Goal: Contribute content: Add original content to the website for others to see

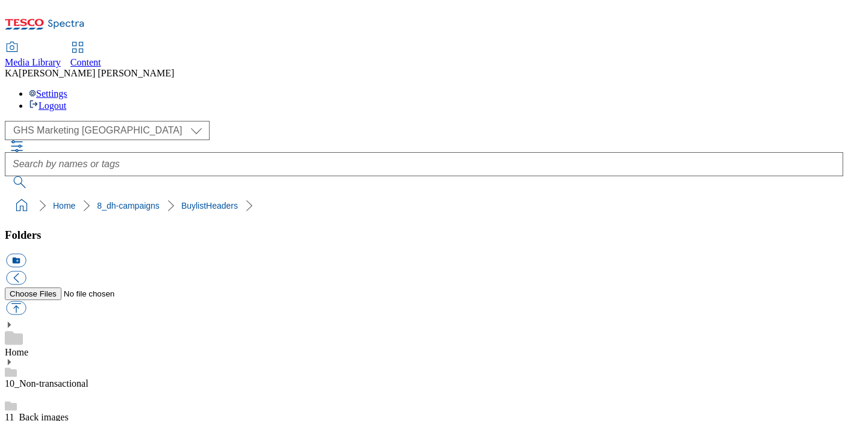
scroll to position [244, 0]
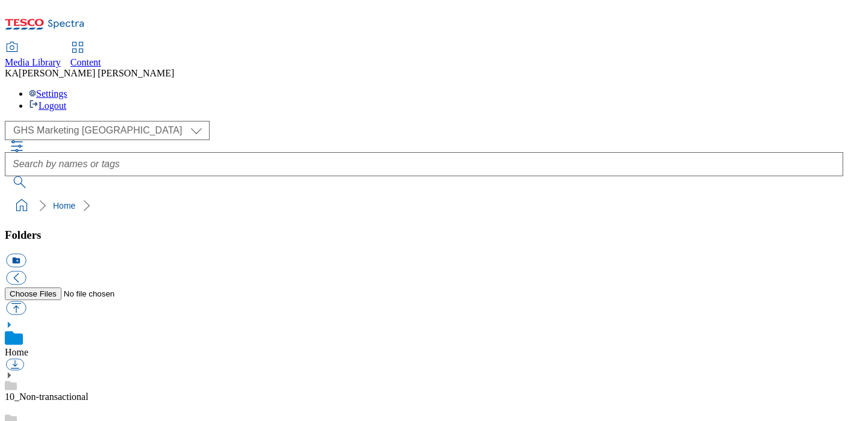
scroll to position [132, 0]
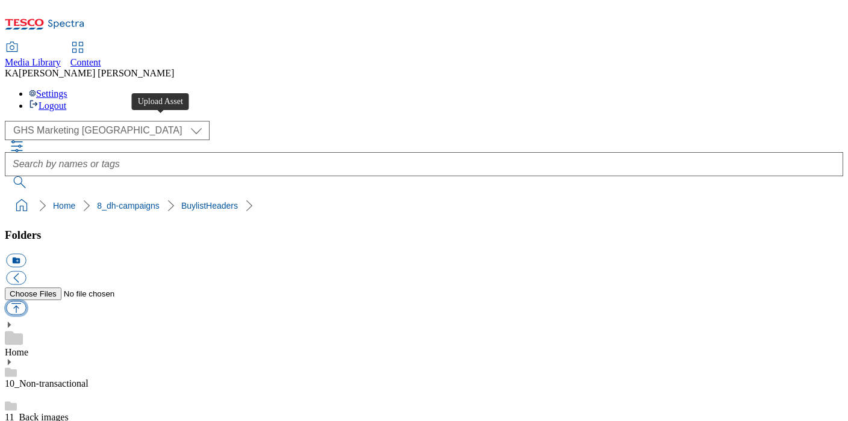
click at [26, 302] on button "button" at bounding box center [16, 309] width 20 height 14
type input "C:\fakepath\1759302944654-ad542353_Moju_LegoBrand_H_1184x333_V1.jpg"
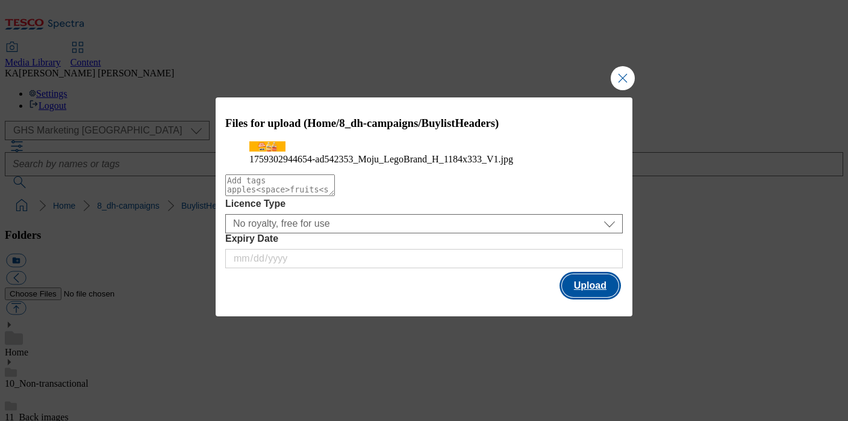
click at [595, 297] on button "Upload" at bounding box center [590, 286] width 57 height 23
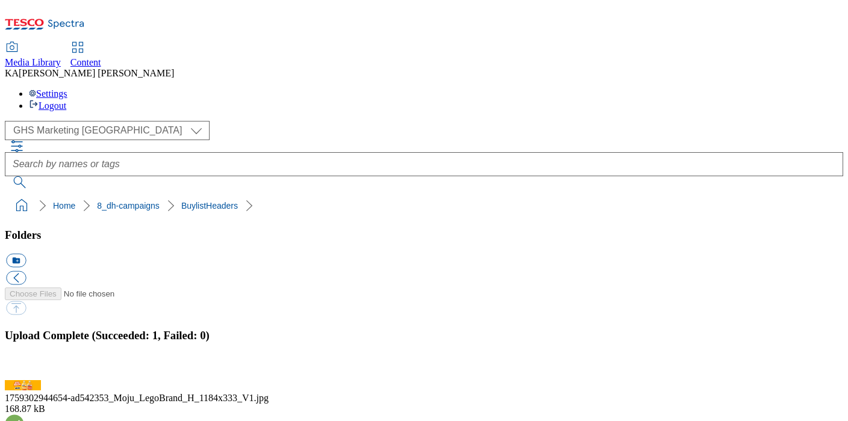
click at [24, 368] on button "button" at bounding box center [15, 373] width 18 height 11
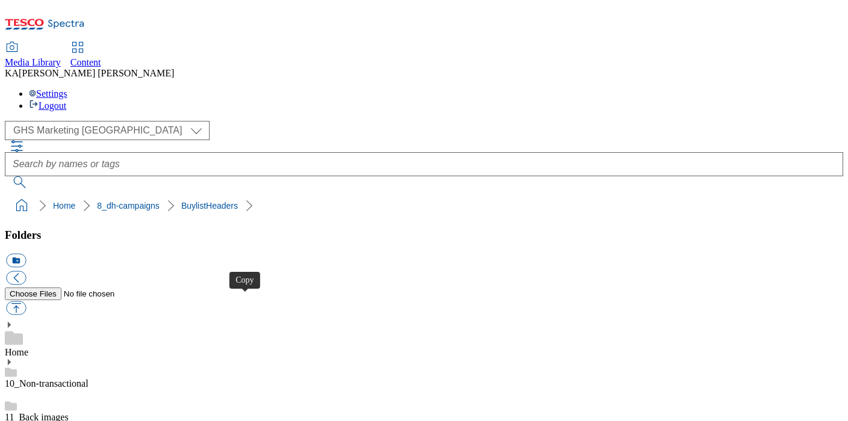
click at [26, 302] on button "button" at bounding box center [16, 309] width 20 height 14
type input "C:\fakepath\1758871262246-ad542030_Alpro_LegoBrand_H_1184x333_V1.jpg"
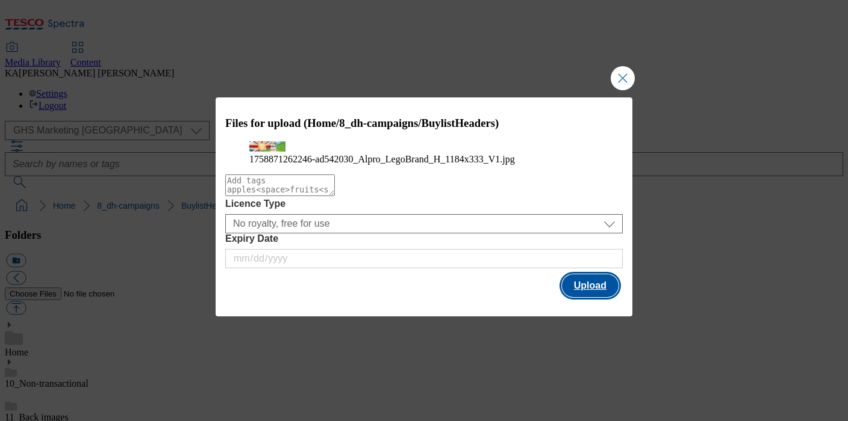
click at [598, 297] on button "Upload" at bounding box center [590, 286] width 57 height 23
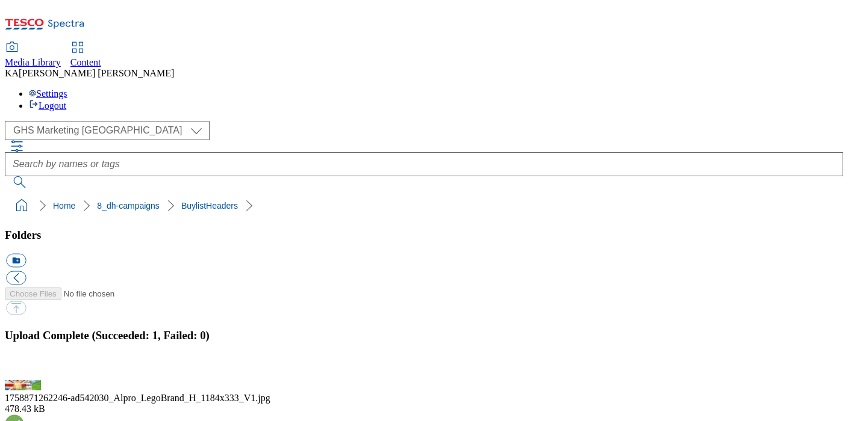
click at [24, 368] on button "button" at bounding box center [15, 373] width 18 height 11
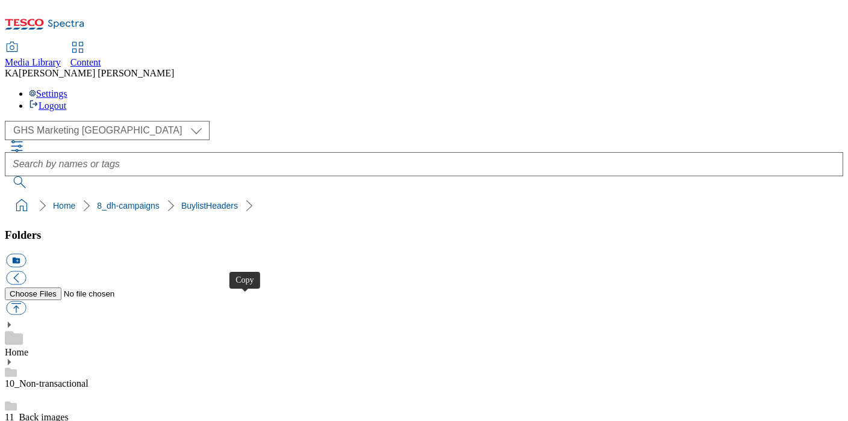
click at [26, 302] on button "button" at bounding box center [16, 309] width 20 height 14
type input "C:\fakepath\1758871262246-ad542030_Alpro_LegoBrand_H_1184x333_V1 (1).jpg"
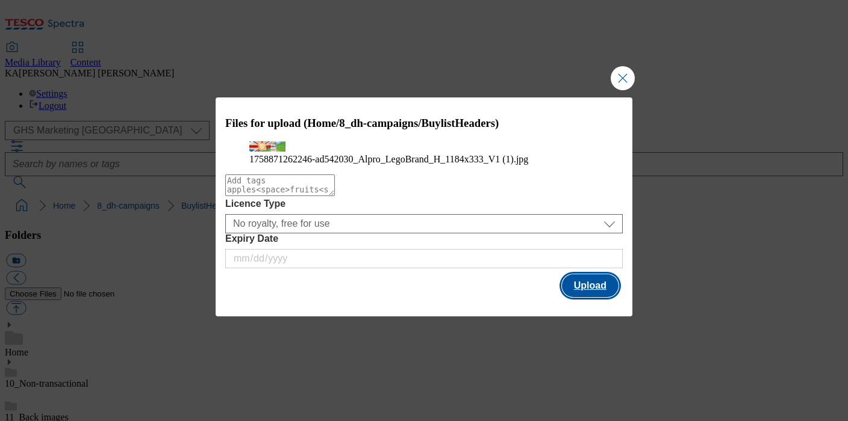
click at [584, 297] on button "Upload" at bounding box center [590, 286] width 57 height 23
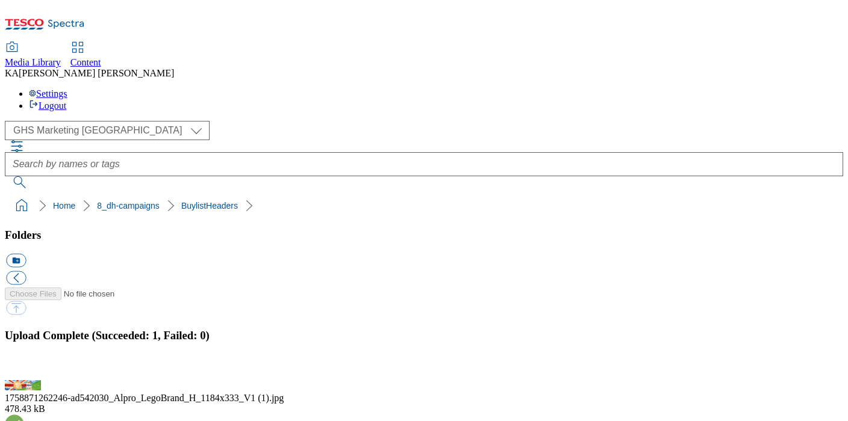
scroll to position [268, 0]
click at [24, 368] on button "button" at bounding box center [15, 373] width 18 height 11
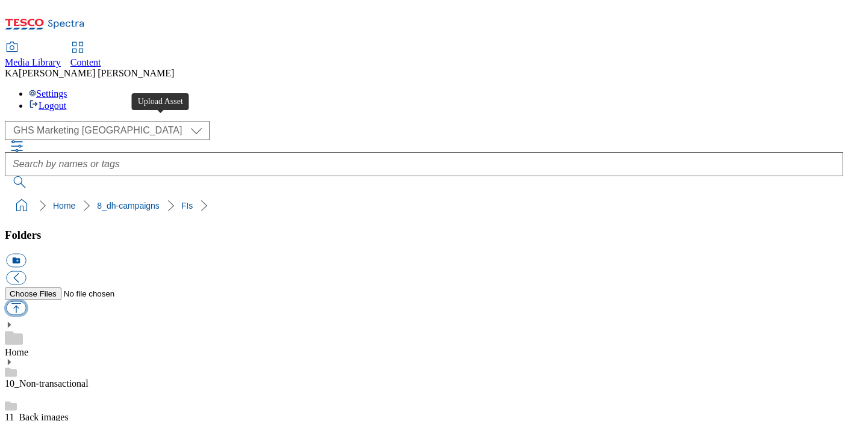
click at [26, 302] on button "button" at bounding box center [16, 309] width 20 height 14
type input "C:\fakepath\1758887979377-ad542032_Alpro_LegoBrand_2560x320_V1.jpg"
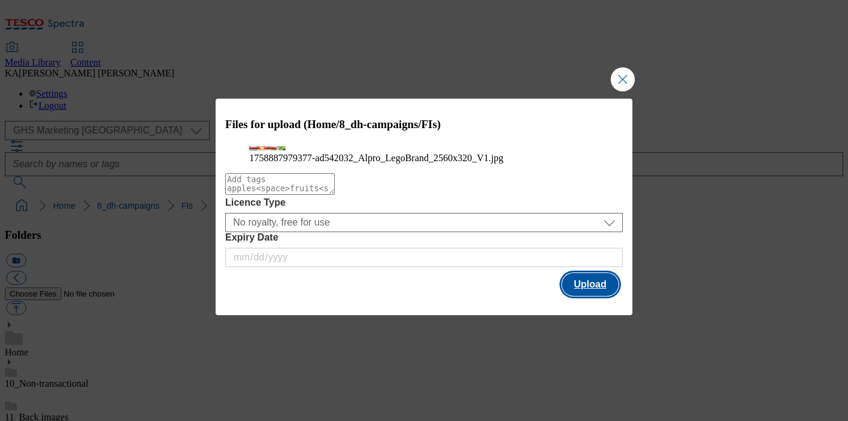
click at [582, 296] on button "Upload" at bounding box center [590, 284] width 57 height 23
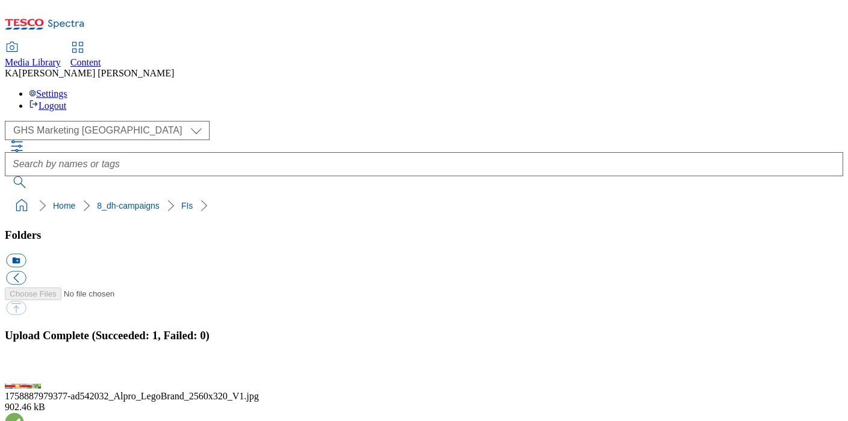
click at [24, 368] on button "button" at bounding box center [15, 373] width 18 height 11
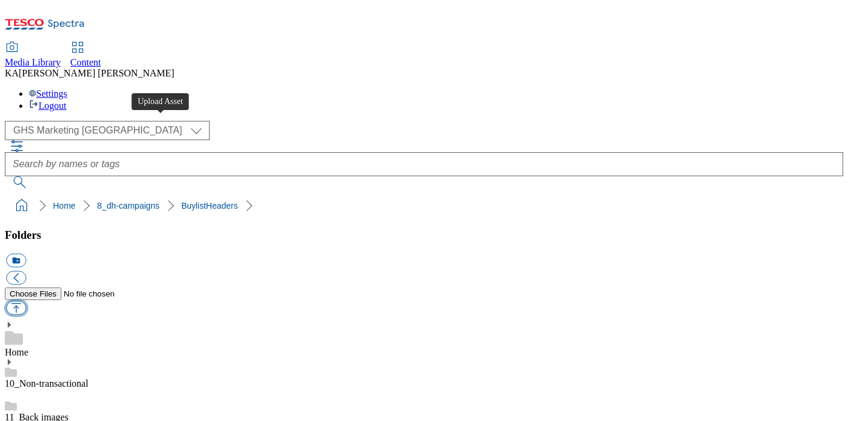
click at [26, 302] on button "button" at bounding box center [16, 309] width 20 height 14
type input "C:\fakepath\1758011672959-Ad541996_Dettol_legobrand_H_1184x333_V1.jpg"
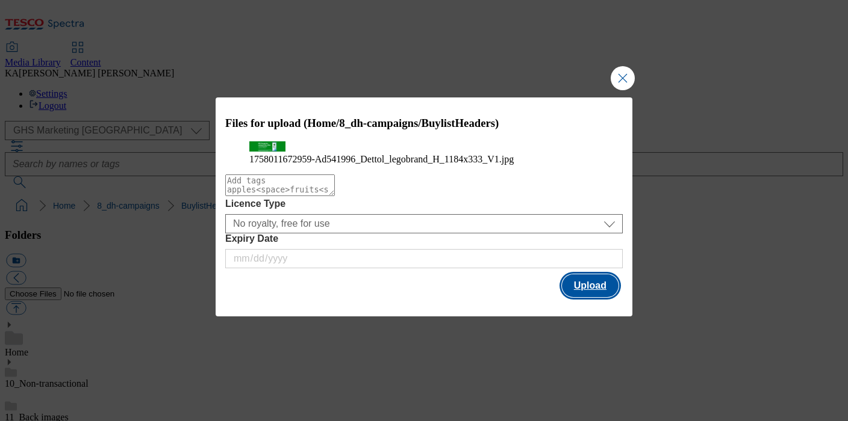
click at [594, 297] on button "Upload" at bounding box center [590, 286] width 57 height 23
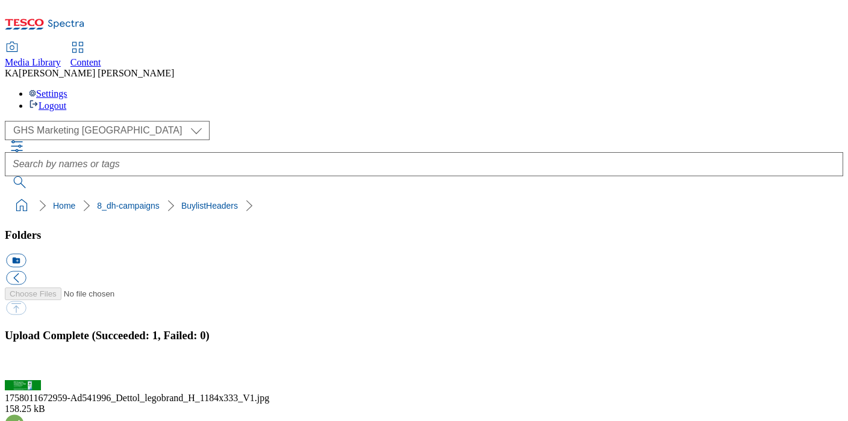
click at [24, 368] on button "button" at bounding box center [15, 373] width 18 height 11
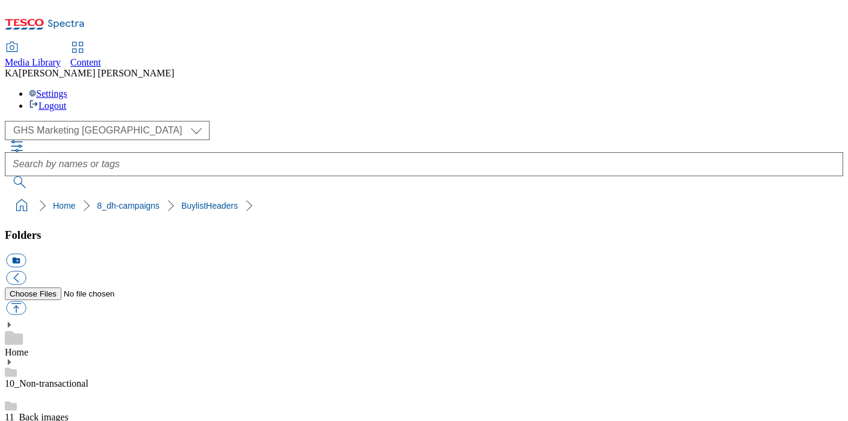
click at [26, 302] on button "button" at bounding box center [16, 309] width 20 height 14
type input "C:\fakepath\1758010511730-Ad541995_Dettol_legobrand_H_1184x333_V1.jpg"
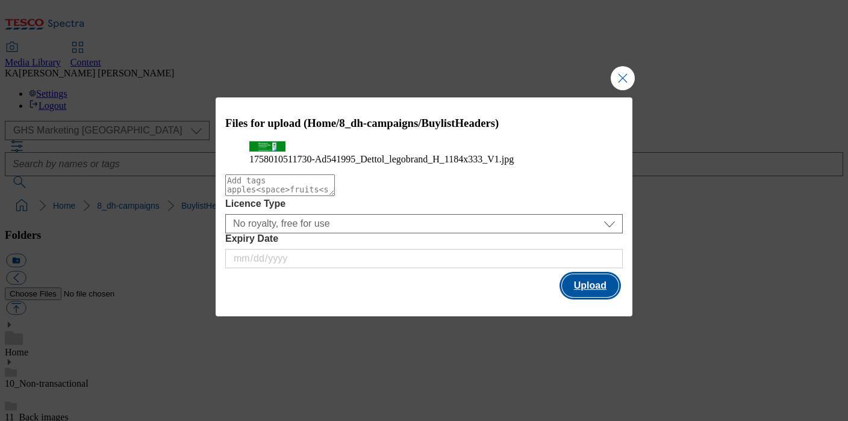
click at [583, 297] on button "Upload" at bounding box center [590, 286] width 57 height 23
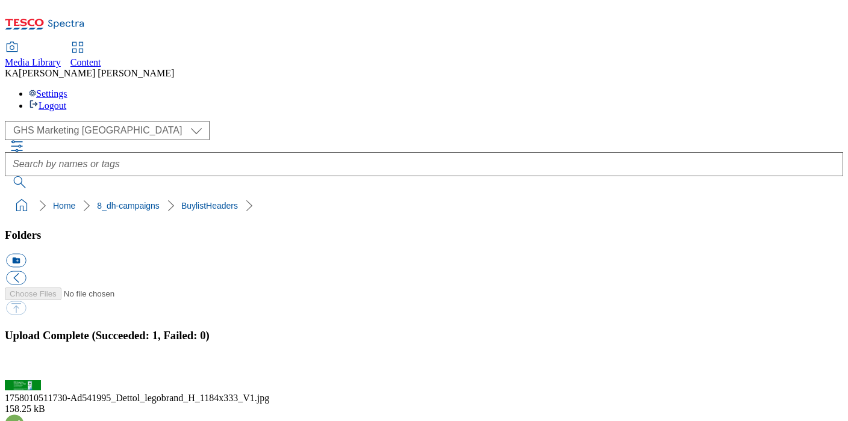
click at [24, 368] on button "button" at bounding box center [15, 373] width 18 height 11
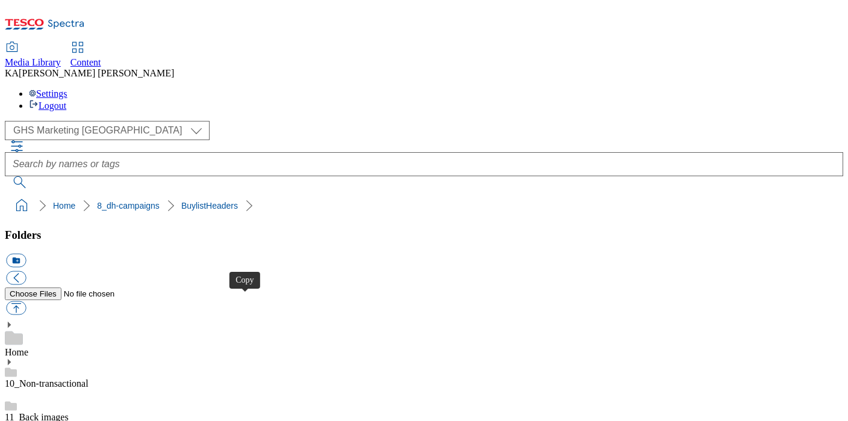
click at [26, 302] on button "button" at bounding box center [16, 309] width 20 height 14
type input "C:\fakepath\1758800586508-ad541922_Pilgrims_Choice_LegoBrand_H_1184x333_V1.jpg"
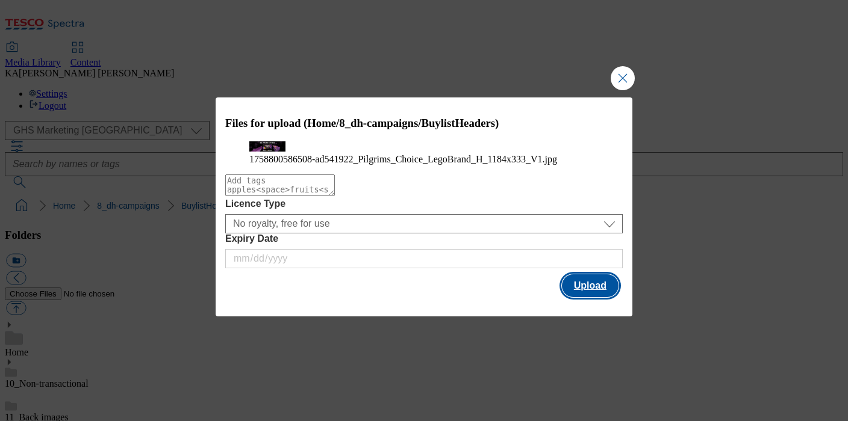
click at [585, 297] on button "Upload" at bounding box center [590, 286] width 57 height 23
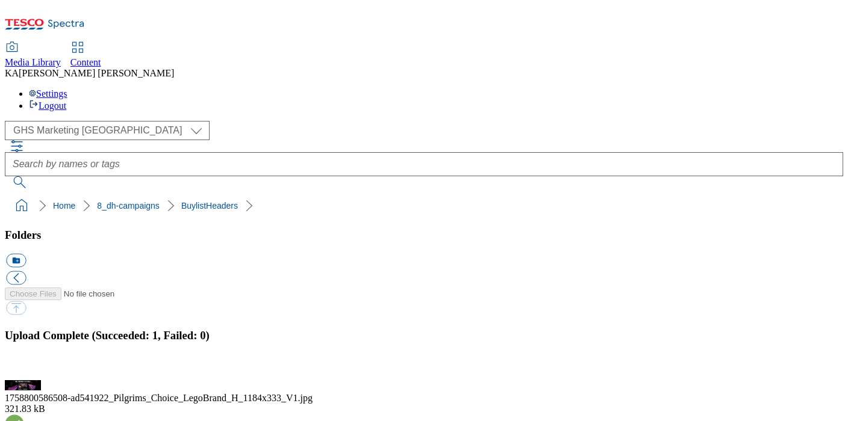
click at [24, 368] on button "button" at bounding box center [15, 373] width 18 height 11
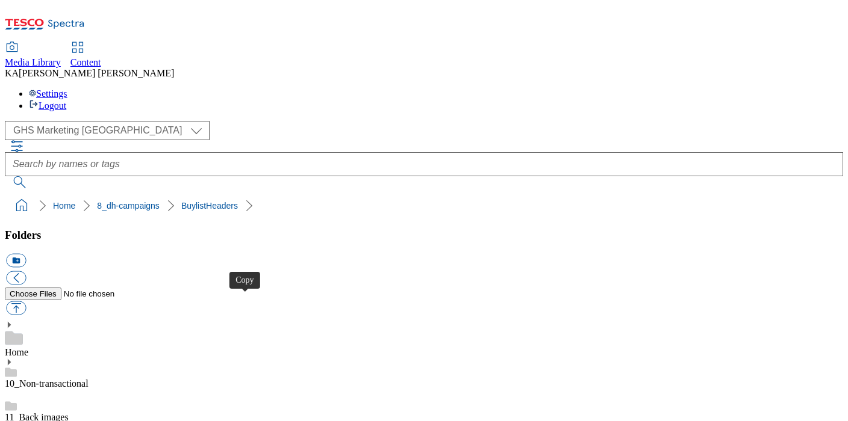
click at [26, 302] on button "button" at bounding box center [16, 309] width 20 height 14
type input "C:\fakepath\1759142373226-ad541831_Alpro_LegoBrand_H_1184x333_V4.jpg"
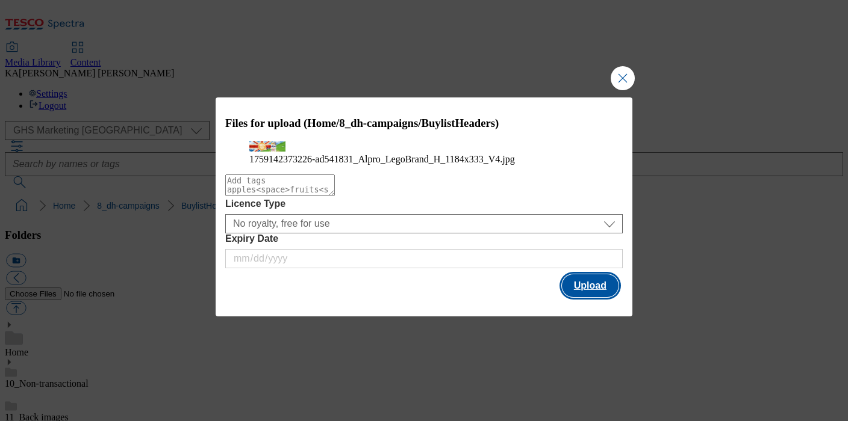
click at [583, 297] on button "Upload" at bounding box center [590, 286] width 57 height 23
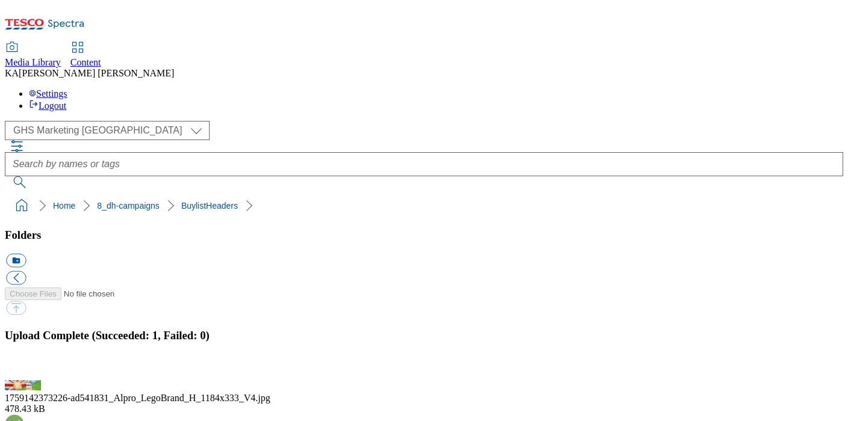
click at [24, 368] on button "button" at bounding box center [15, 373] width 18 height 11
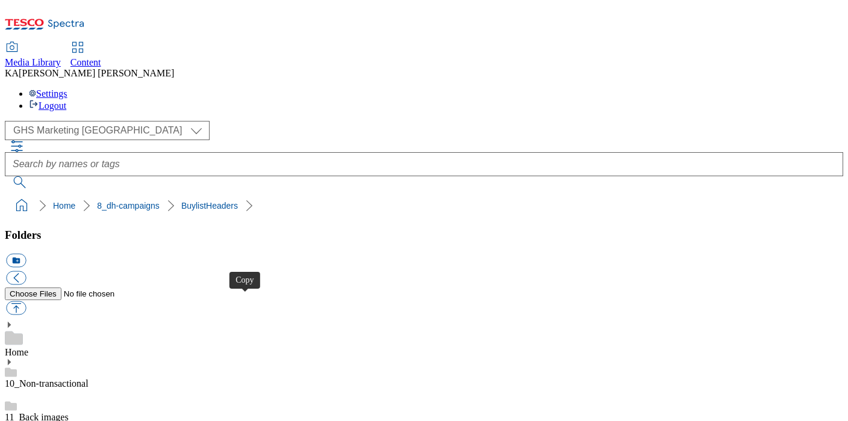
click at [26, 302] on button "button" at bounding box center [16, 309] width 20 height 14
type input "C:\fakepath\1759488676540-ad541603_Muller_Cadbury_Desserts_LegoBrand_H_1184X333…"
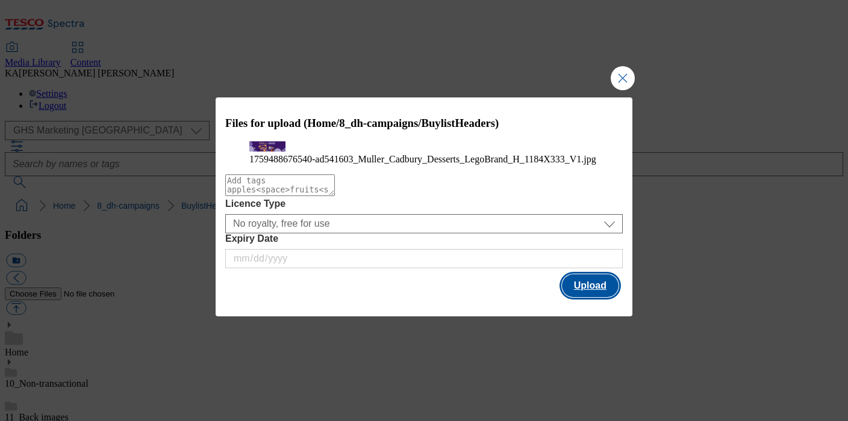
click at [586, 297] on button "Upload" at bounding box center [590, 286] width 57 height 23
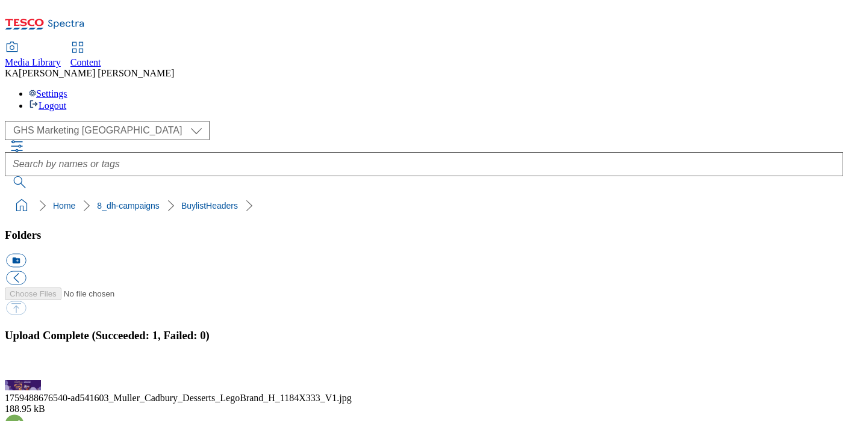
click at [24, 368] on button "button" at bounding box center [15, 373] width 18 height 11
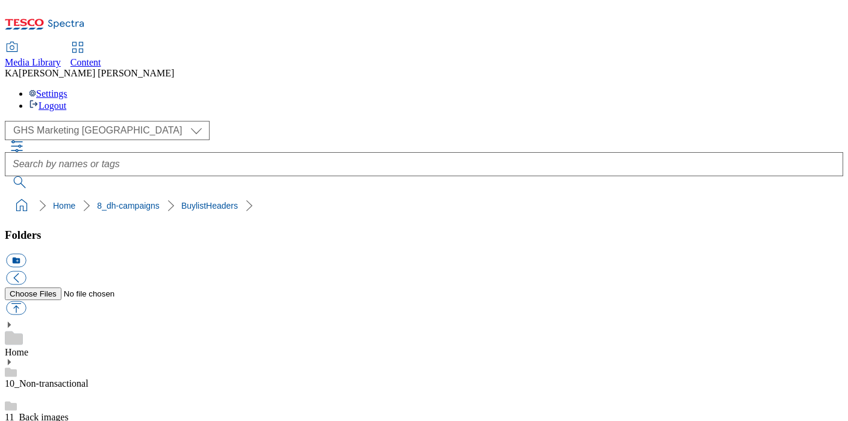
click at [26, 302] on button "button" at bounding box center [16, 309] width 20 height 14
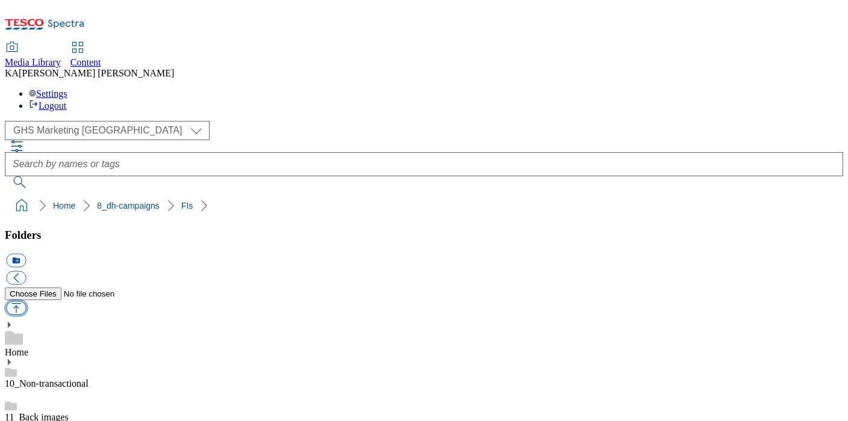
type input "C:\fakepath\1759488676540-ad541603_Muller_Cadbury_Desserts_LegoBrand_2560X320_V…"
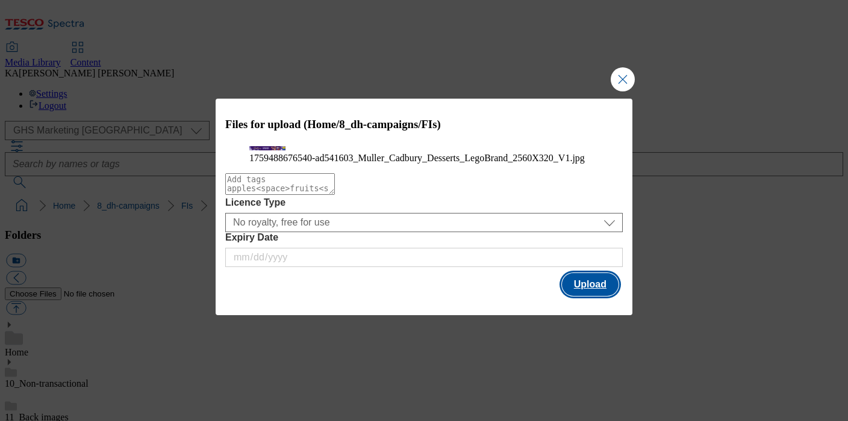
click at [600, 296] on button "Upload" at bounding box center [590, 284] width 57 height 23
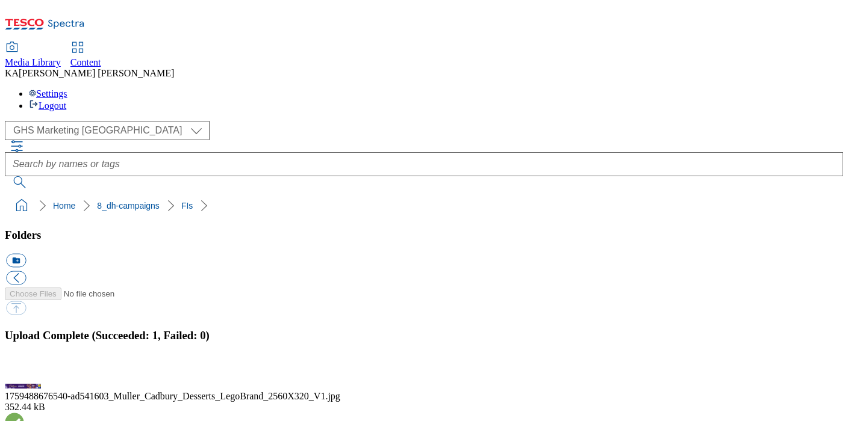
click at [24, 368] on button "button" at bounding box center [15, 373] width 18 height 11
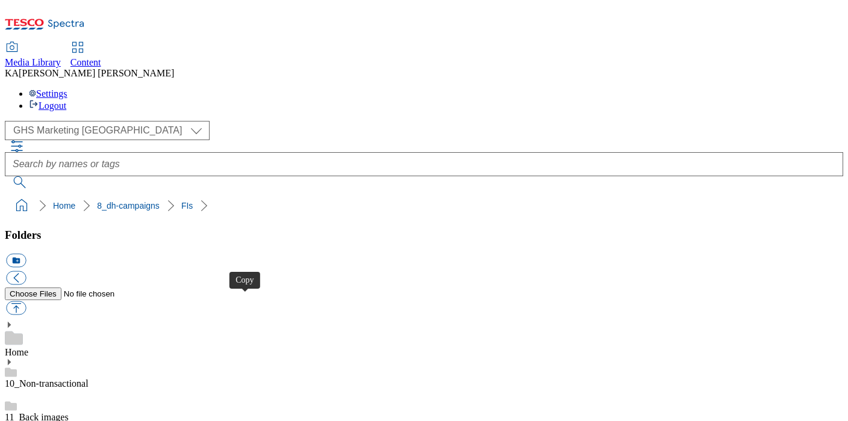
click at [26, 302] on button "button" at bounding box center [16, 309] width 20 height 14
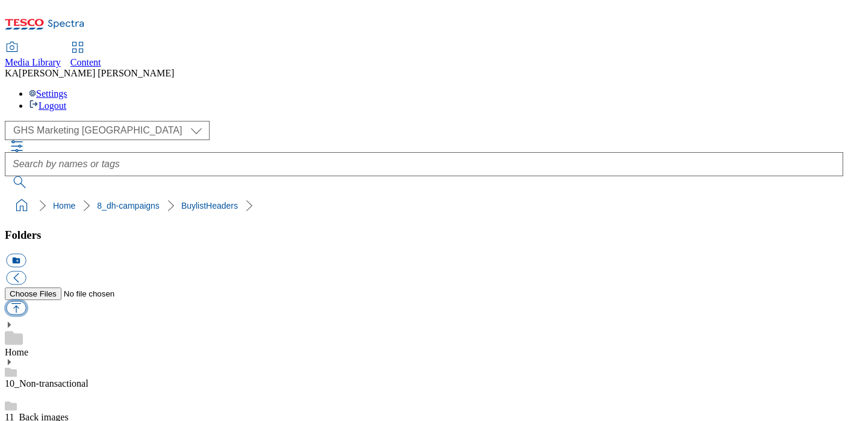
type input "C:\fakepath\1751522774232-ad541033_Yazoo_LegoBrand_H_1184x333_V1.jpg"
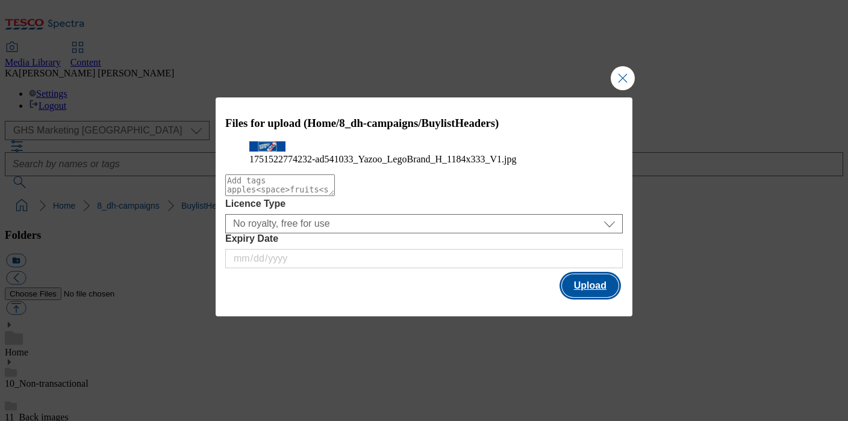
click at [577, 297] on button "Upload" at bounding box center [590, 286] width 57 height 23
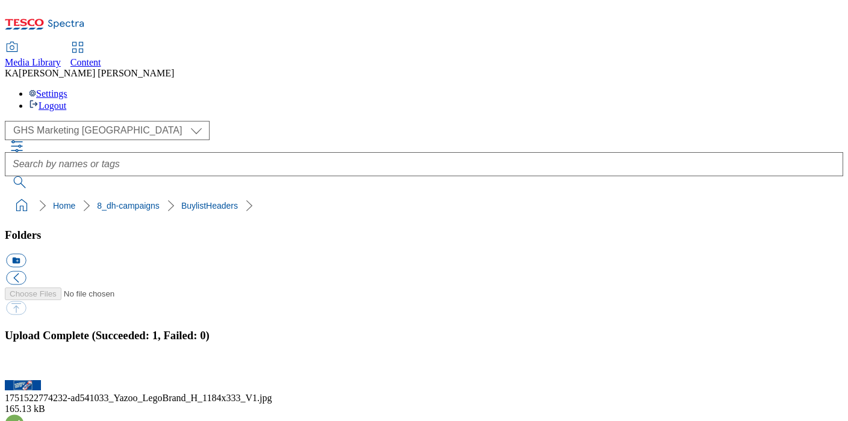
click at [24, 368] on button "button" at bounding box center [15, 373] width 18 height 11
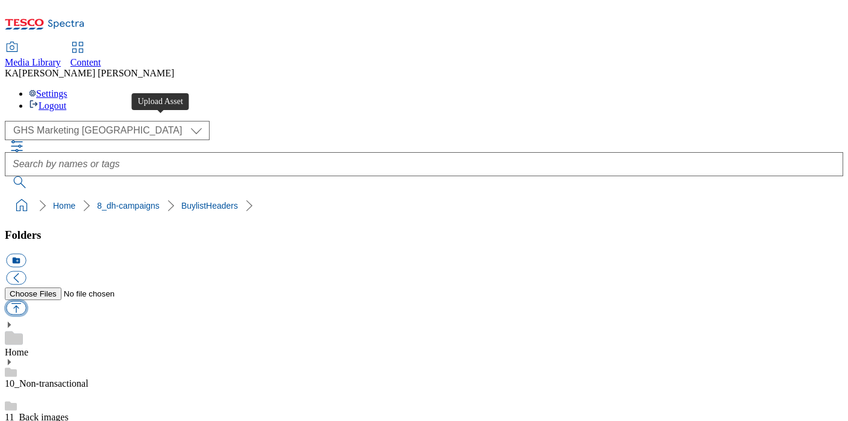
click at [26, 302] on button "button" at bounding box center [16, 309] width 20 height 14
type input "C:\fakepath\1751550037831-ad541032_Yazoo_LegoBrand_H_1184x333_V1.jpg"
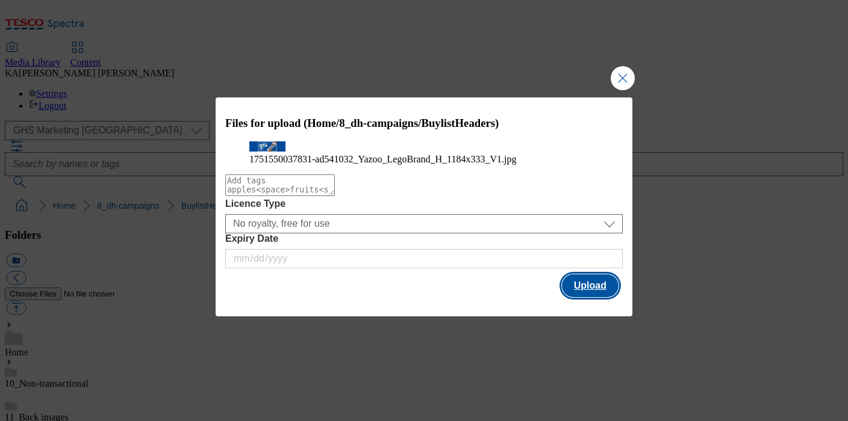
click at [590, 297] on button "Upload" at bounding box center [590, 286] width 57 height 23
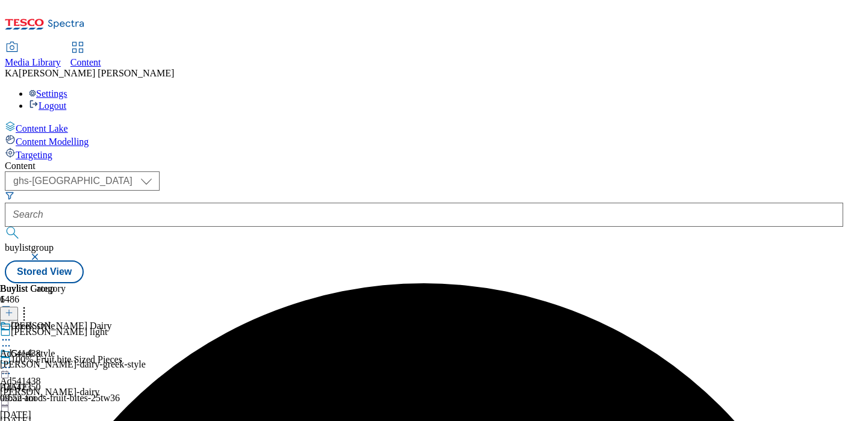
select select "ghs-[GEOGRAPHIC_DATA]"
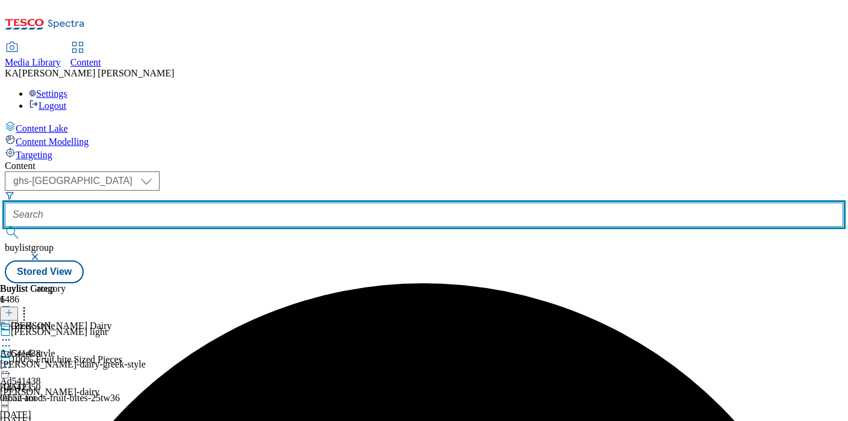
click at [268, 203] on input "text" at bounding box center [424, 215] width 838 height 24
paste input "moju-fresh-root-drinks-25tw34"
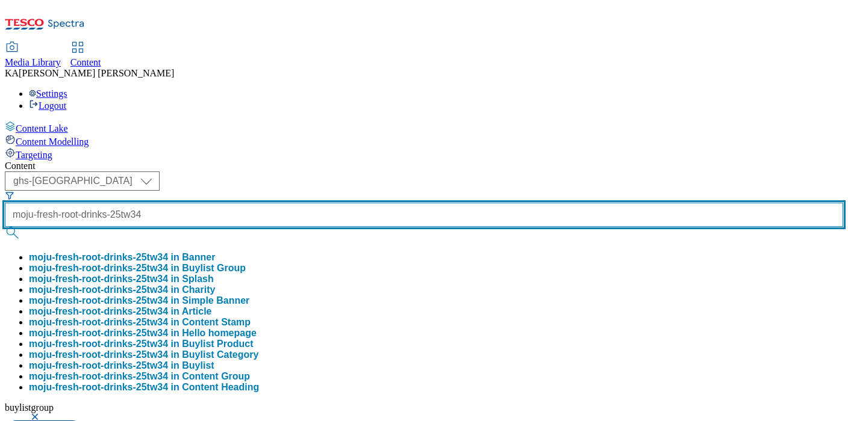
type input "moju-fresh-root-drinks-25tw34"
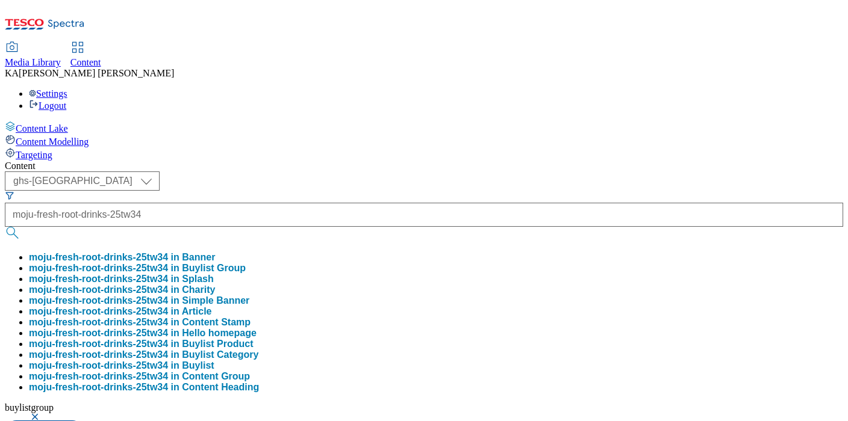
scroll to position [0, 0]
click at [246, 263] on button "moju-fresh-root-drinks-25tw34 in Buylist Group" at bounding box center [137, 268] width 217 height 11
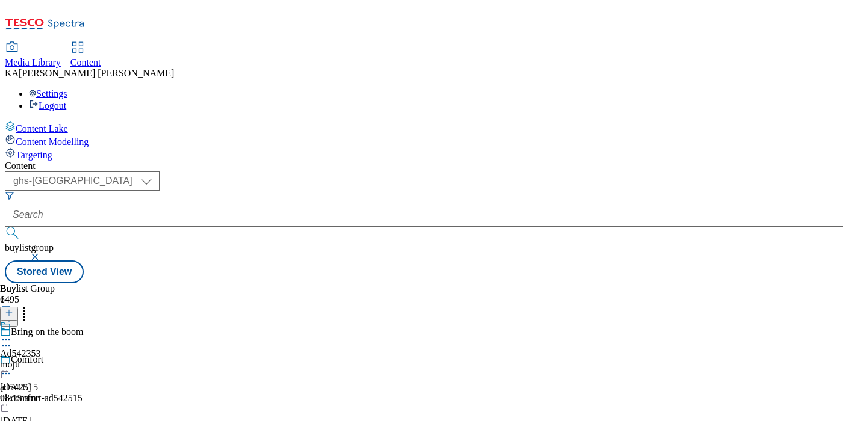
click at [12, 334] on icon at bounding box center [6, 340] width 12 height 12
click at [51, 361] on span "Edit" at bounding box center [44, 365] width 14 height 9
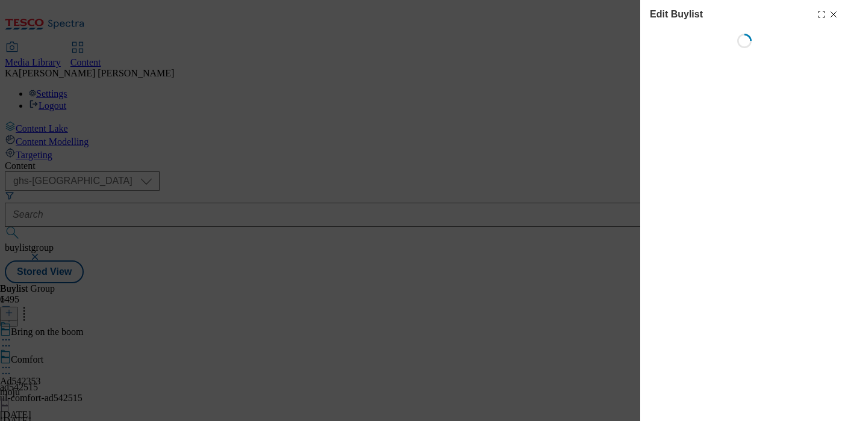
select select "tactical"
select select "supplier funded short term 1-3 weeks"
select select "dunnhumby"
select select "Banner"
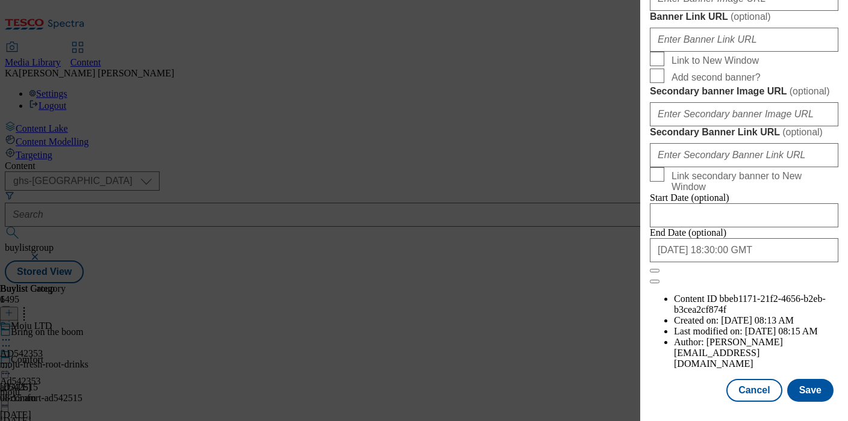
scroll to position [1066, 0]
paste input "https://digitalcontent.api.tesco.com/v2/media/ghs-mktg/17e77f02-f3ab-4eff-995c-…"
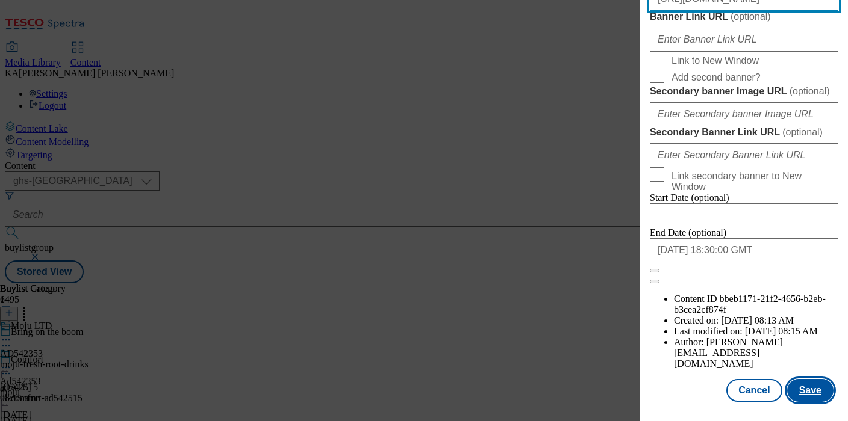
type input "https://digitalcontent.api.tesco.com/v2/media/ghs-mktg/17e77f02-f3ab-4eff-995c-…"
click at [801, 384] on button "Save" at bounding box center [810, 390] width 46 height 23
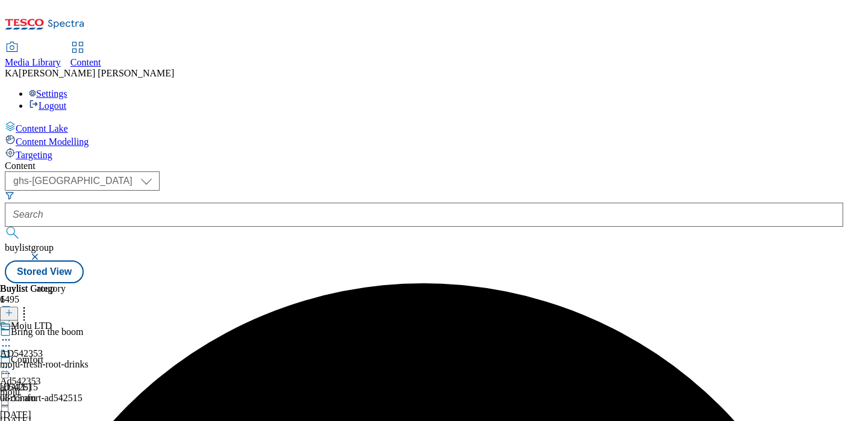
click at [12, 362] on icon at bounding box center [6, 368] width 12 height 12
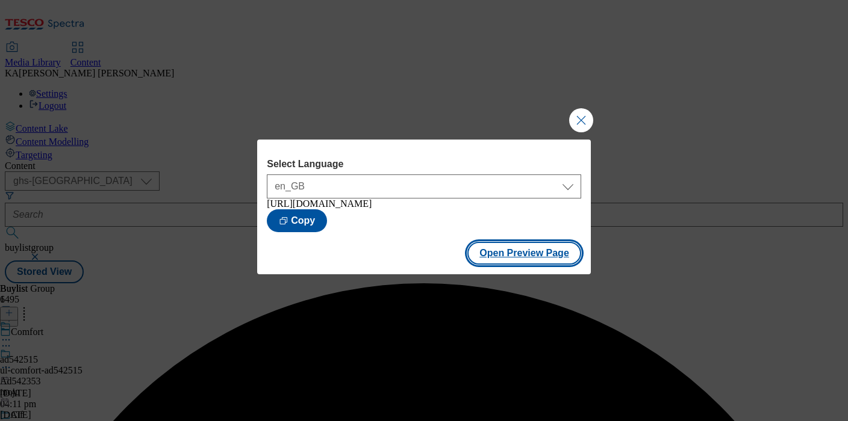
click at [496, 265] on button "Open Preview Page" at bounding box center [524, 253] width 114 height 23
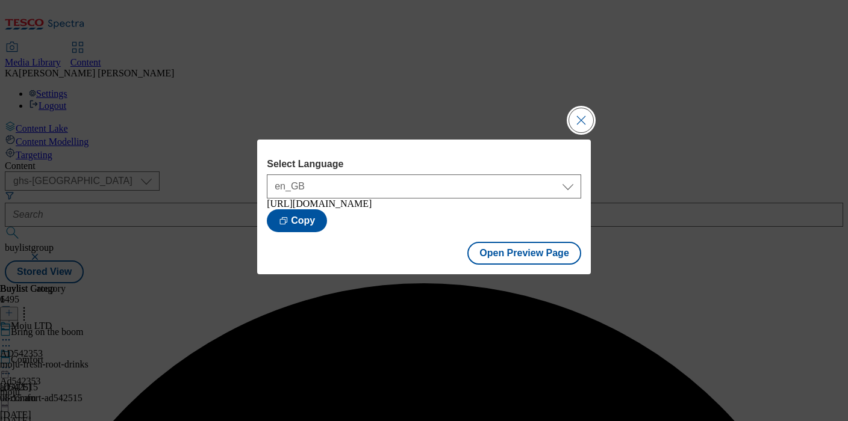
click at [588, 116] on button "Close Modal" at bounding box center [581, 120] width 24 height 24
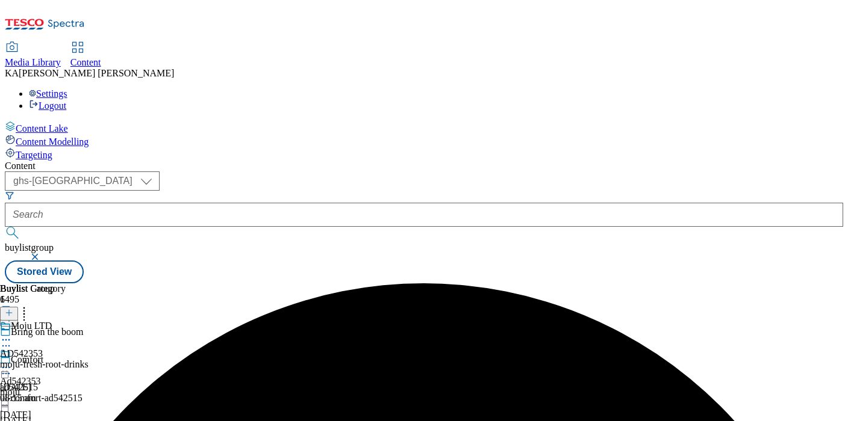
click at [12, 362] on icon at bounding box center [6, 368] width 12 height 12
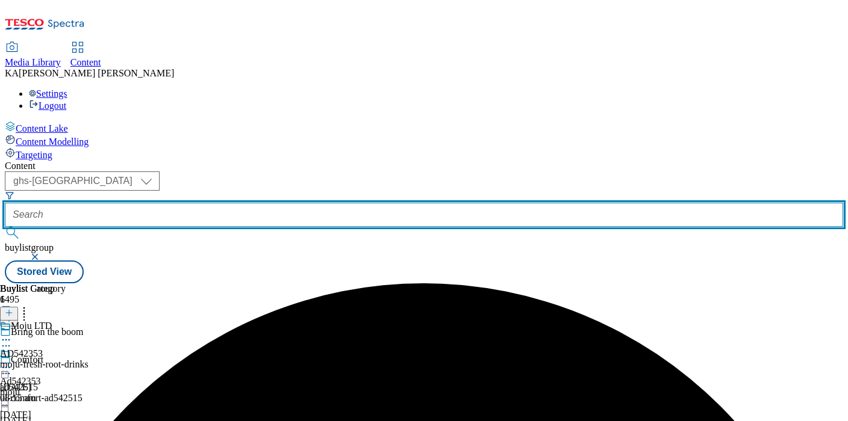
click at [272, 203] on input "text" at bounding box center [424, 215] width 838 height 24
paste input "danone-alpro-25tw34"
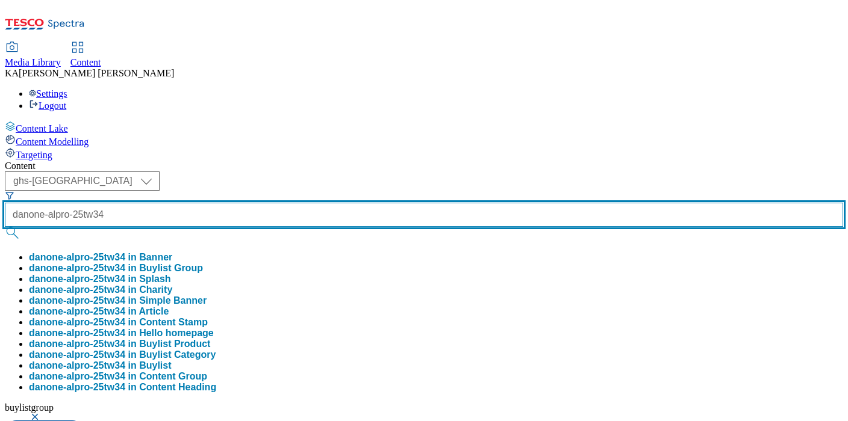
type input "danone-alpro-25tw34"
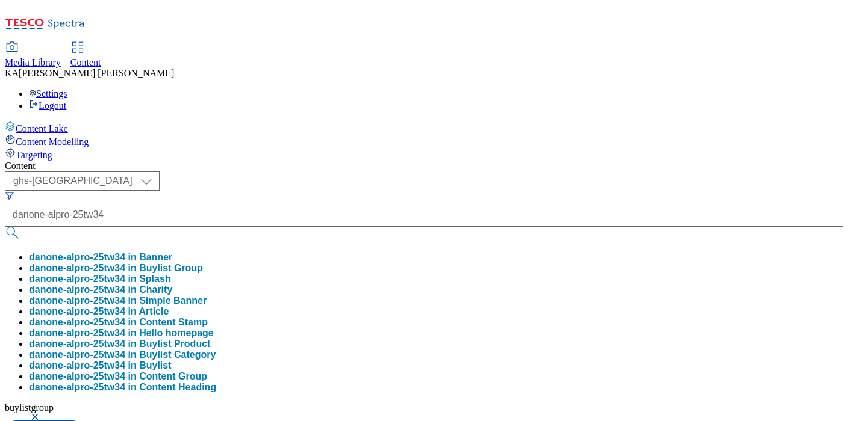
click at [203, 263] on button "danone-alpro-25tw34 in Buylist Group" at bounding box center [116, 268] width 174 height 11
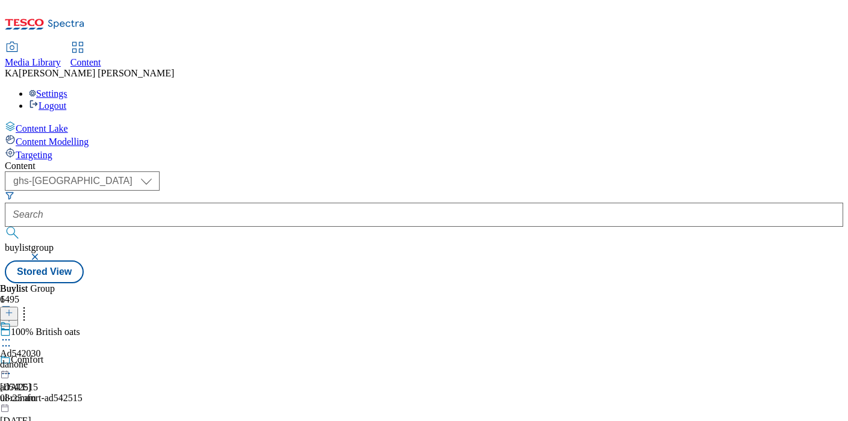
click at [12, 334] on icon at bounding box center [6, 340] width 12 height 12
click at [51, 361] on span "Edit" at bounding box center [44, 365] width 14 height 9
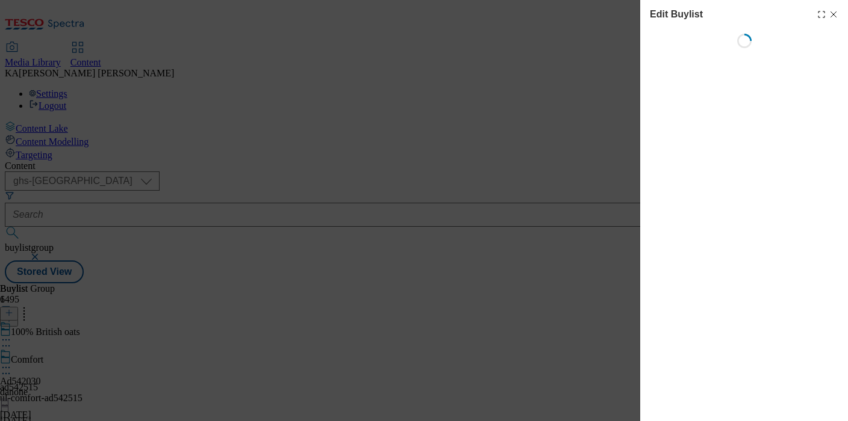
select select "tactical"
select select "supplier funded short term 1-3 weeks"
select select "dunnhumby"
select select "Banner"
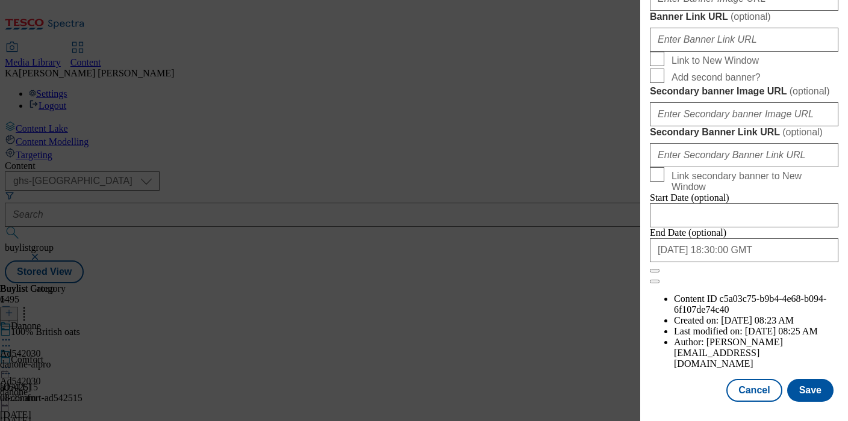
scroll to position [1034, 0]
paste input "https://digitalcontent.api.tesco.com/v2/media/ghs-mktg/05b9c8c1-fce7-4b2a-a116-…"
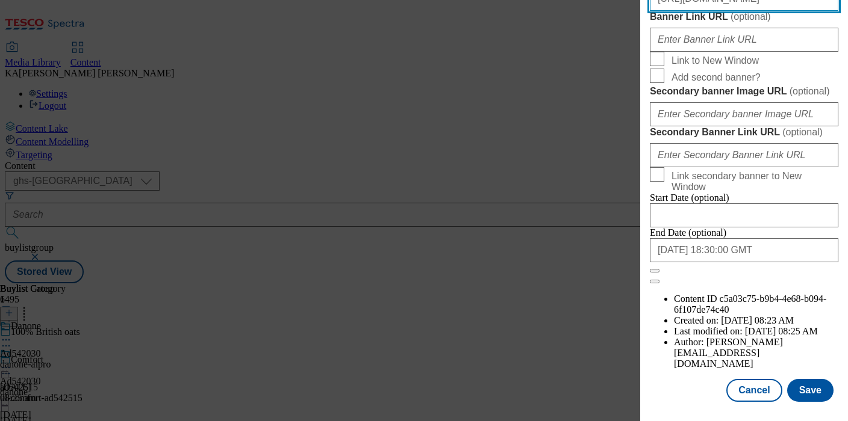
scroll to position [1385, 0]
type input "https://digitalcontent.api.tesco.com/v2/media/ghs-mktg/05b9c8c1-fce7-4b2a-a116-…"
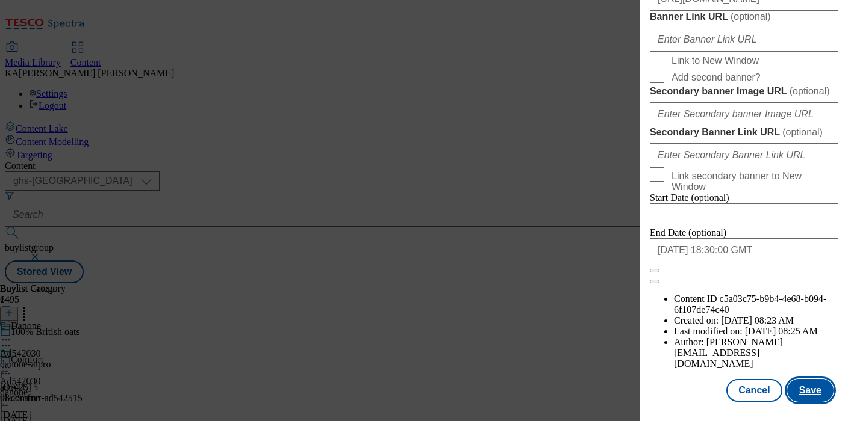
click at [805, 393] on button "Save" at bounding box center [810, 390] width 46 height 23
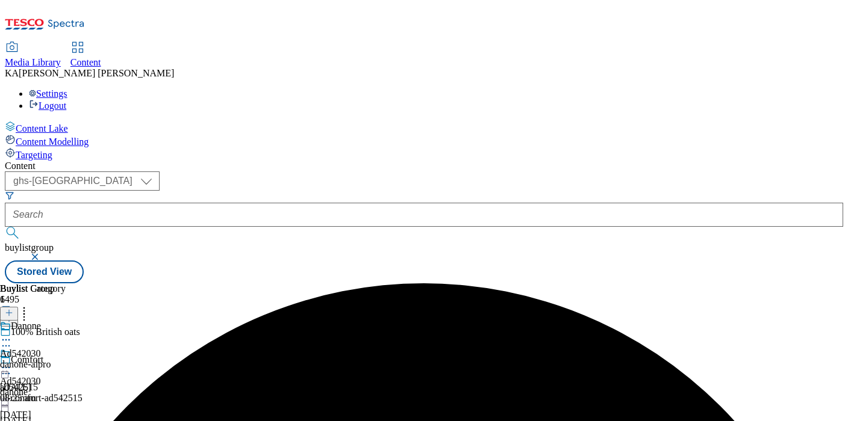
click at [12, 362] on icon at bounding box center [6, 368] width 12 height 12
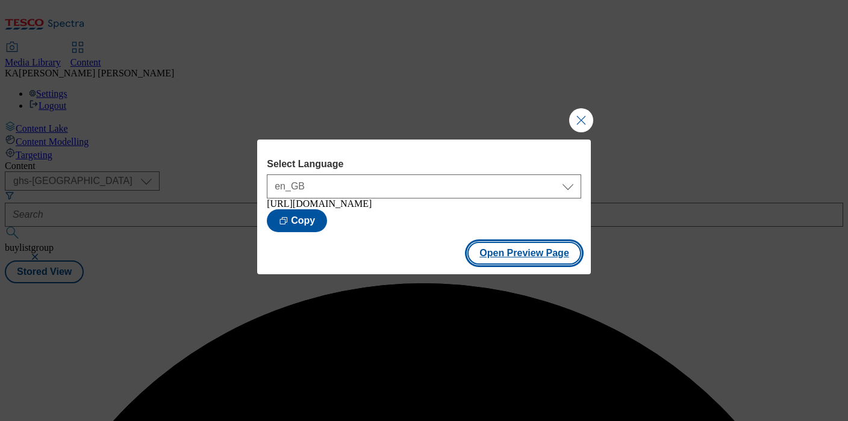
click at [503, 259] on button "Open Preview Page" at bounding box center [524, 253] width 114 height 23
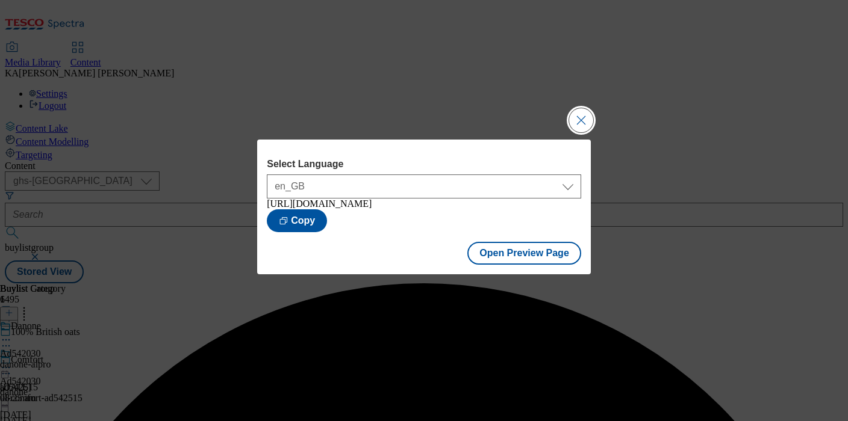
click at [580, 117] on button "Close Modal" at bounding box center [581, 120] width 24 height 24
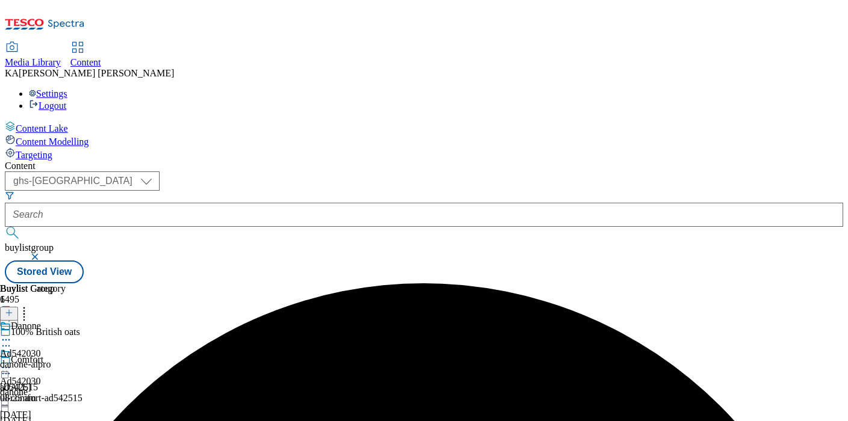
click at [12, 362] on icon at bounding box center [6, 368] width 12 height 12
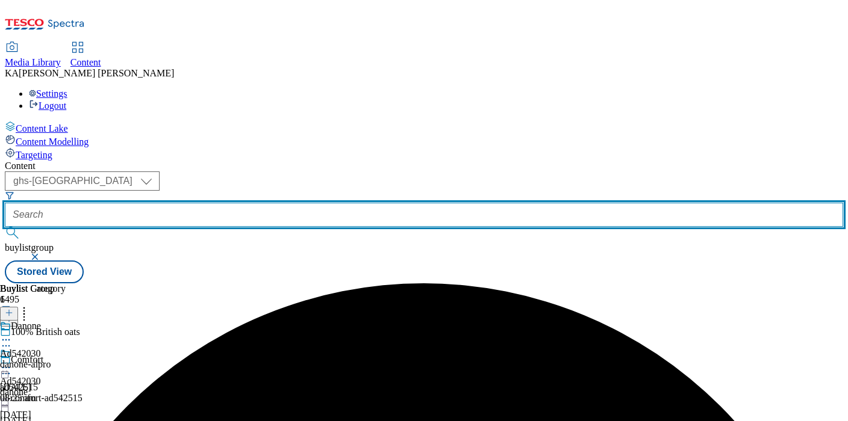
click at [275, 203] on input "text" at bounding box center [424, 215] width 838 height 24
paste input "danone-alpro-25tw34"
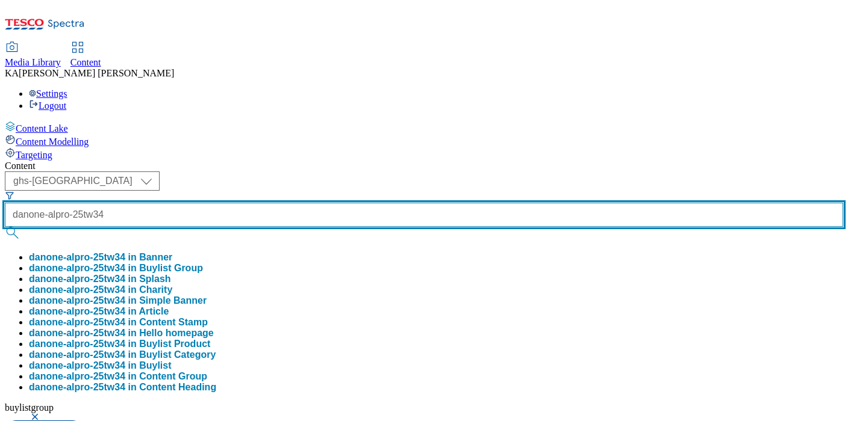
type input "danone-alpro-25tw34"
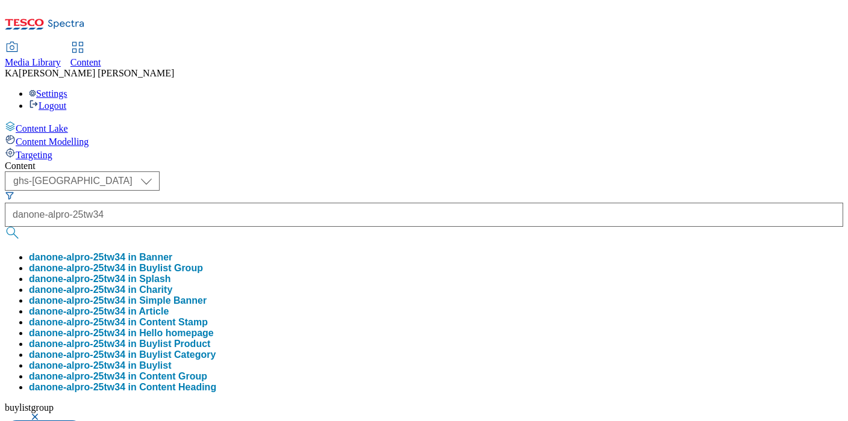
click at [203, 263] on button "danone-alpro-25tw34 in Buylist Group" at bounding box center [116, 268] width 174 height 11
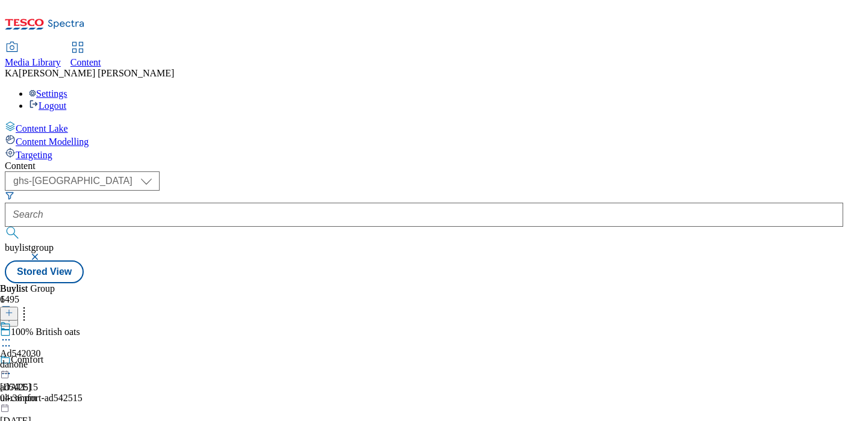
click at [12, 334] on icon at bounding box center [6, 340] width 12 height 12
click at [51, 361] on span "Edit" at bounding box center [44, 365] width 14 height 9
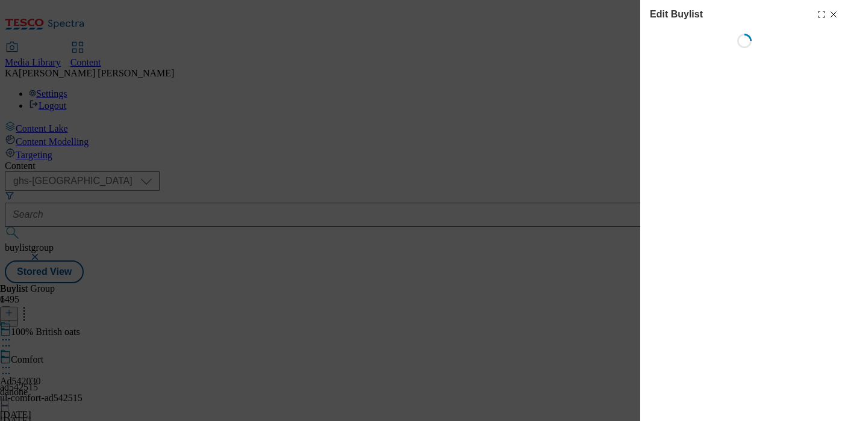
select select "tactical"
select select "supplier funded short term 1-3 weeks"
select select "dunnhumby"
select select "Banner"
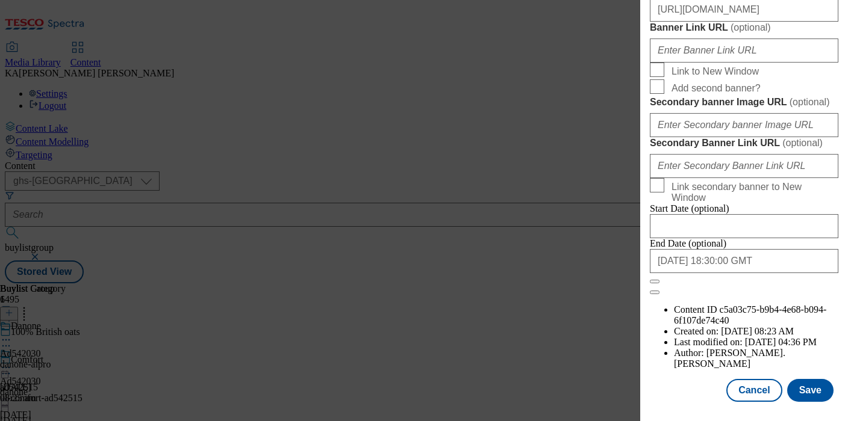
scroll to position [1385, 0]
click at [812, 385] on button "Save" at bounding box center [810, 390] width 46 height 23
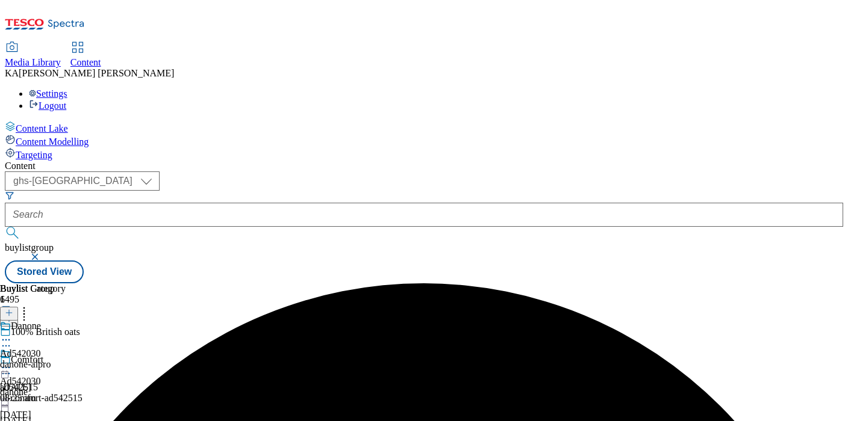
click at [12, 362] on icon at bounding box center [6, 368] width 12 height 12
click at [41, 349] on div at bounding box center [20, 363] width 41 height 28
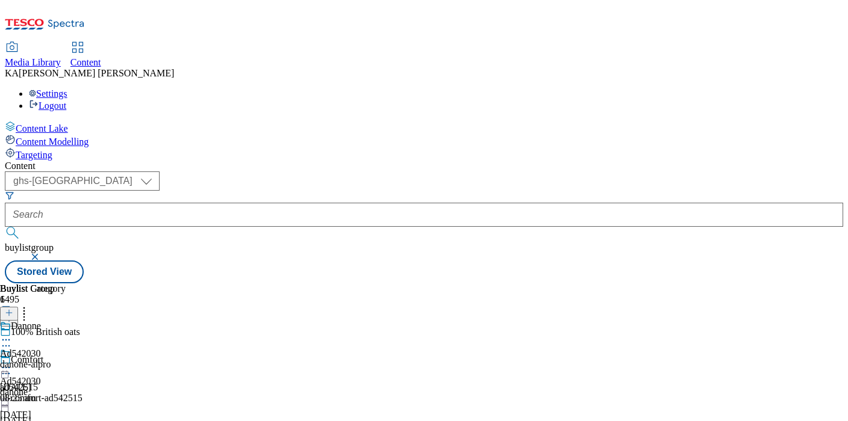
click at [12, 362] on icon at bounding box center [6, 368] width 12 height 12
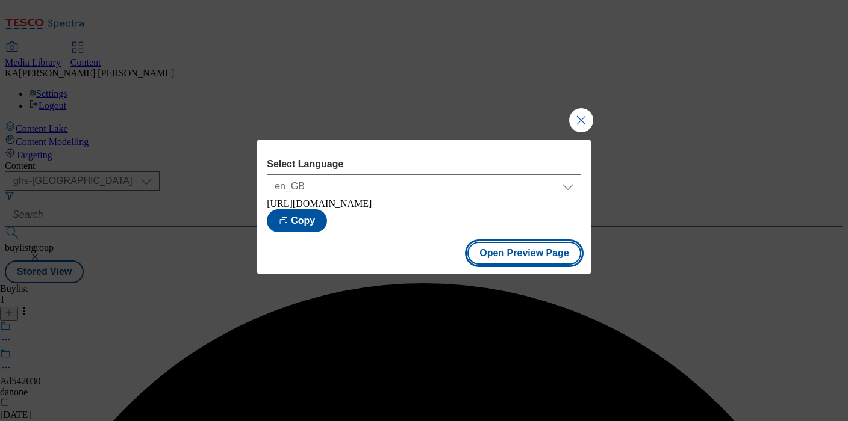
click at [511, 265] on button "Open Preview Page" at bounding box center [524, 253] width 114 height 23
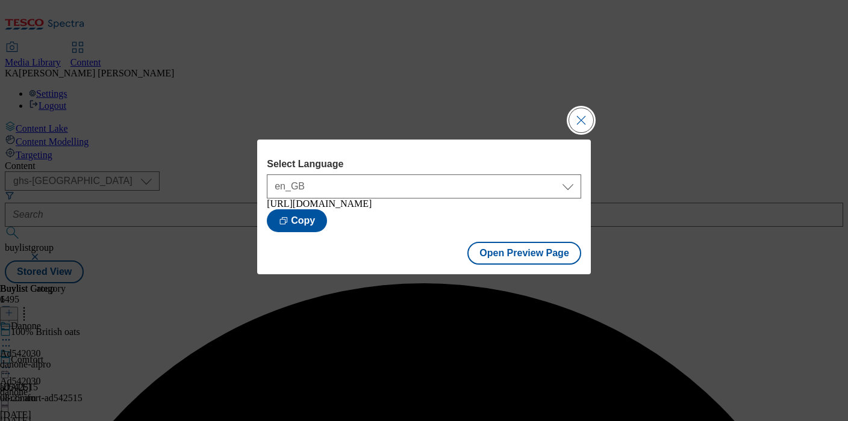
click at [582, 115] on button "Close Modal" at bounding box center [581, 120] width 24 height 24
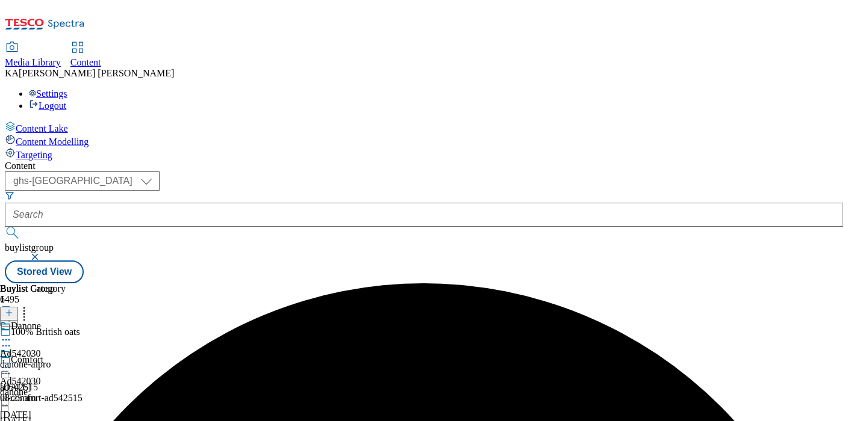
click at [12, 362] on icon at bounding box center [6, 368] width 12 height 12
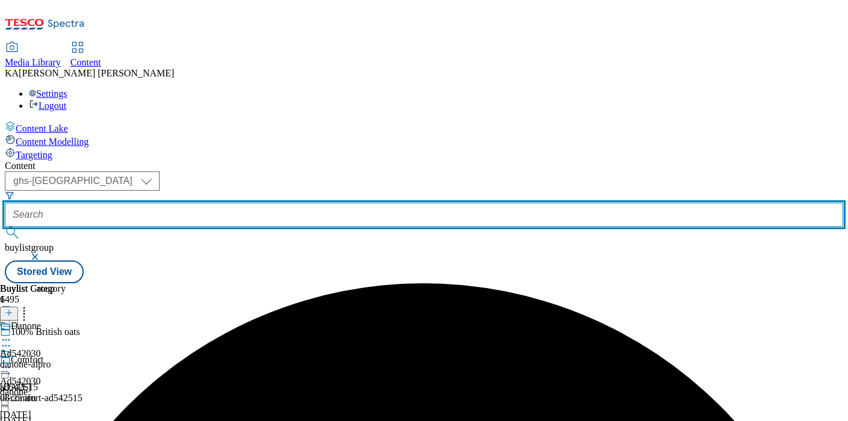
click at [269, 203] on input "text" at bounding box center [424, 215] width 838 height 24
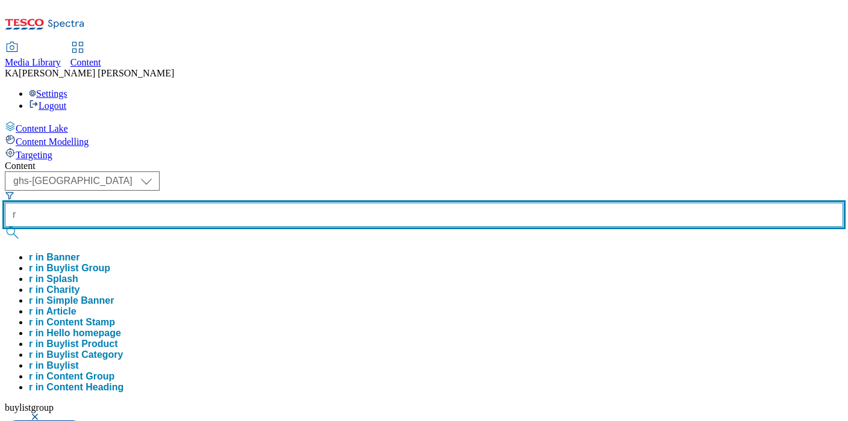
paste input "eckitt-dettol-25tw34"
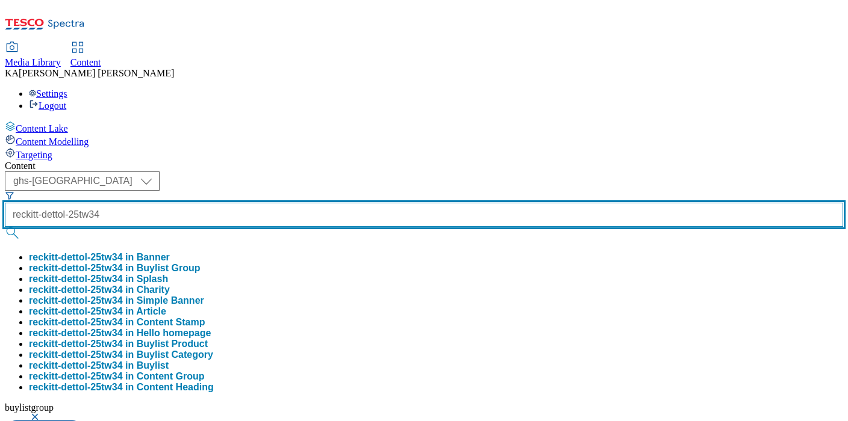
type input "reckitt-dettol-25tw34"
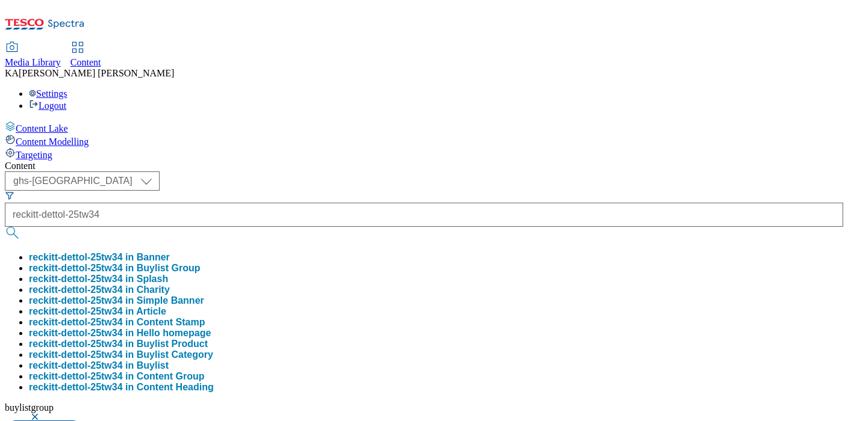
click at [200, 263] on button "reckitt-dettol-25tw34 in Buylist Group" at bounding box center [115, 268] width 172 height 11
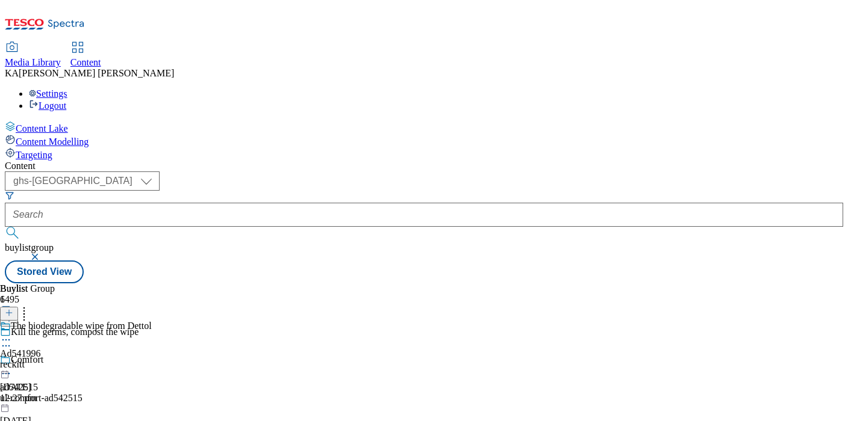
click at [12, 334] on icon at bounding box center [6, 340] width 12 height 12
click at [51, 361] on span "Edit" at bounding box center [44, 365] width 14 height 9
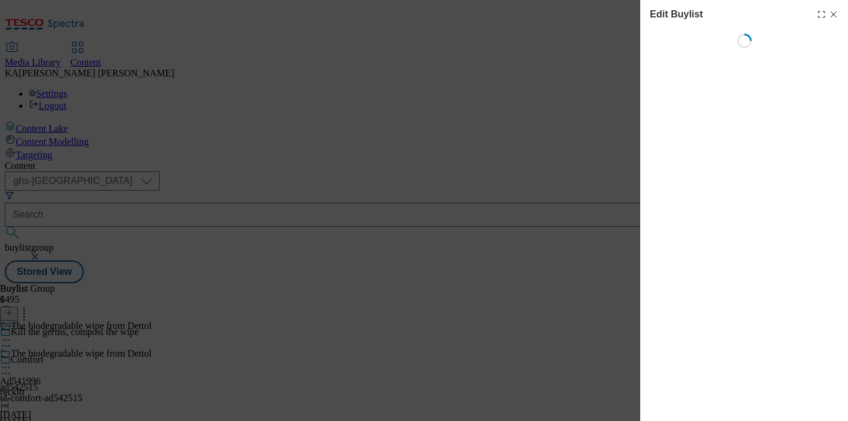
select select "tactical"
select select "supplier funded short term 1-3 weeks"
select select "dunnhumby"
select select "Banner"
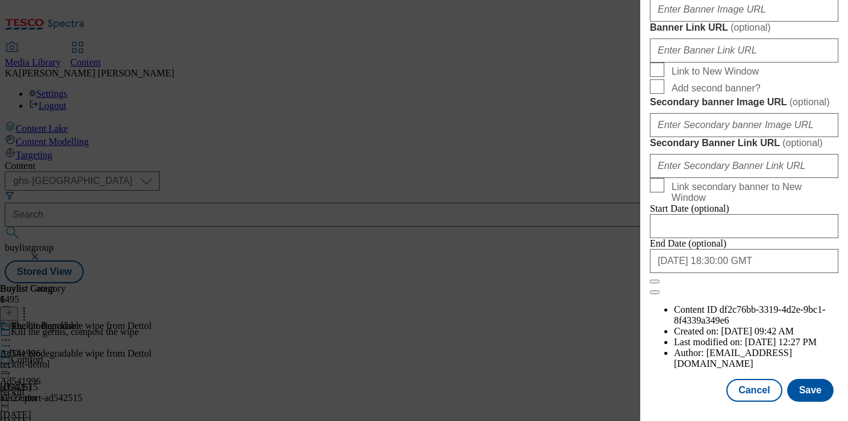
scroll to position [1094, 0]
click at [667, 22] on input "Banner Image URL ( optional )" at bounding box center [744, 10] width 188 height 24
paste input "https://digitalcontent.api.tesco.com/v2/media/ghs-mktg/c571364f-f381-433a-b753-…"
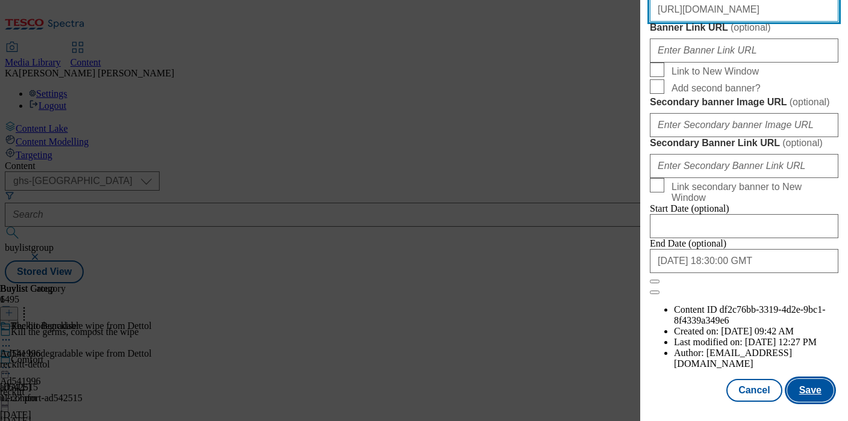
type input "https://digitalcontent.api.tesco.com/v2/media/ghs-mktg/c571364f-f381-433a-b753-…"
click at [801, 390] on button "Save" at bounding box center [810, 390] width 46 height 23
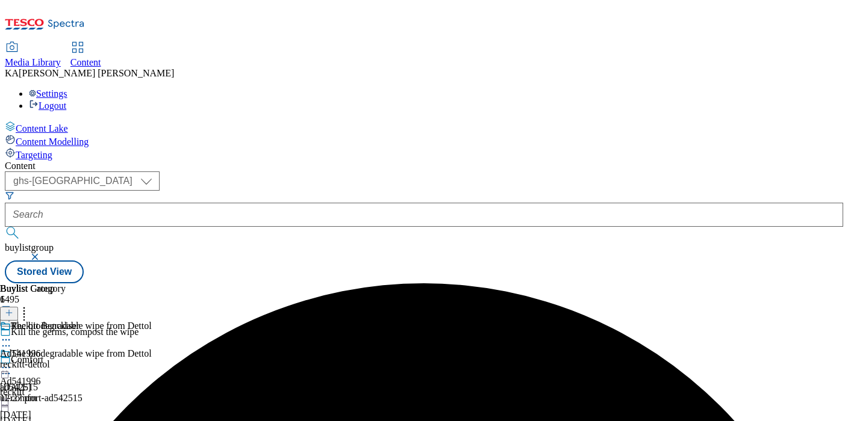
click at [12, 362] on icon at bounding box center [6, 368] width 12 height 12
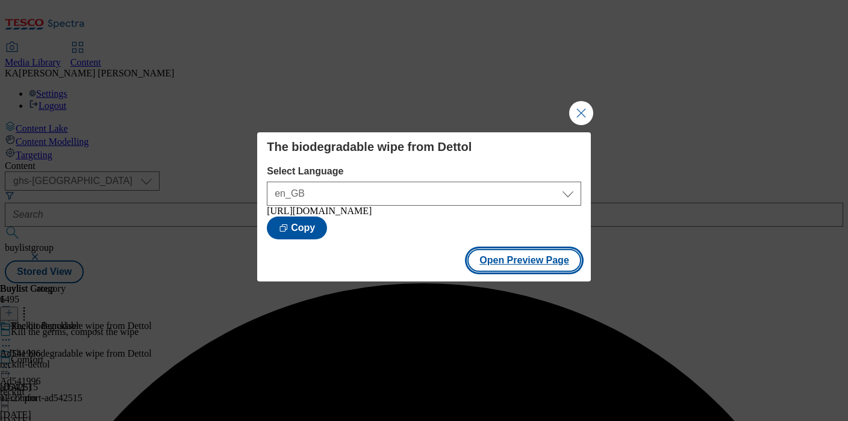
click at [504, 267] on button "Open Preview Page" at bounding box center [524, 260] width 114 height 23
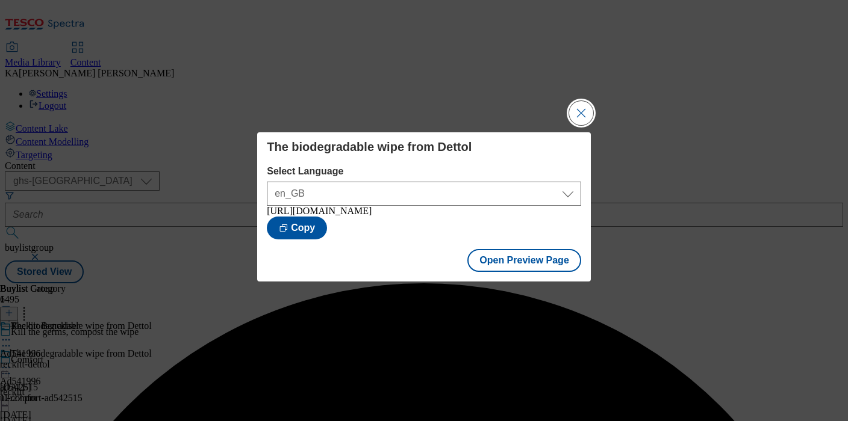
click at [579, 104] on button "Close Modal" at bounding box center [581, 113] width 24 height 24
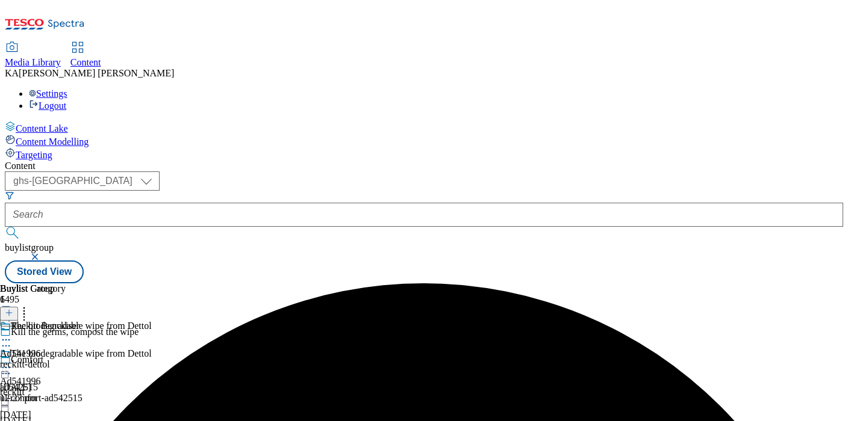
click at [12, 362] on icon at bounding box center [6, 368] width 12 height 12
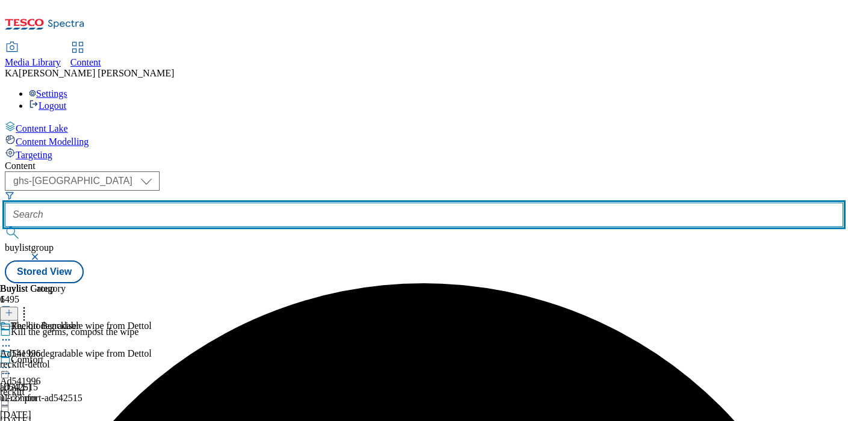
click at [270, 203] on input "text" at bounding box center [424, 215] width 838 height 24
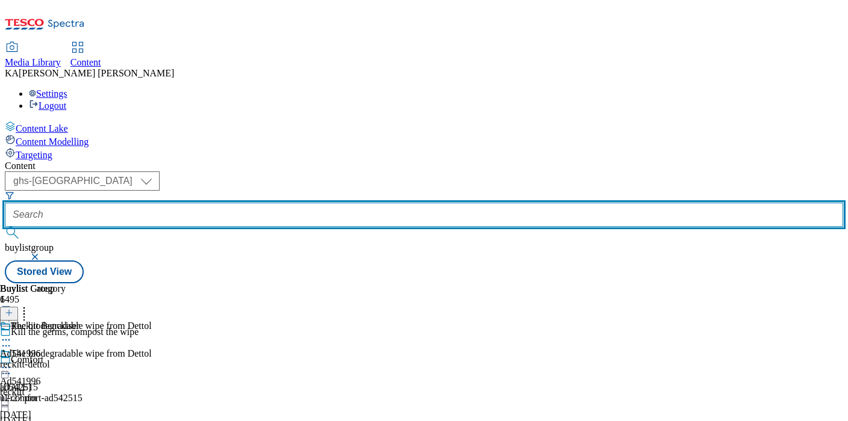
paste input "reckitt-benckiser-dettol-25tw34"
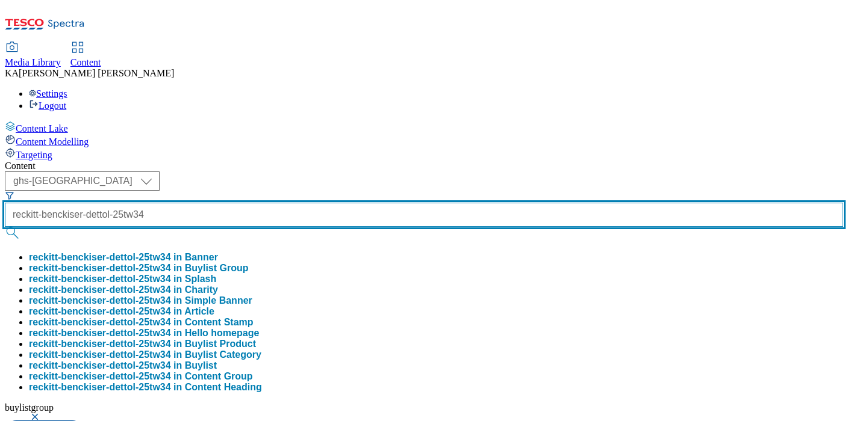
type input "reckitt-benckiser-dettol-25tw34"
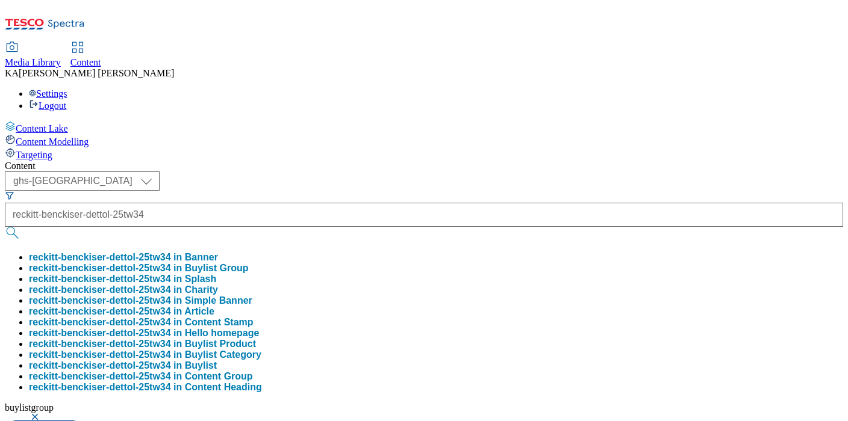
scroll to position [0, 0]
click at [249, 263] on button "reckitt-benckiser-dettol-25tw34 in Buylist Group" at bounding box center [139, 268] width 220 height 11
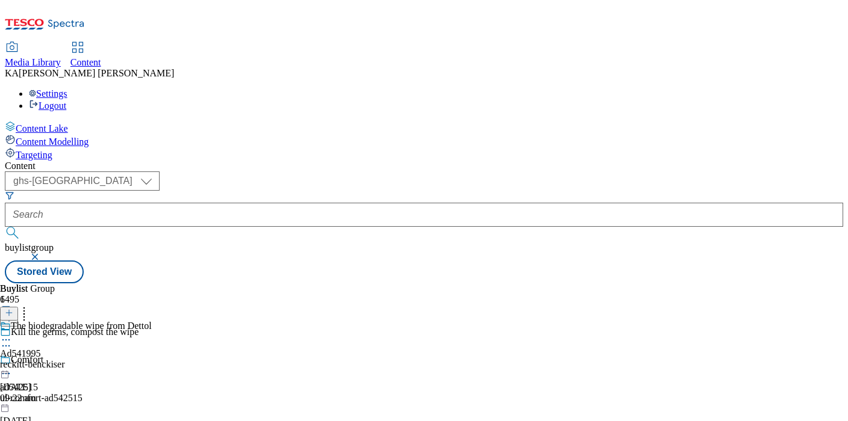
click at [12, 334] on icon at bounding box center [6, 340] width 12 height 12
click at [51, 361] on span "Edit" at bounding box center [44, 365] width 14 height 9
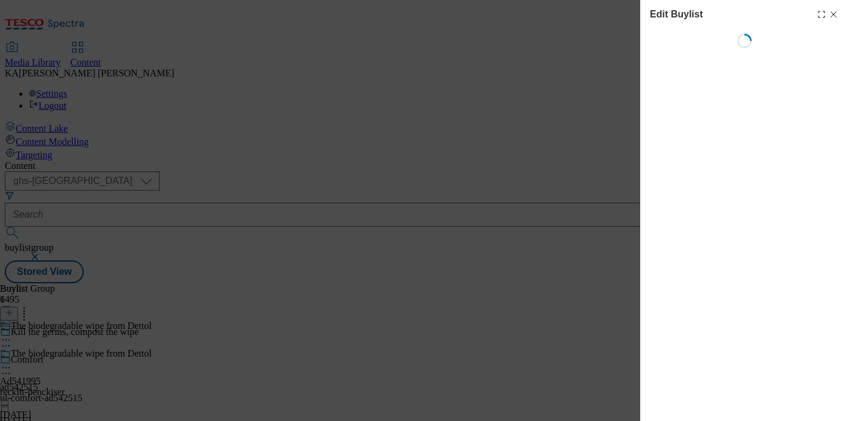
select select "tactical"
select select "supplier funded short term 1-3 weeks"
select select "dunnhumby"
select select "Banner"
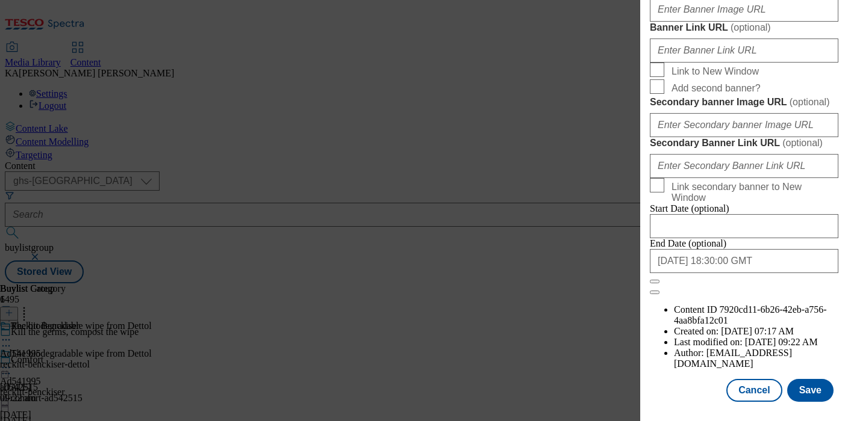
scroll to position [1164, 0]
click at [674, 22] on input "Banner Image URL ( optional )" at bounding box center [744, 10] width 188 height 24
paste input "https://digitalcontent.api.tesco.com/v2/media/ghs-mktg/428a6071-baa4-4a39-aa44-…"
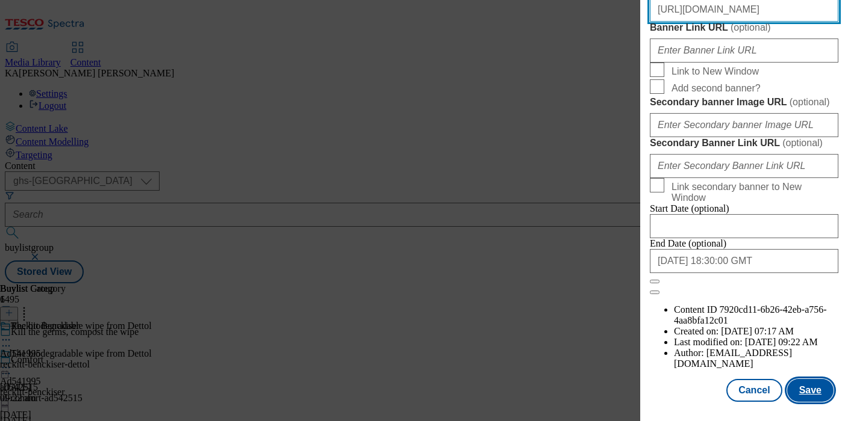
type input "https://digitalcontent.api.tesco.com/v2/media/ghs-mktg/428a6071-baa4-4a39-aa44-…"
click at [817, 383] on button "Save" at bounding box center [810, 390] width 46 height 23
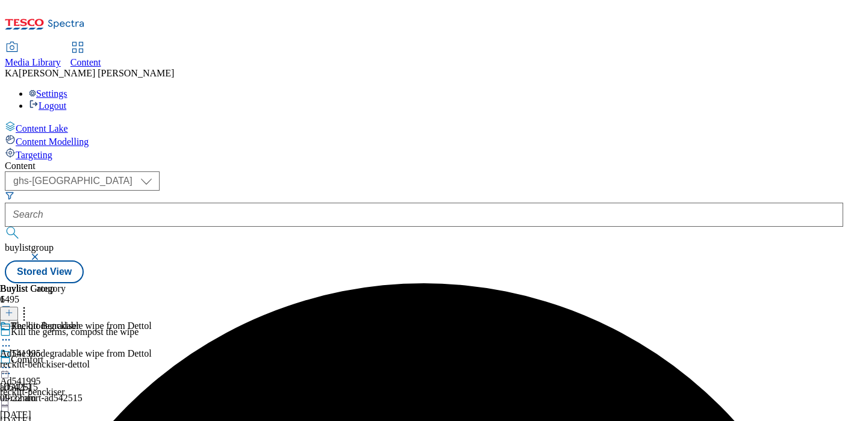
click at [12, 362] on icon at bounding box center [6, 368] width 12 height 12
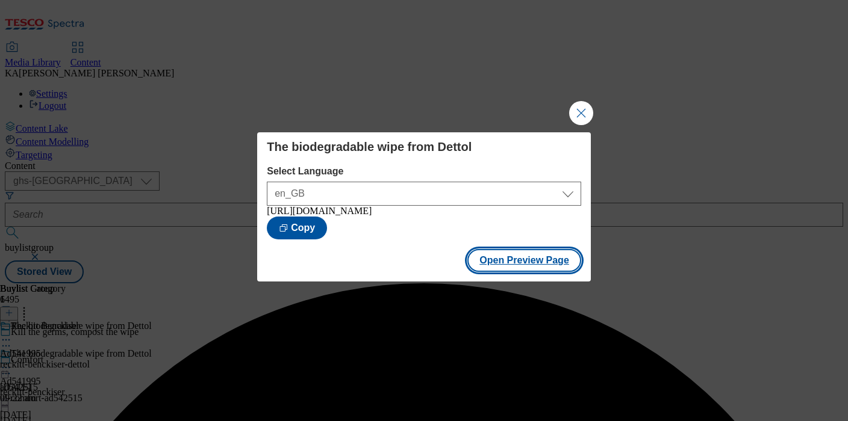
click at [483, 272] on button "Open Preview Page" at bounding box center [524, 260] width 114 height 23
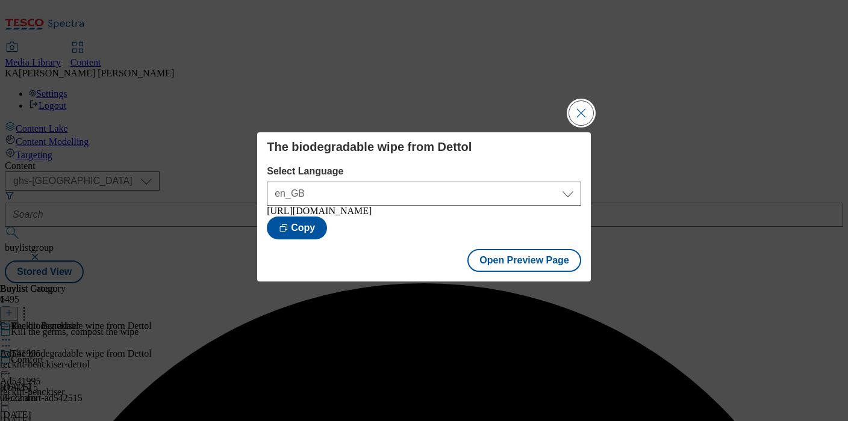
click at [576, 104] on button "Close Modal" at bounding box center [581, 113] width 24 height 24
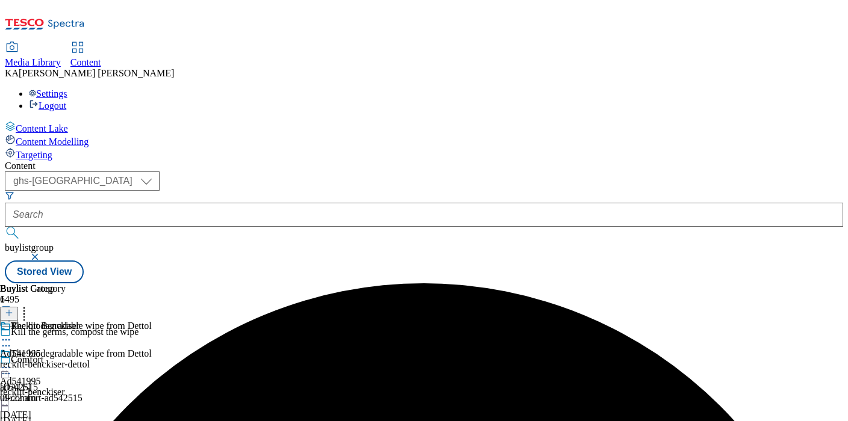
click at [12, 362] on icon at bounding box center [6, 368] width 12 height 12
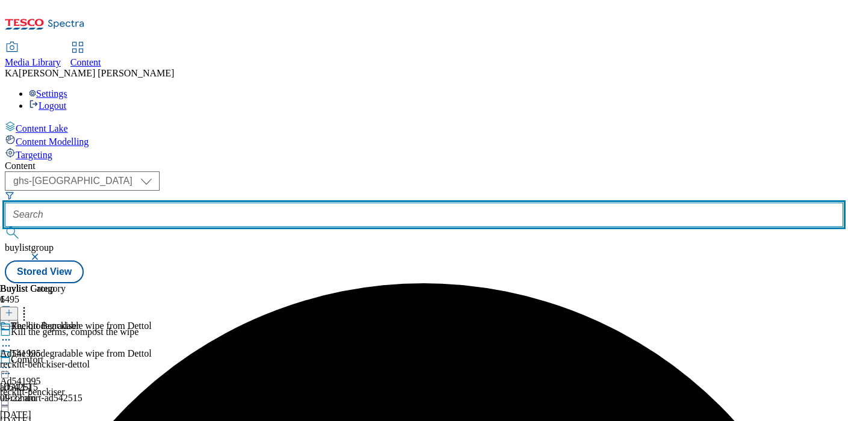
click at [281, 203] on input "text" at bounding box center [424, 215] width 838 height 24
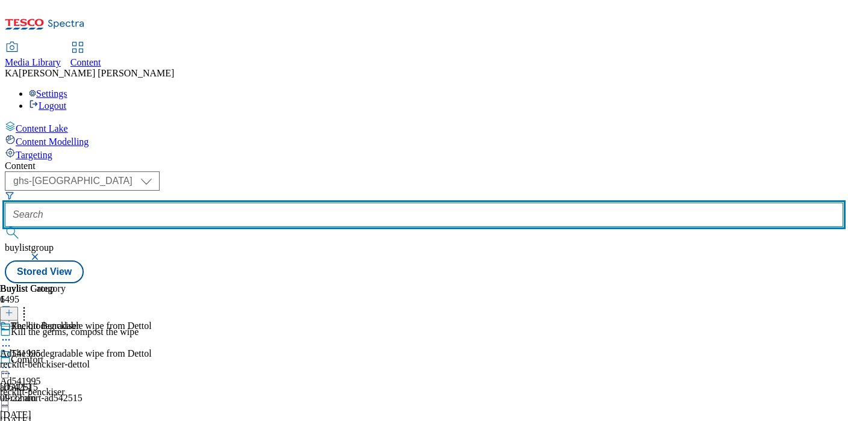
paste input "ornua-foods-pilgrims-choice-25tw34"
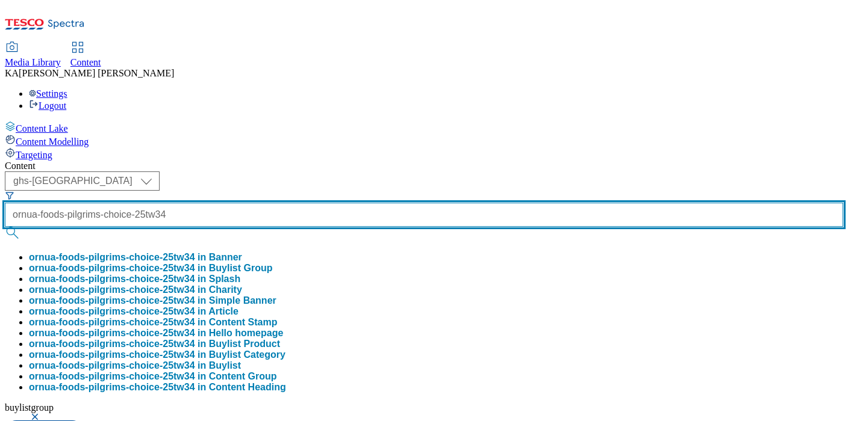
scroll to position [0, 52]
type input "ornua-foods-pilgrims-choice-25tw34"
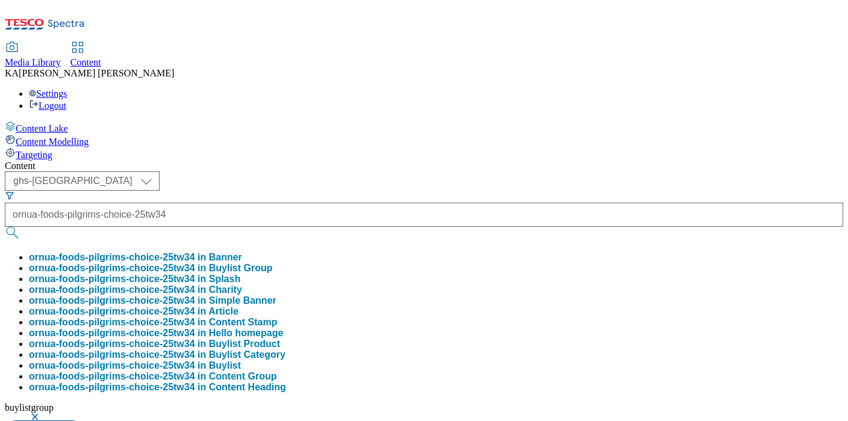
scroll to position [0, 0]
click at [273, 263] on button "ornua-foods-pilgrims-choice-25tw34 in Buylist Group" at bounding box center [151, 268] width 244 height 11
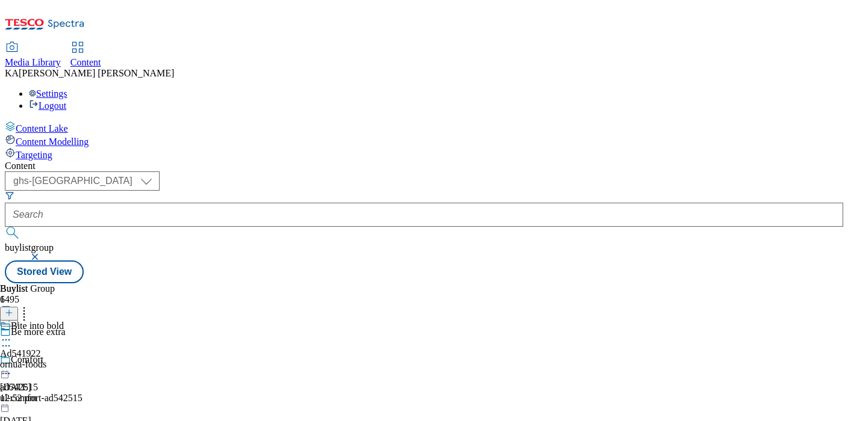
click at [12, 334] on icon at bounding box center [6, 340] width 12 height 12
click at [51, 361] on span "Edit" at bounding box center [44, 365] width 14 height 9
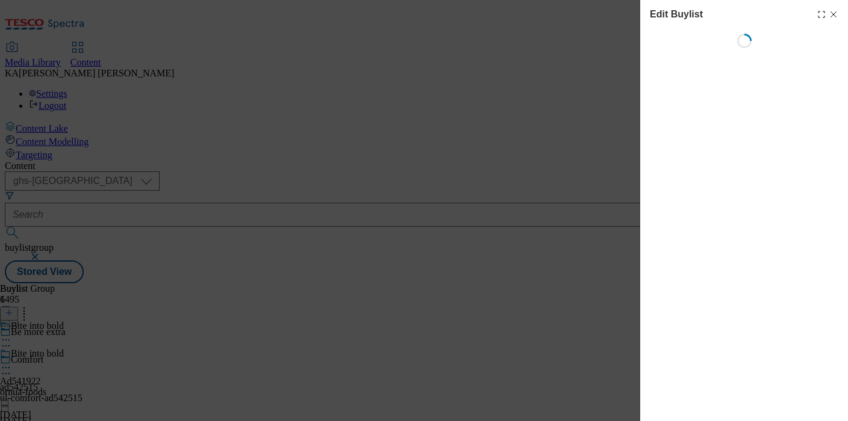
select select "tactical"
select select "supplier funded short term 1-3 weeks"
select select "dunnhumby"
select select "Banner"
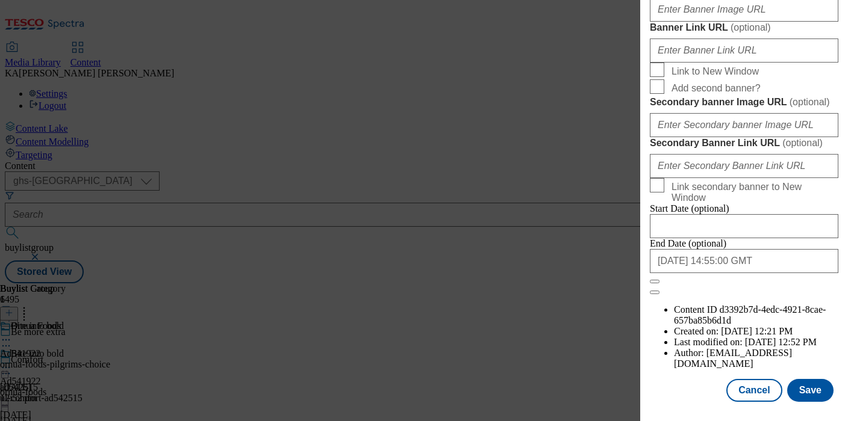
scroll to position [1165, 0]
click at [670, 22] on input "Banner Image URL ( optional )" at bounding box center [744, 10] width 188 height 24
paste input "https://digitalcontent.api.tesco.com/v2/media/ghs-mktg/95428f1f-9f94-4985-b02d-…"
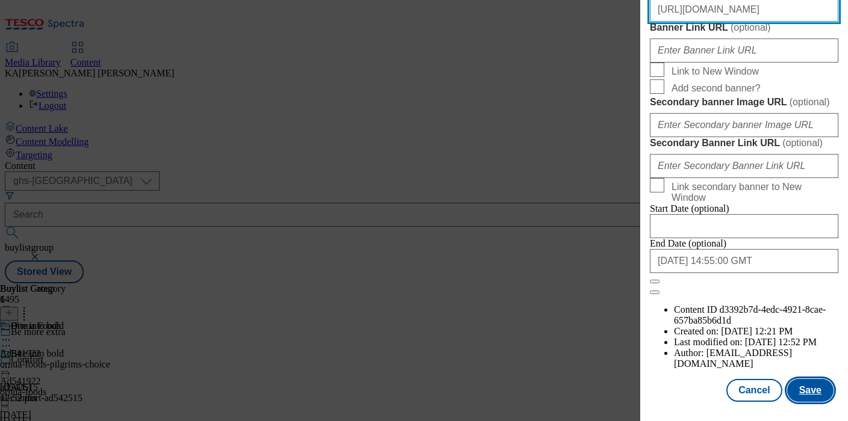
type input "https://digitalcontent.api.tesco.com/v2/media/ghs-mktg/95428f1f-9f94-4985-b02d-…"
click at [813, 389] on button "Save" at bounding box center [810, 390] width 46 height 23
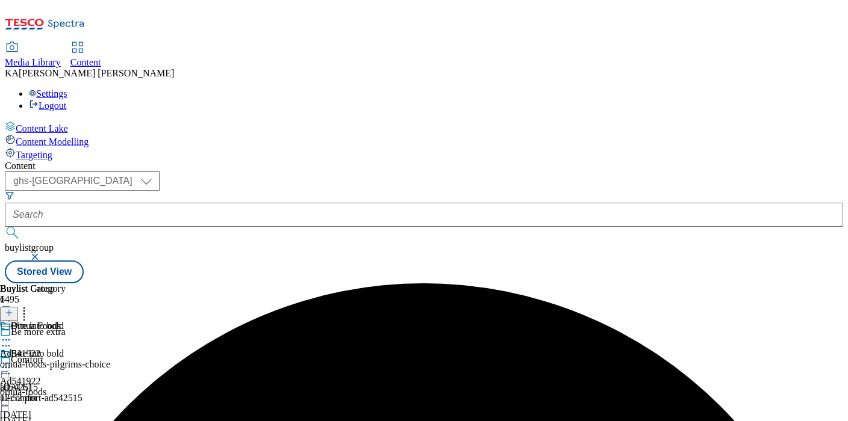
click at [12, 362] on icon at bounding box center [6, 368] width 12 height 12
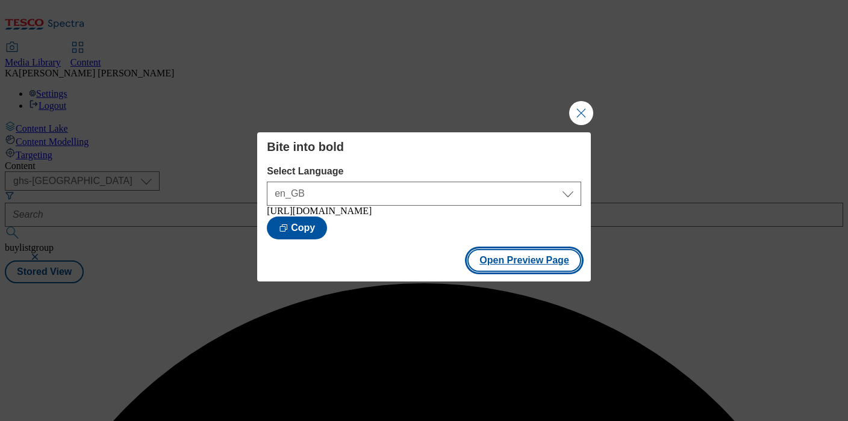
click at [487, 270] on button "Open Preview Page" at bounding box center [524, 260] width 114 height 23
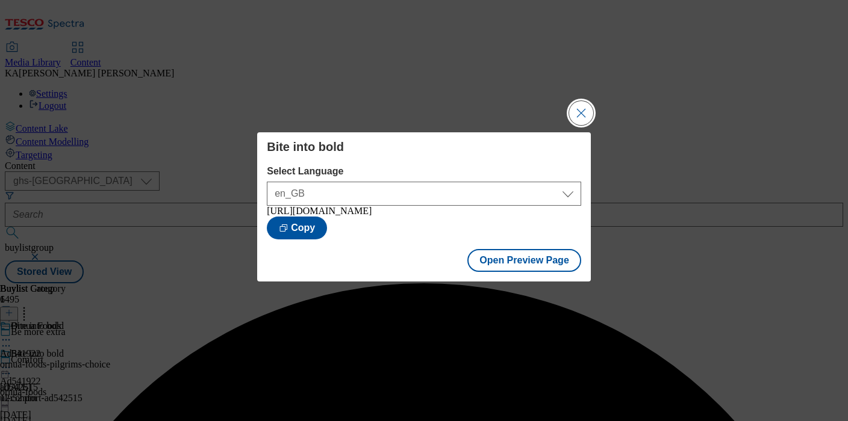
click at [583, 102] on button "Close Modal" at bounding box center [581, 113] width 24 height 24
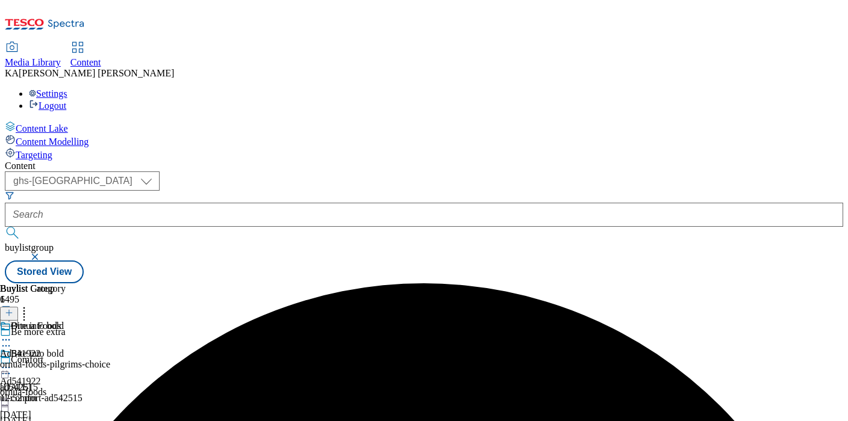
click at [12, 362] on icon at bounding box center [6, 368] width 12 height 12
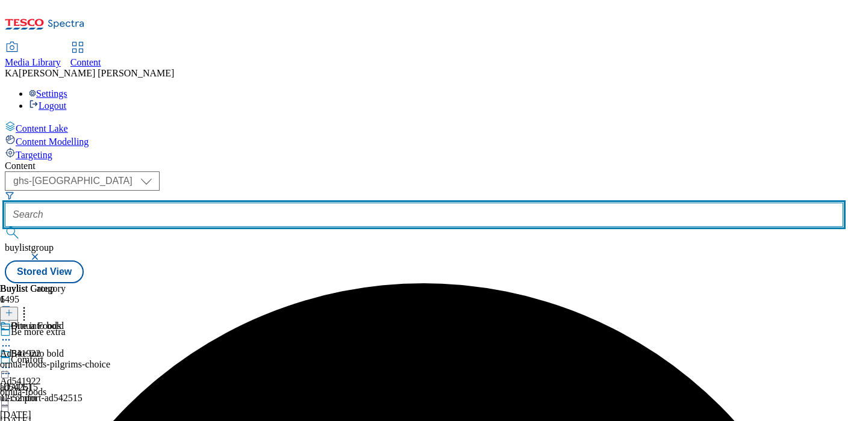
click at [270, 203] on input "text" at bounding box center [424, 215] width 838 height 24
paste input "danone-alpro-25tw31/"
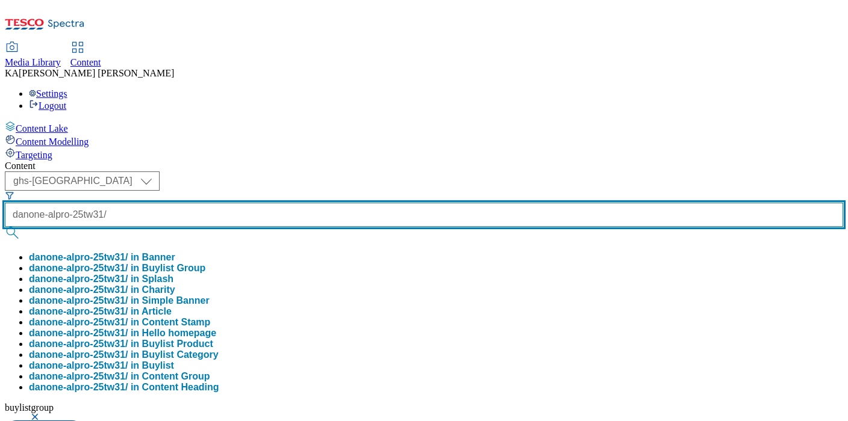
type input "danone-alpro-25tw31/"
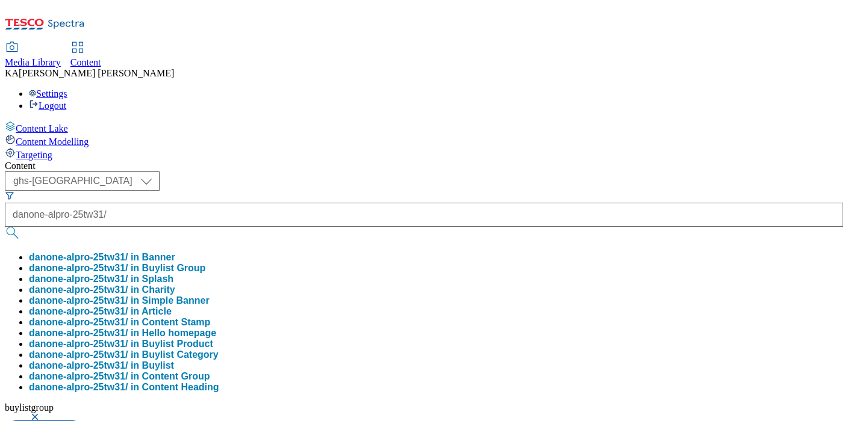
click at [205, 263] on button "danone-alpro-25tw31/ in Buylist Group" at bounding box center [117, 268] width 176 height 11
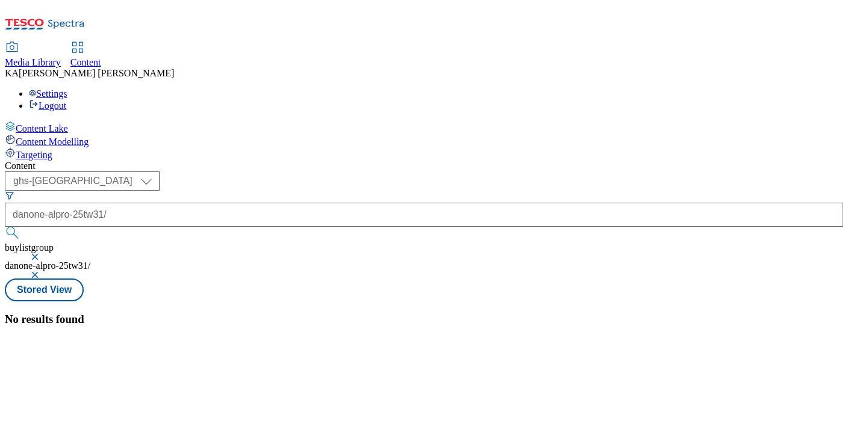
click at [42, 253] on button "button" at bounding box center [36, 256] width 12 height 7
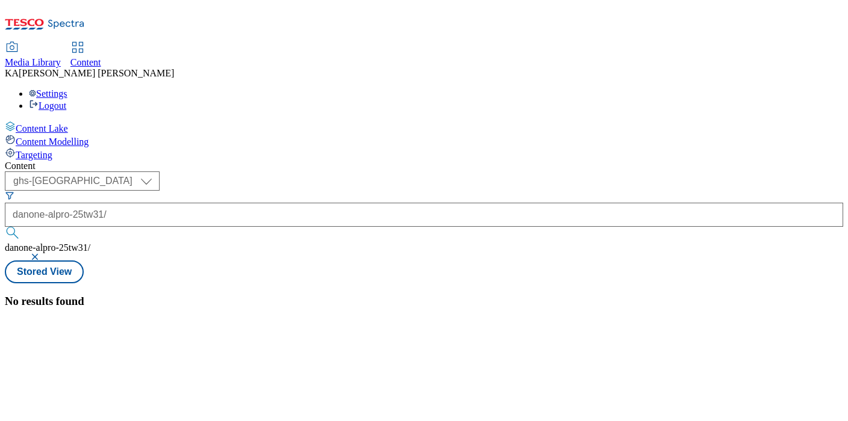
click at [42, 253] on button "button" at bounding box center [36, 256] width 12 height 7
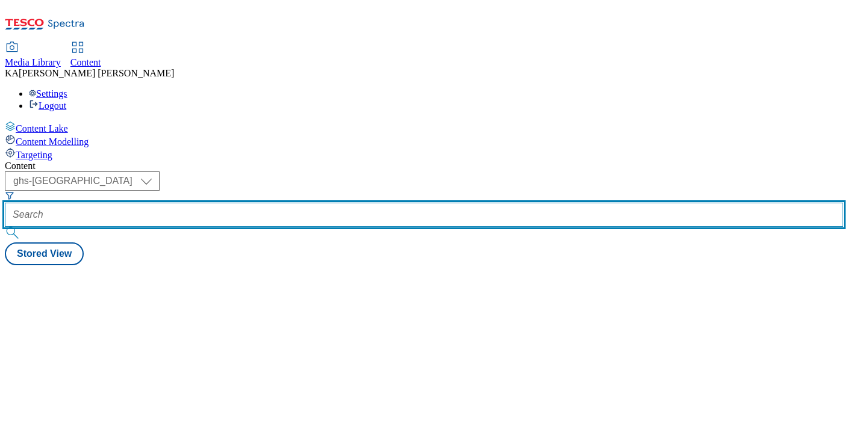
click at [279, 203] on input "text" at bounding box center [424, 215] width 838 height 24
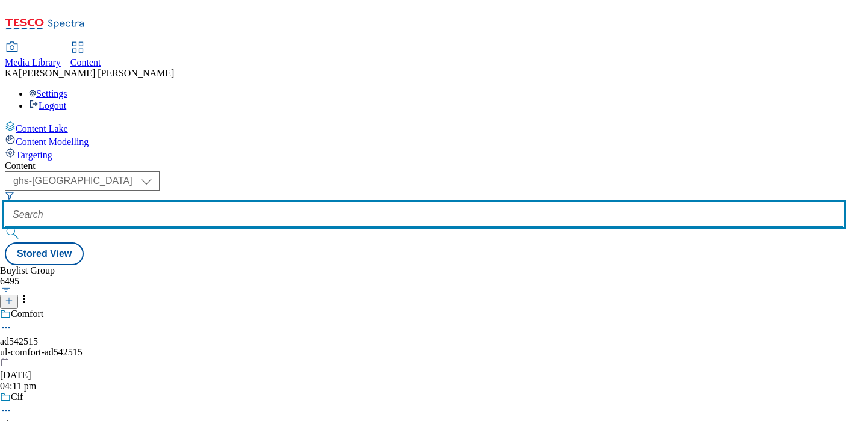
paste input "danone-alpro-25tw31/"
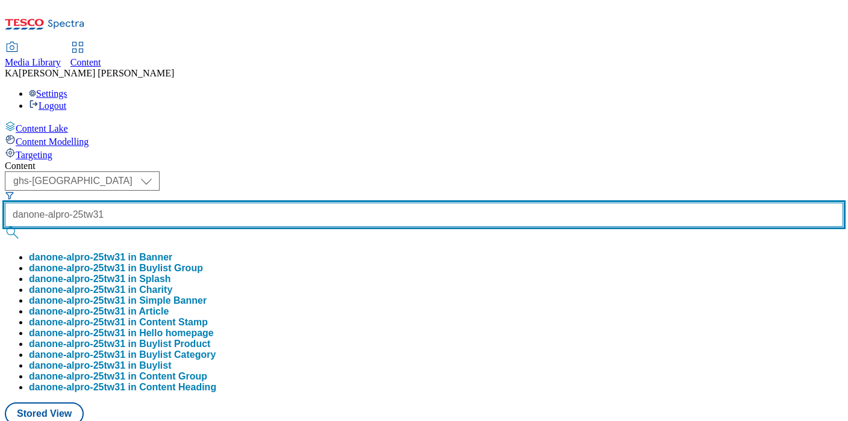
type input "danone-alpro-25tw31"
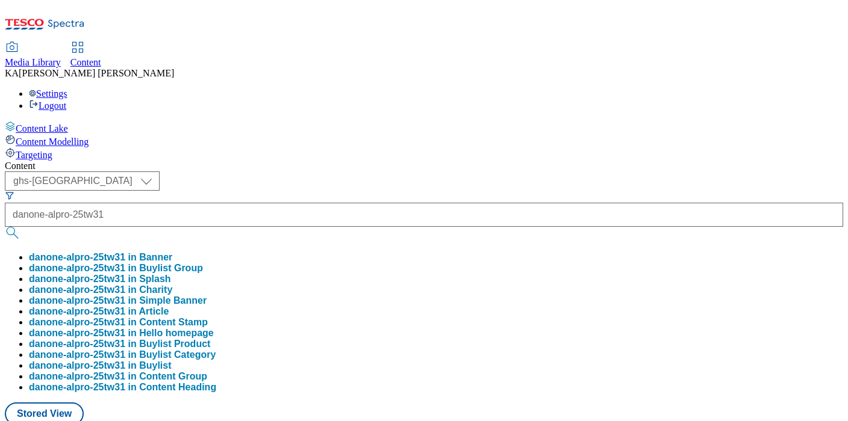
click at [203, 263] on button "danone-alpro-25tw31 in Buylist Group" at bounding box center [116, 268] width 174 height 11
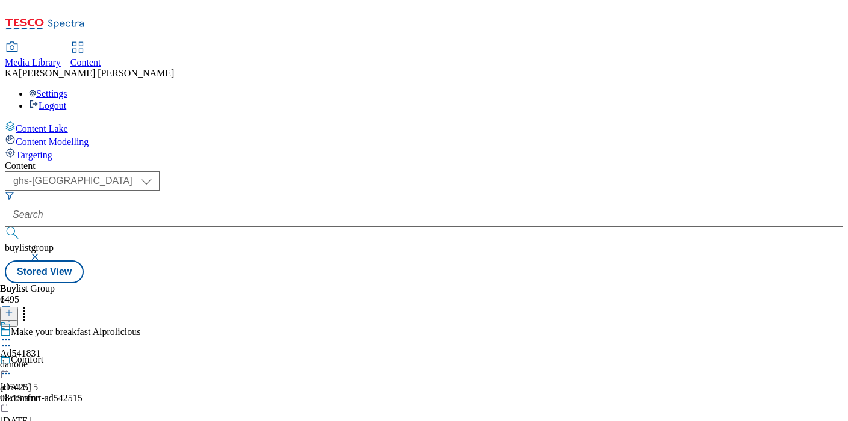
click at [12, 334] on icon at bounding box center [6, 340] width 12 height 12
click at [51, 361] on span "Edit" at bounding box center [44, 365] width 14 height 9
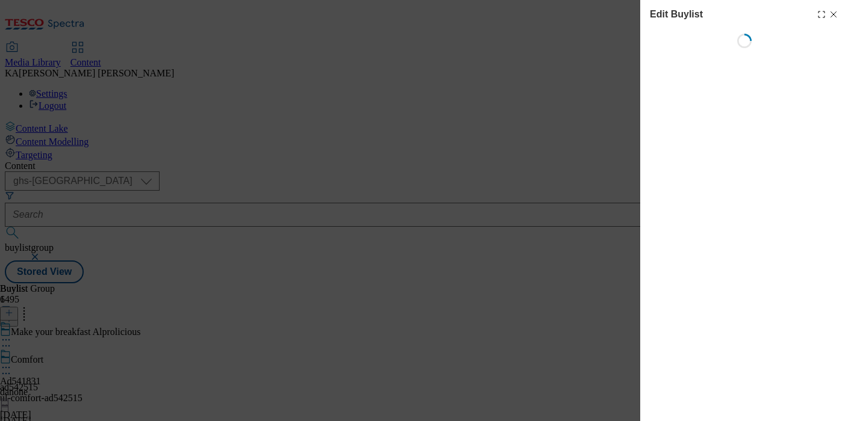
select select "tactical"
select select "supplier funded short term 1-3 weeks"
select select "dunnhumby"
select select "Banner"
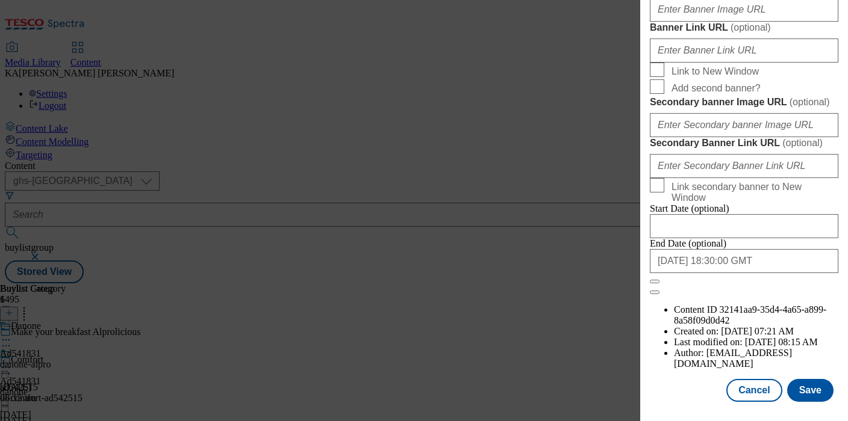
scroll to position [1277, 0]
click at [672, 22] on input "Banner Image URL ( optional )" at bounding box center [744, 10] width 188 height 24
paste input "https://digitalcontent.api.tesco.com/v2/media/ghs-mktg/6f8eb0a3-3579-406c-b9fa-…"
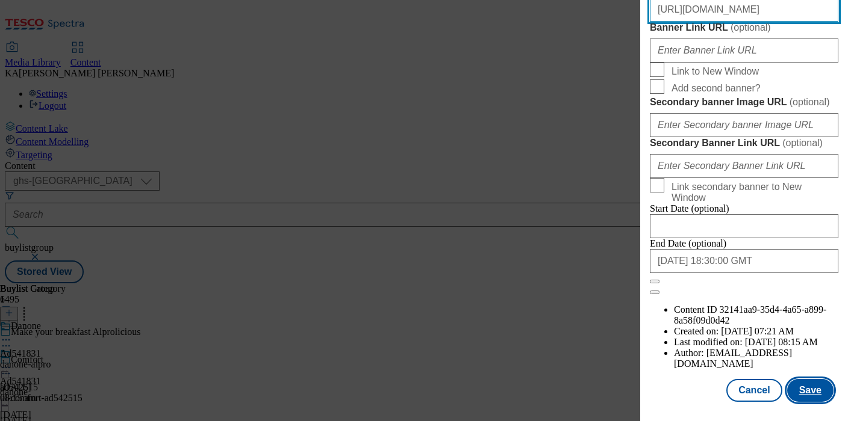
type input "https://digitalcontent.api.tesco.com/v2/media/ghs-mktg/6f8eb0a3-3579-406c-b9fa-…"
click at [804, 387] on button "Save" at bounding box center [810, 390] width 46 height 23
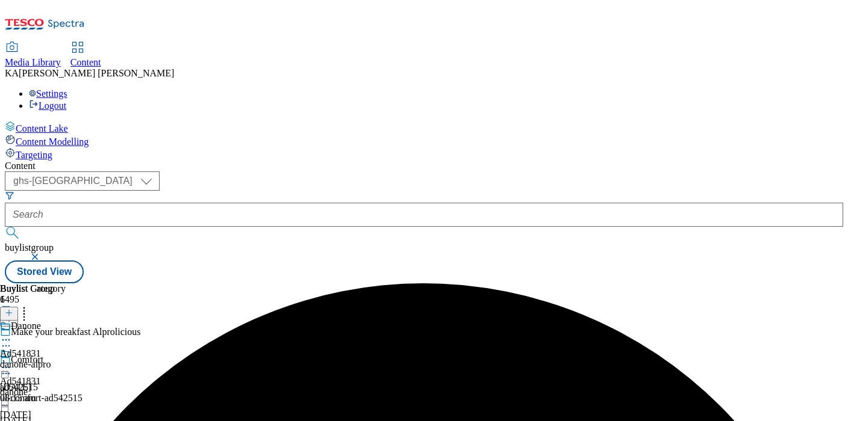
click at [12, 362] on icon at bounding box center [6, 368] width 12 height 12
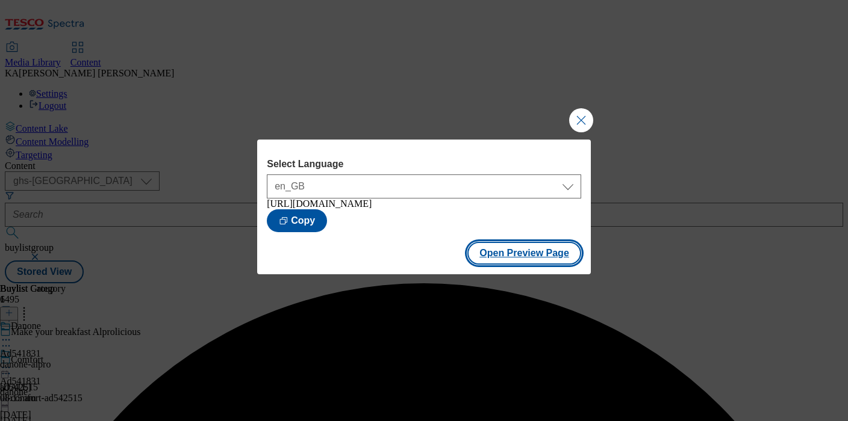
click at [497, 258] on button "Open Preview Page" at bounding box center [524, 253] width 114 height 23
click at [579, 112] on button "Close Modal" at bounding box center [581, 120] width 24 height 24
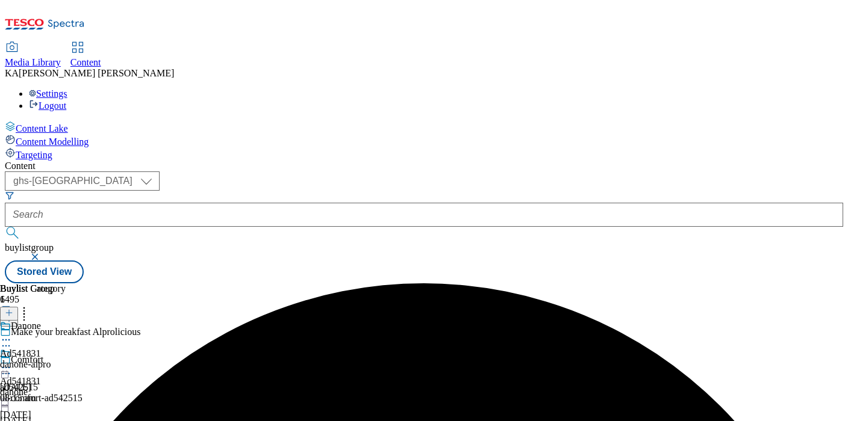
click at [12, 362] on icon at bounding box center [6, 368] width 12 height 12
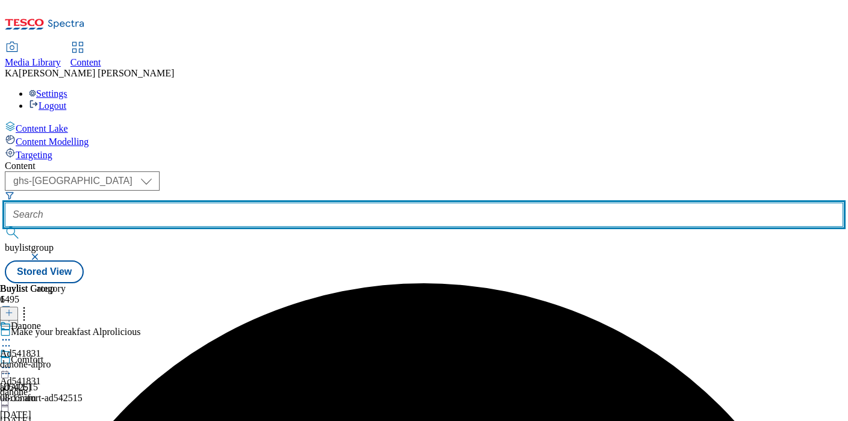
click at [276, 203] on input "text" at bounding box center [424, 215] width 838 height 24
paste input "muller-dairy-mousse-25tw34"
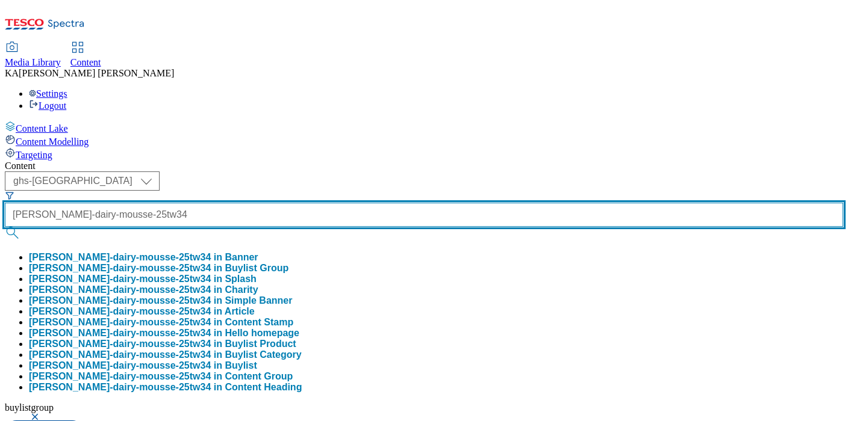
type input "muller-dairy-mousse-25tw34"
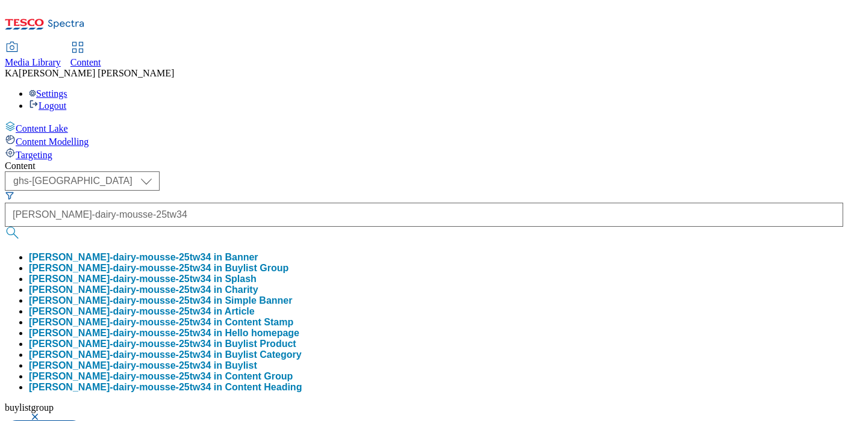
click at [282, 263] on button "muller-dairy-mousse-25tw34 in Buylist Group" at bounding box center [158, 268] width 259 height 11
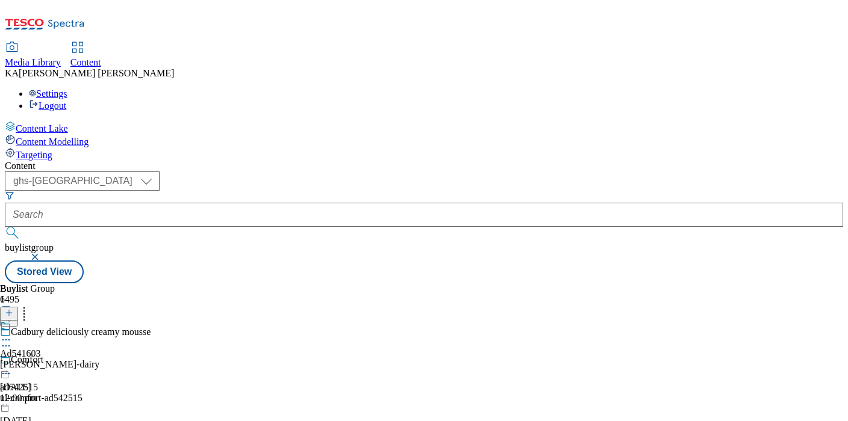
click at [12, 334] on icon at bounding box center [6, 340] width 12 height 12
click at [51, 361] on span "Edit" at bounding box center [44, 365] width 14 height 9
select select "tactical"
select select "supplier funded short term 1-3 weeks"
select select "dunnhumby"
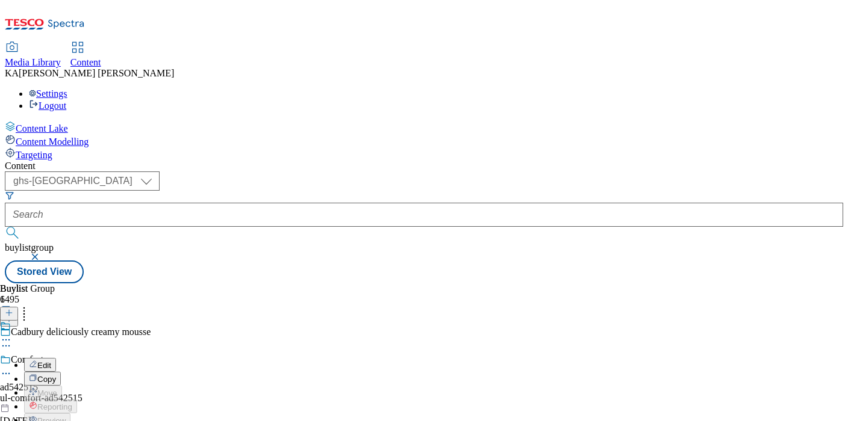
select select "Banner"
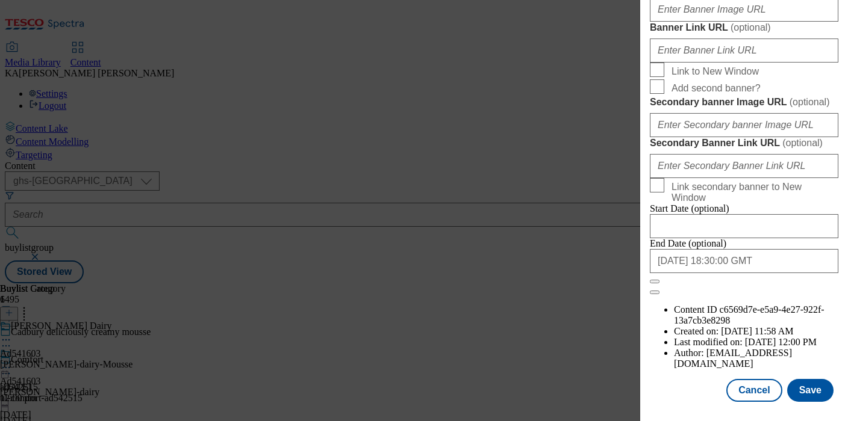
scroll to position [1063, 0]
click at [672, 22] on input "Banner Image URL ( optional )" at bounding box center [744, 10] width 188 height 24
paste input "https://digitalcontent.api.tesco.com/v2/media/ghs-mktg/4f8c8b0c-f76a-4a93-ac35-…"
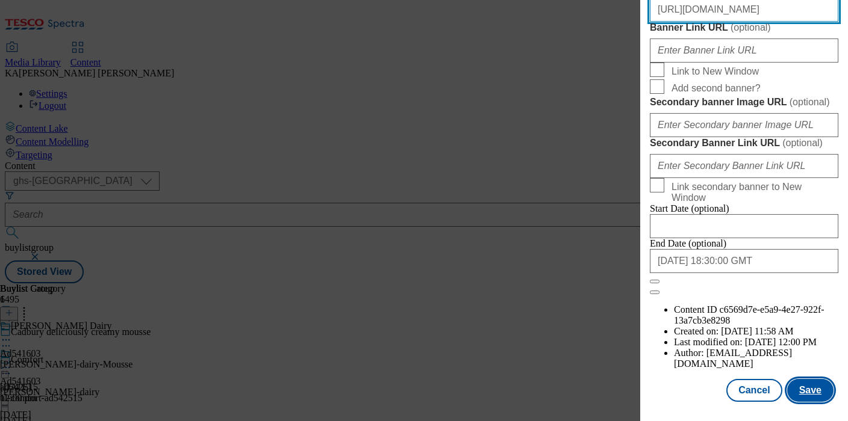
type input "https://digitalcontent.api.tesco.com/v2/media/ghs-mktg/4f8c8b0c-f76a-4a93-ac35-…"
click at [804, 386] on button "Save" at bounding box center [810, 390] width 46 height 23
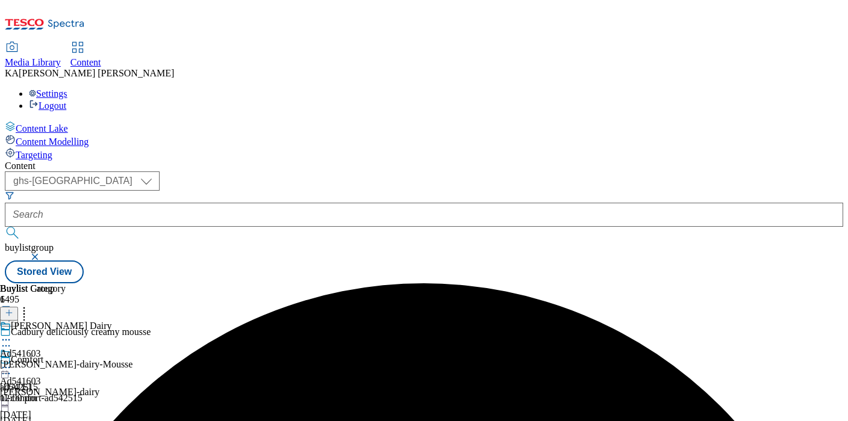
click at [12, 362] on icon at bounding box center [6, 368] width 12 height 12
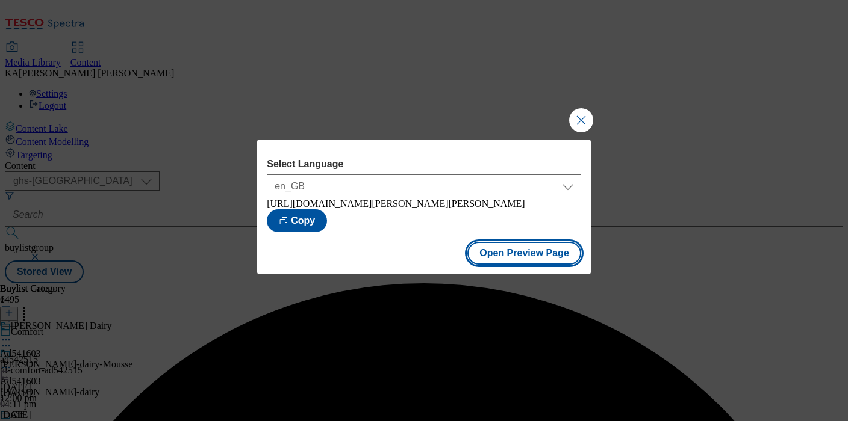
click at [491, 264] on button "Open Preview Page" at bounding box center [524, 253] width 114 height 23
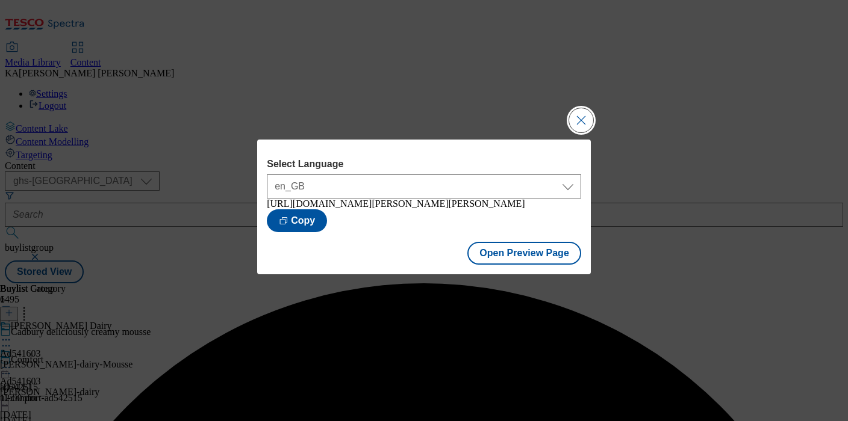
click at [579, 115] on button "Close Modal" at bounding box center [581, 120] width 24 height 24
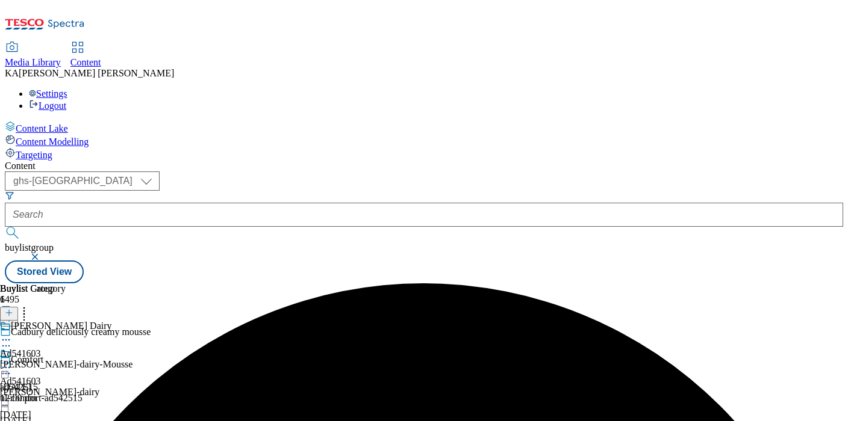
click at [12, 362] on icon at bounding box center [6, 368] width 12 height 12
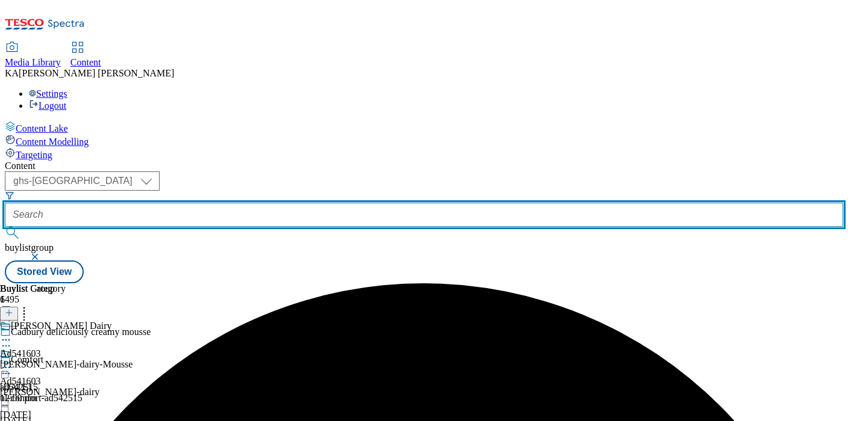
click at [300, 203] on input "text" at bounding box center [424, 215] width 838 height 24
paste input "friesland-yazoo-25tw34"
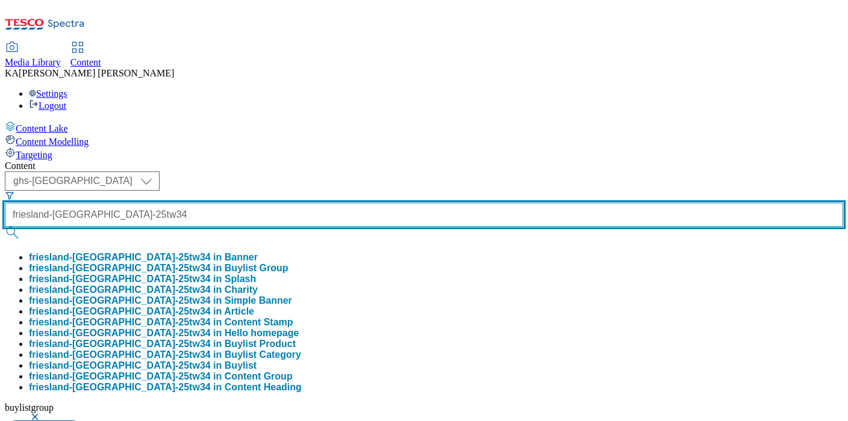
scroll to position [0, 2]
type input "friesland-yazoo-25tw34"
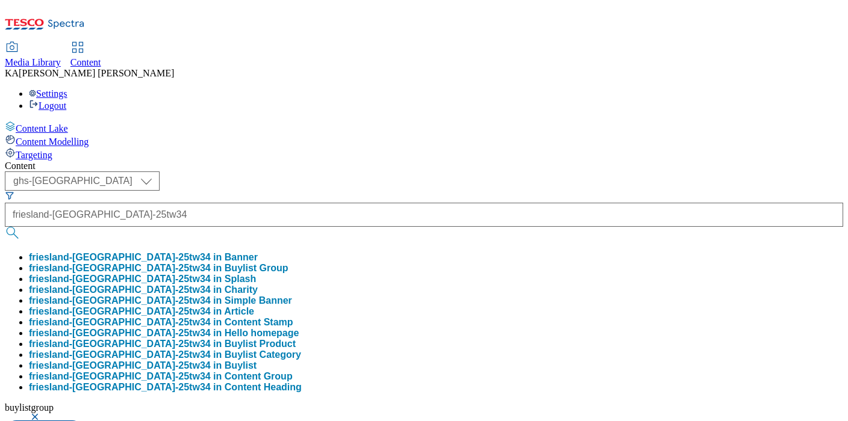
scroll to position [0, 0]
click at [288, 263] on button "friesland-yazoo-25tw34 in Buylist Group" at bounding box center [158, 268] width 259 height 11
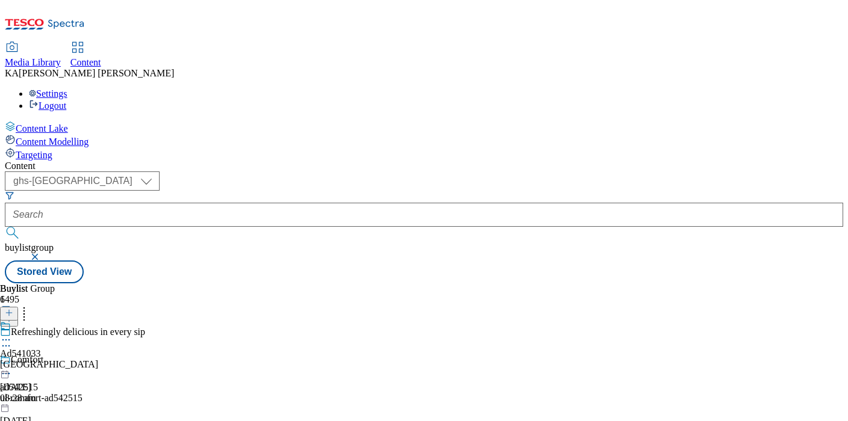
click at [12, 334] on icon at bounding box center [6, 340] width 12 height 12
click at [56, 358] on button "Edit" at bounding box center [40, 365] width 32 height 14
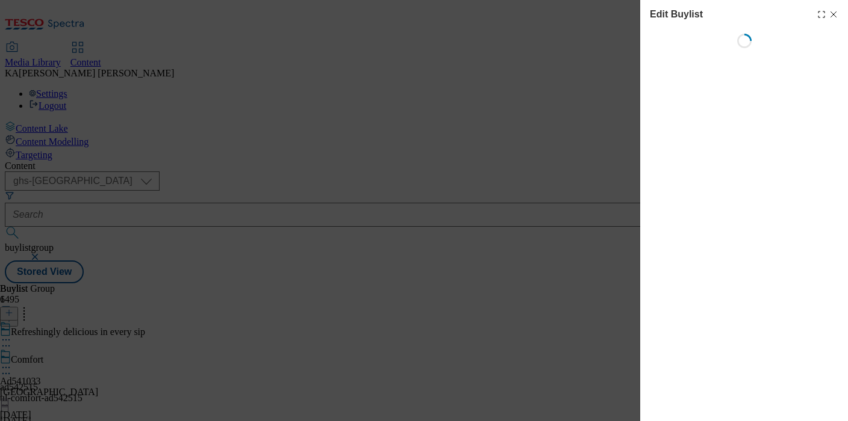
select select "tactical"
select select "supplier funded short term 1-3 weeks"
select select "dunnhumby"
select select "Banner"
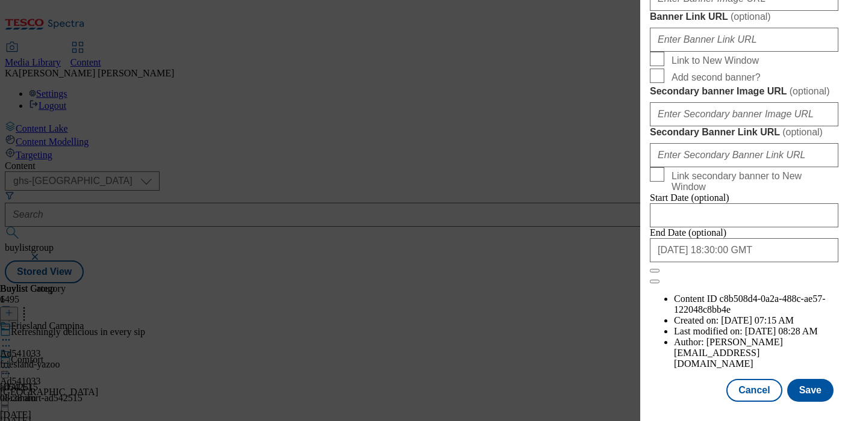
scroll to position [1111, 0]
paste input "https://digitalcontent.api.tesco.com/v2/media/ghs-mktg/a4895c68-7df5-415f-a778-…"
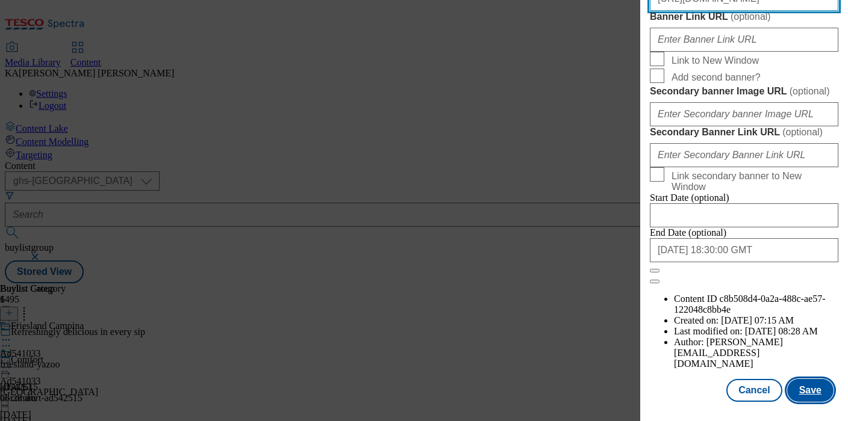
type input "https://digitalcontent.api.tesco.com/v2/media/ghs-mktg/a4895c68-7df5-415f-a778-…"
click at [806, 394] on button "Save" at bounding box center [810, 390] width 46 height 23
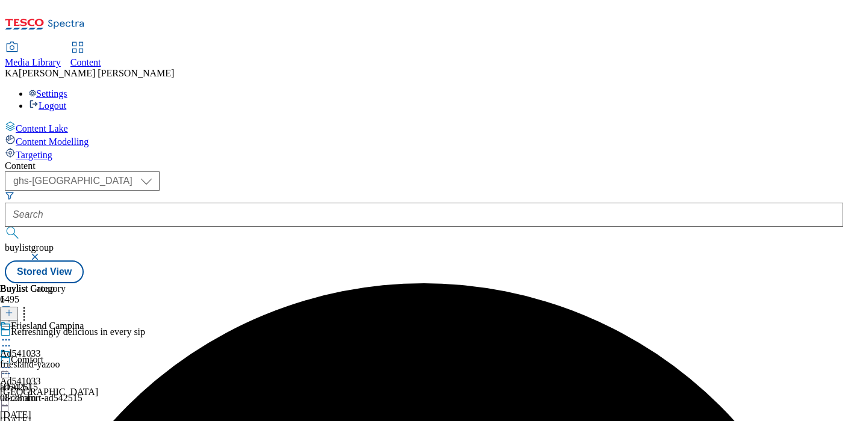
click at [12, 362] on icon at bounding box center [6, 368] width 12 height 12
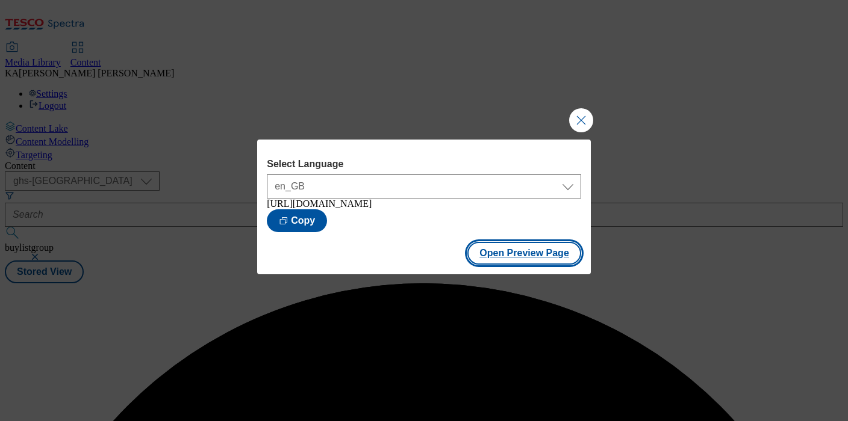
click at [506, 261] on button "Open Preview Page" at bounding box center [524, 253] width 114 height 23
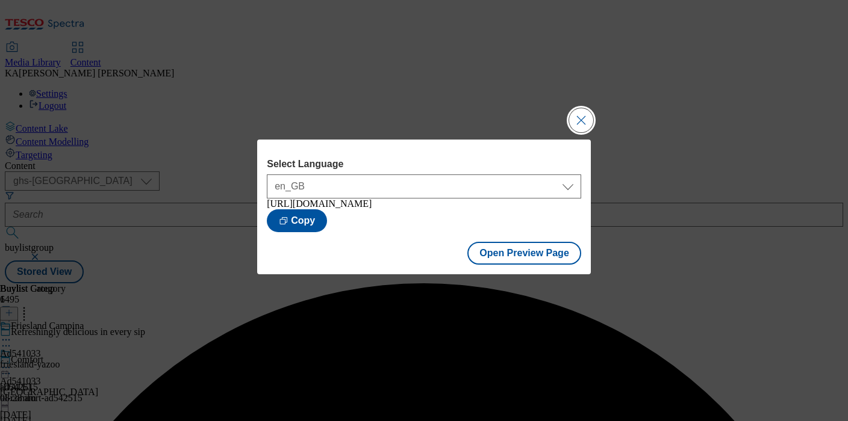
click at [577, 120] on button "Close Modal" at bounding box center [581, 120] width 24 height 24
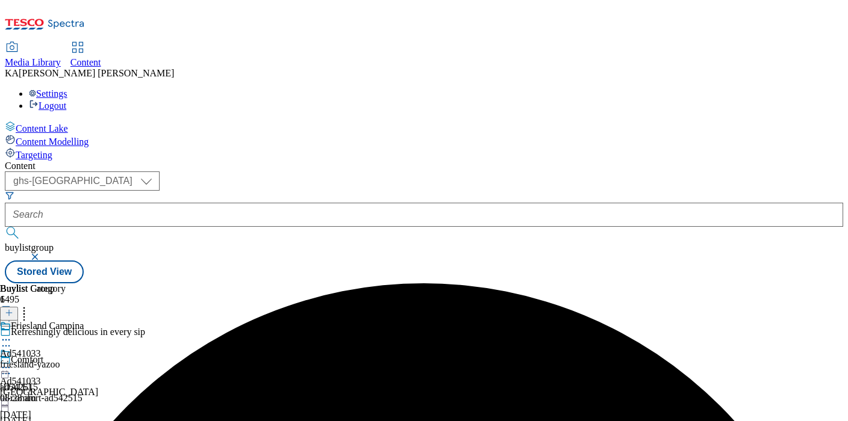
click at [12, 362] on icon at bounding box center [6, 368] width 12 height 12
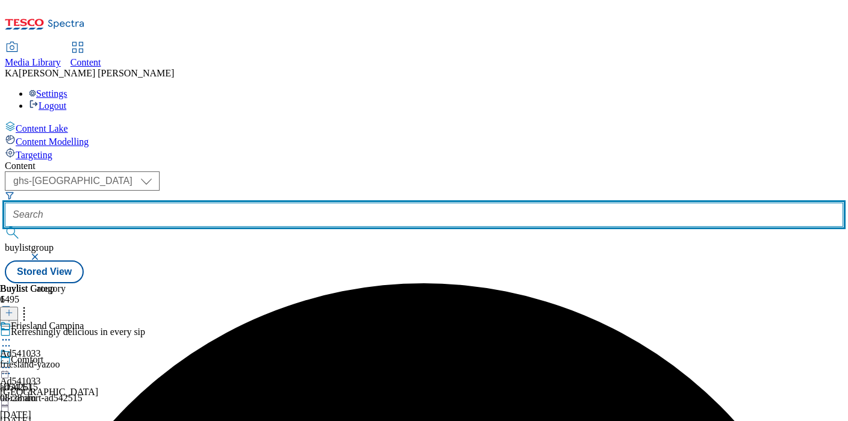
click at [281, 203] on input "text" at bounding box center [424, 215] width 838 height 24
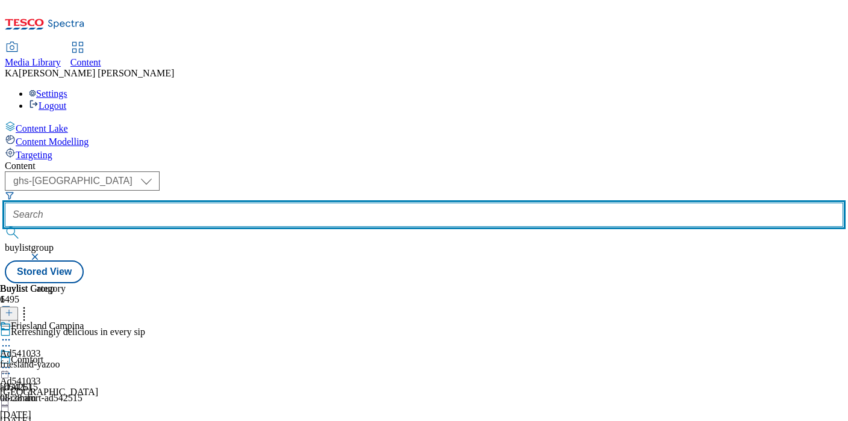
paste input "friesland-campina-yazoo-chocolate-drink-25tw34"
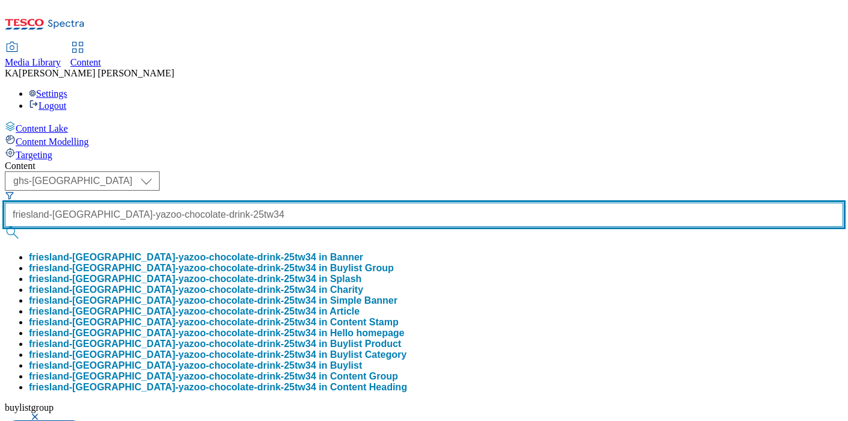
scroll to position [0, 99]
type input "friesland-campina-yazoo-chocolate-drink-25tw34"
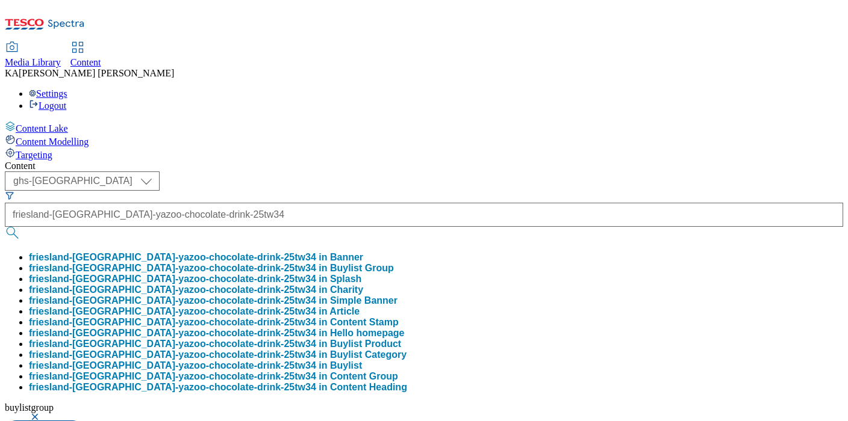
scroll to position [0, 0]
click at [285, 263] on button "friesland-campina-yazoo-chocolate-drink-25tw34 in Buylist Group" at bounding box center [211, 268] width 365 height 11
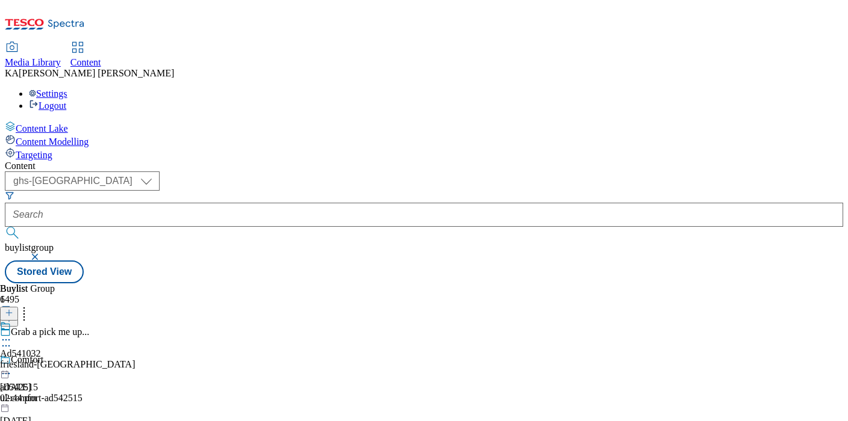
click at [12, 334] on icon at bounding box center [6, 340] width 12 height 12
click at [51, 361] on span "Edit" at bounding box center [44, 365] width 14 height 9
select select "tactical"
select select "supplier funded short term 1-3 weeks"
select select "dunnhumby"
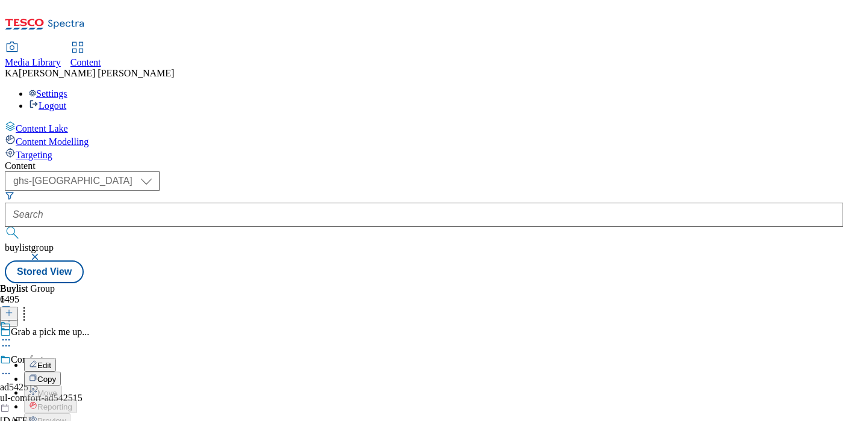
select select "Banner"
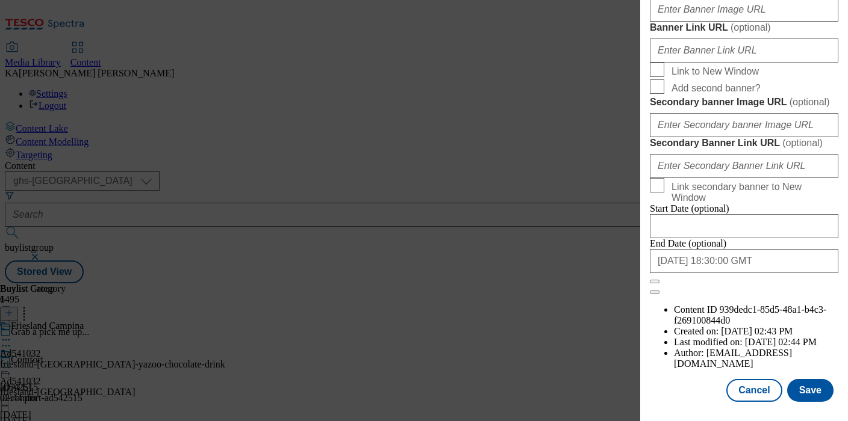
scroll to position [1082, 0]
click at [678, 22] on input "Banner Image URL ( optional )" at bounding box center [744, 10] width 188 height 24
paste input "https://digitalcontent.api.tesco.com/v2/media/ghs-mktg/70fc43a2-b123-491d-ad5e-…"
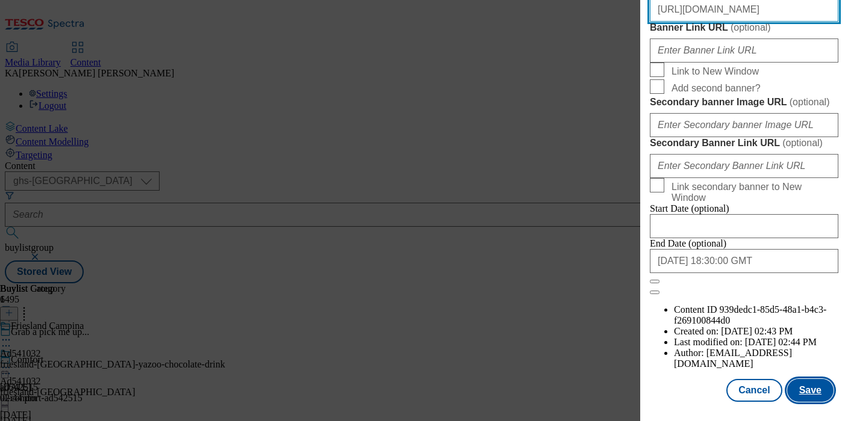
type input "https://digitalcontent.api.tesco.com/v2/media/ghs-mktg/70fc43a2-b123-491d-ad5e-…"
click at [799, 383] on button "Save" at bounding box center [810, 390] width 46 height 23
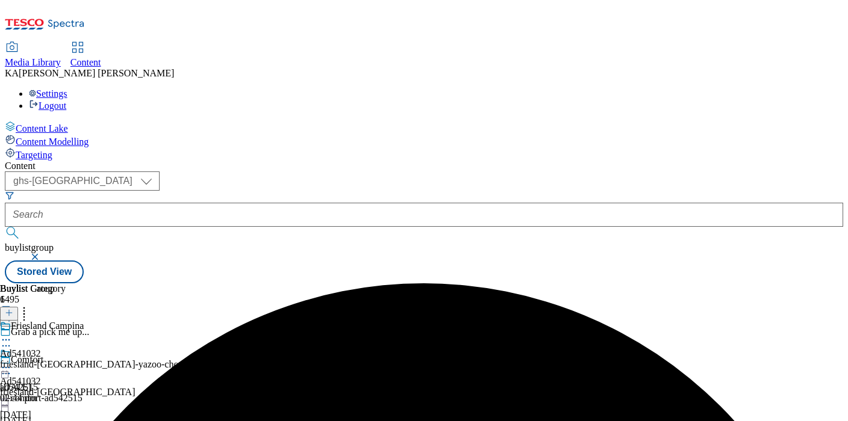
click at [12, 362] on icon at bounding box center [6, 368] width 12 height 12
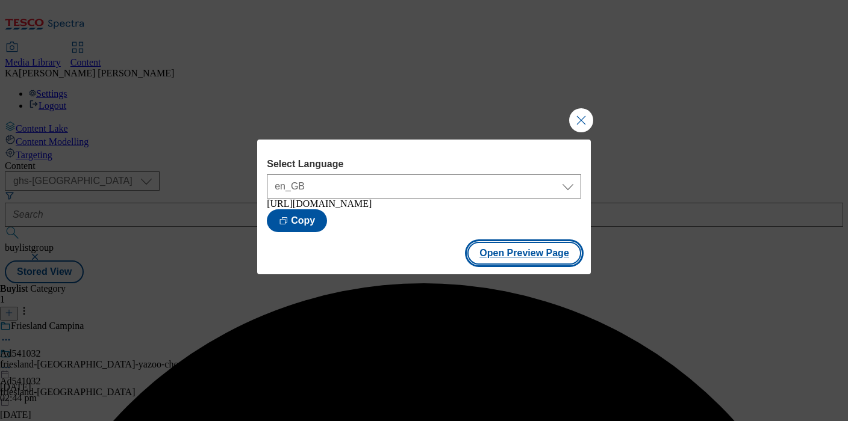
click at [490, 262] on button "Open Preview Page" at bounding box center [524, 253] width 114 height 23
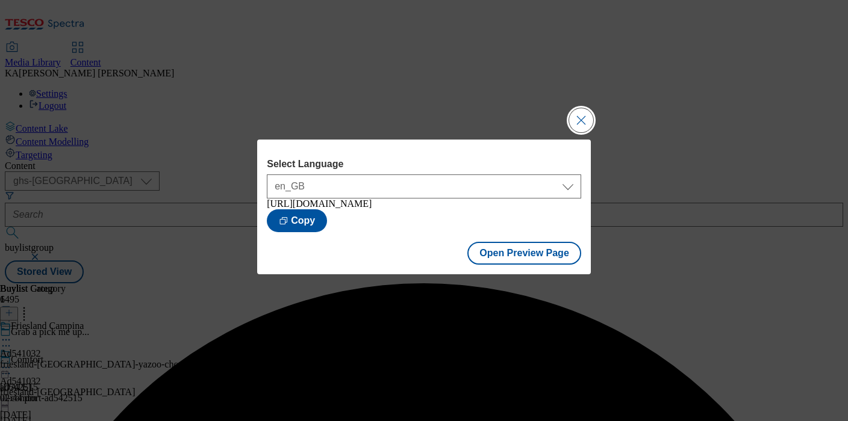
click at [576, 110] on button "Close Modal" at bounding box center [581, 120] width 24 height 24
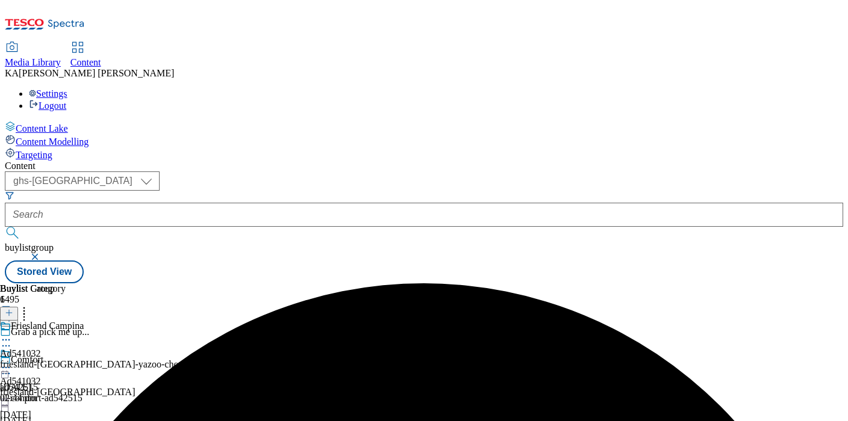
click at [12, 362] on icon at bounding box center [6, 368] width 12 height 12
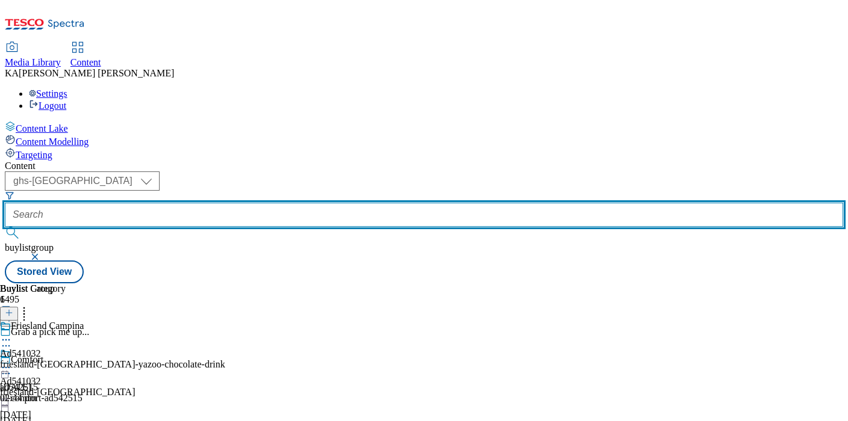
click at [273, 203] on input "text" at bounding box center [424, 215] width 838 height 24
paste input "friesland-campina-yazoo-25tw34"
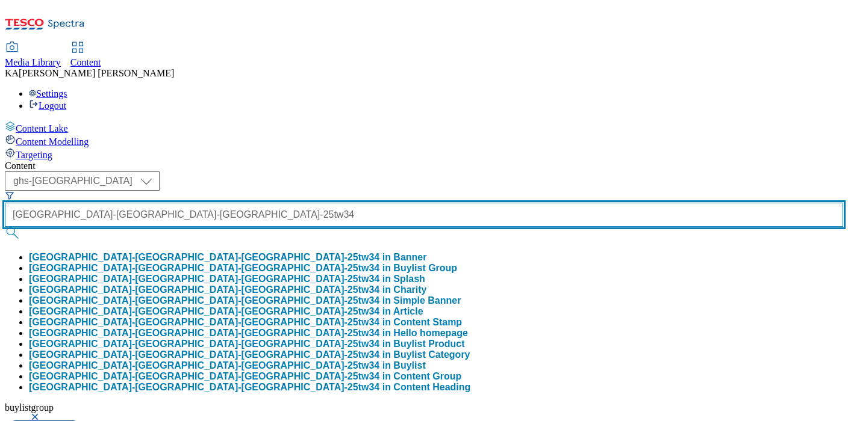
type input "friesland-campina-yazoo-25tw34"
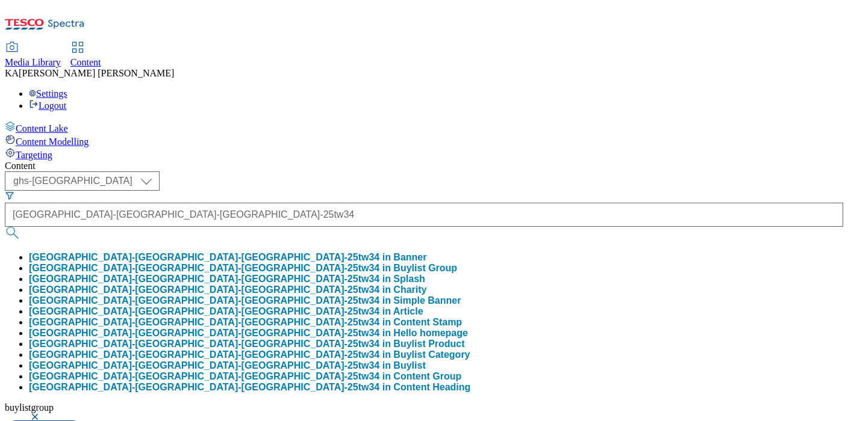
scroll to position [0, 0]
click at [276, 263] on button "friesland-campina-yazoo-25tw34 in Buylist Group" at bounding box center [243, 268] width 428 height 11
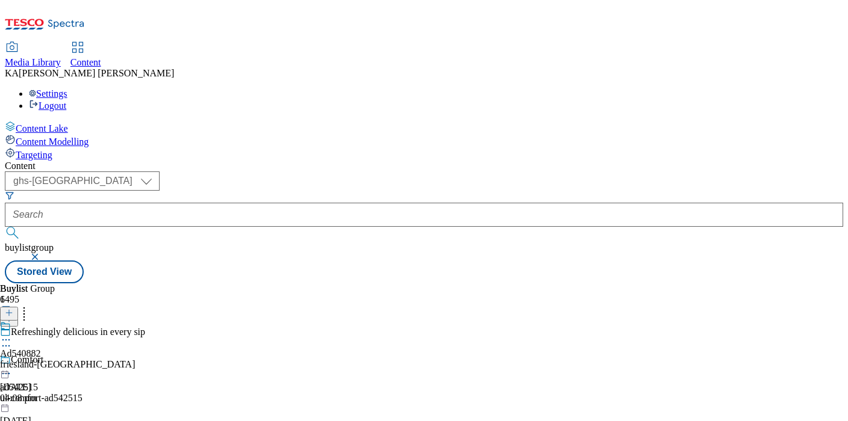
click at [12, 334] on icon at bounding box center [6, 340] width 12 height 12
click at [51, 361] on span "Edit" at bounding box center [44, 365] width 14 height 9
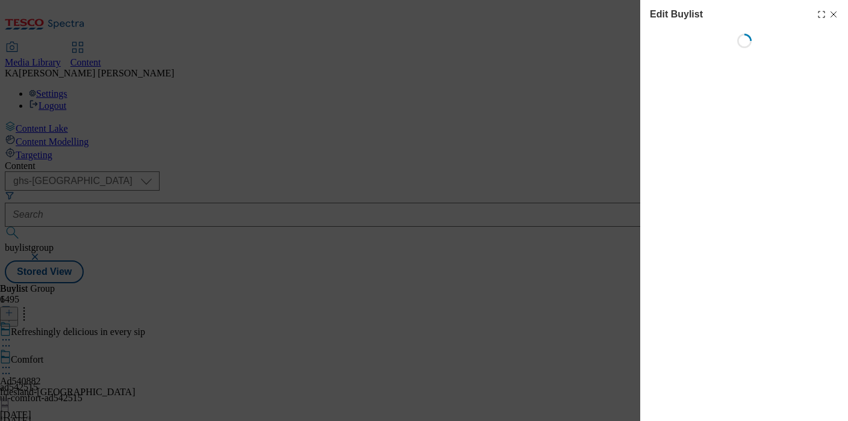
select select "tactical"
select select "supplier funded short term 1-3 weeks"
select select "dunnhumby"
select select "Banner"
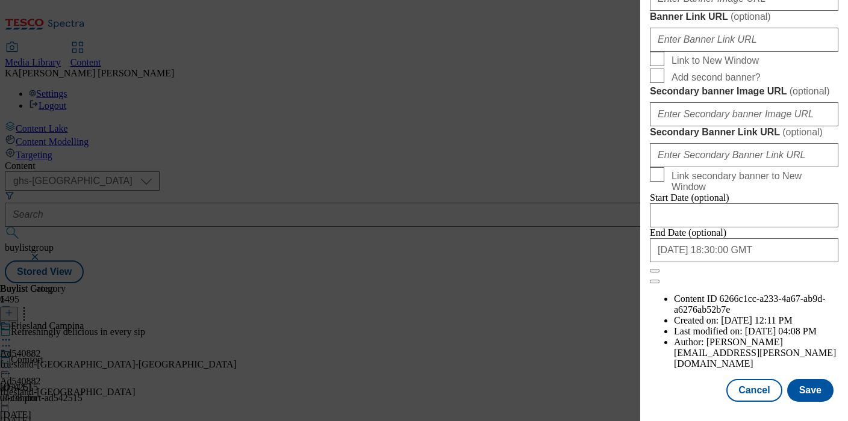
scroll to position [1249, 0]
paste input "https://digitalcontent.api.tesco.com/v2/media/ghs-mktg/7de411f5-8a7b-446b-b508-…"
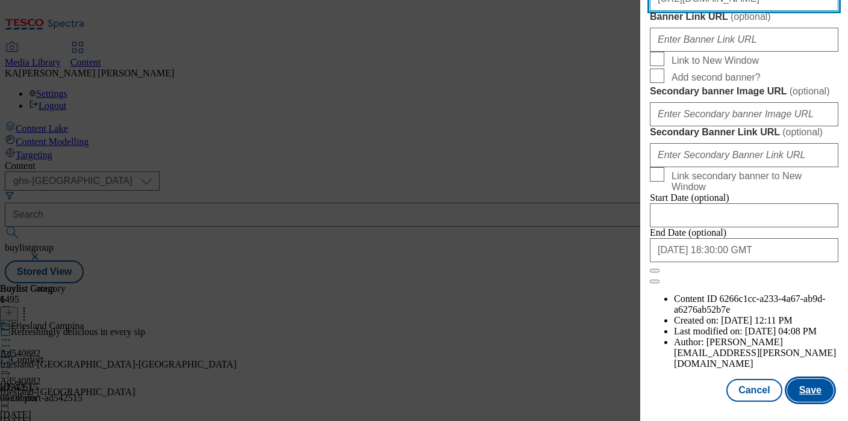
type input "https://digitalcontent.api.tesco.com/v2/media/ghs-mktg/7de411f5-8a7b-446b-b508-…"
click at [810, 393] on button "Save" at bounding box center [810, 390] width 46 height 23
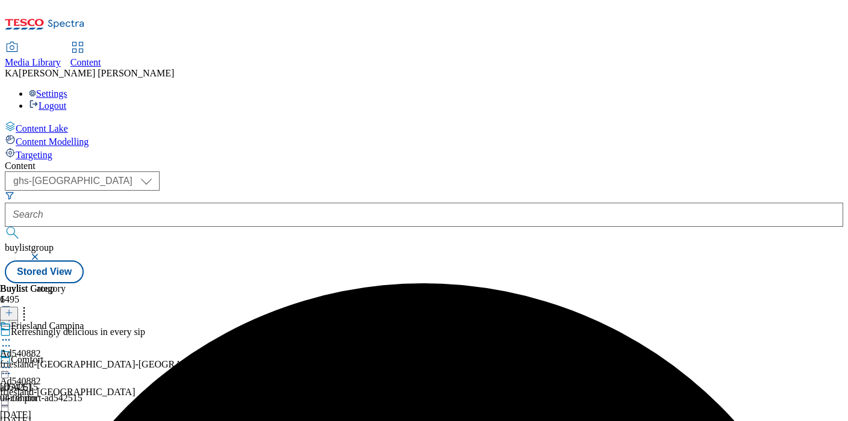
click at [12, 362] on icon at bounding box center [6, 368] width 12 height 12
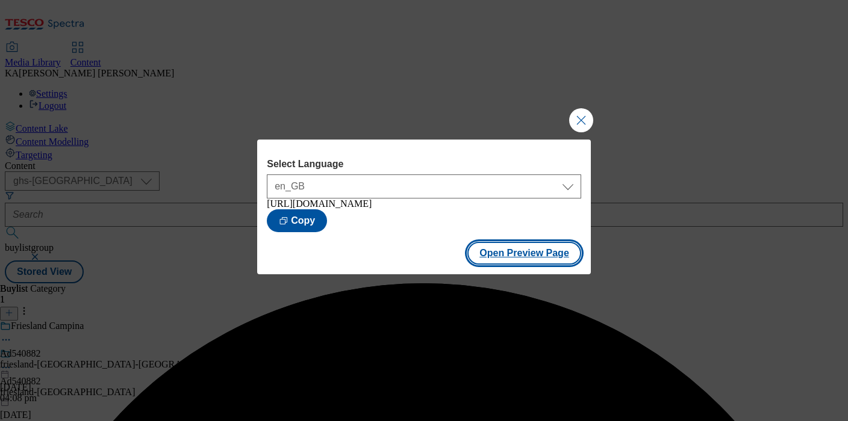
click at [496, 265] on button "Open Preview Page" at bounding box center [524, 253] width 114 height 23
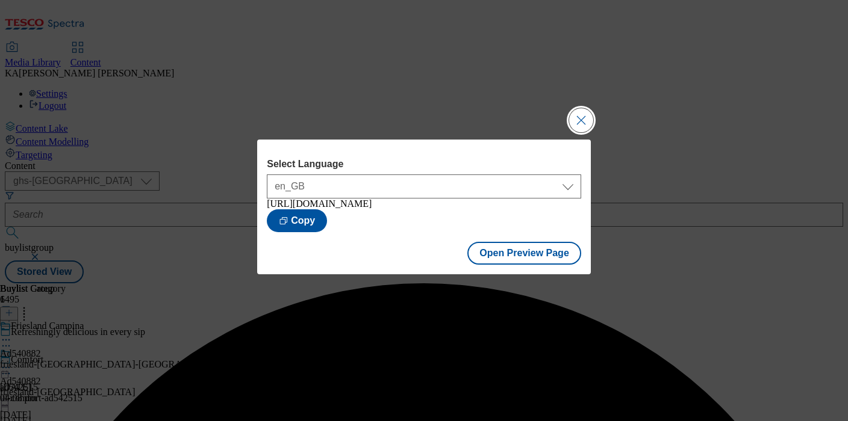
click at [573, 115] on button "Close Modal" at bounding box center [581, 120] width 24 height 24
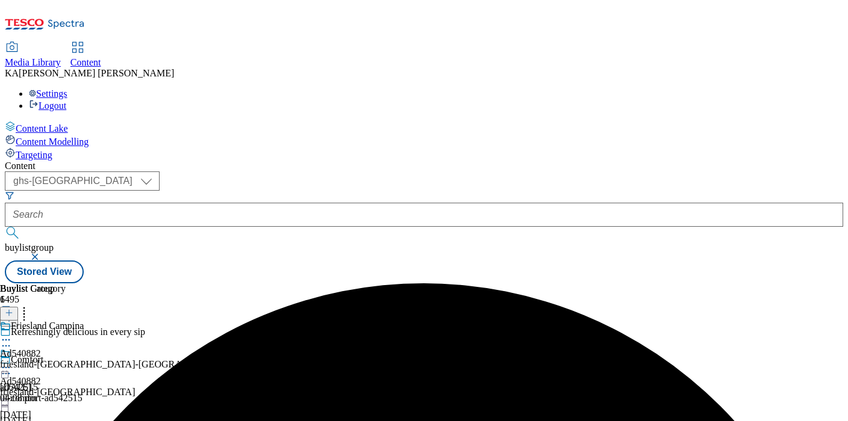
click at [12, 362] on icon at bounding box center [6, 368] width 12 height 12
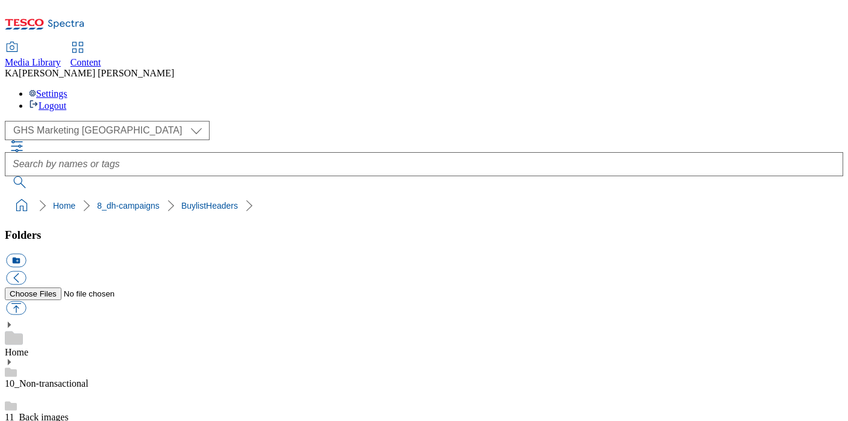
scroll to position [259, 0]
click at [26, 302] on button "button" at bounding box center [16, 309] width 20 height 14
type input "C:\fakepath\1751540198518-ad540882_Yazoo_Core_LegoBrand_H_1184x333_V1.jpg"
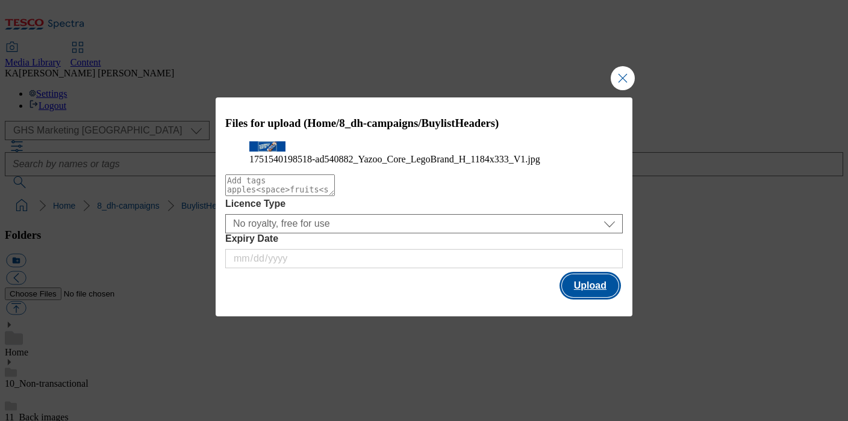
click at [594, 297] on button "Upload" at bounding box center [590, 286] width 57 height 23
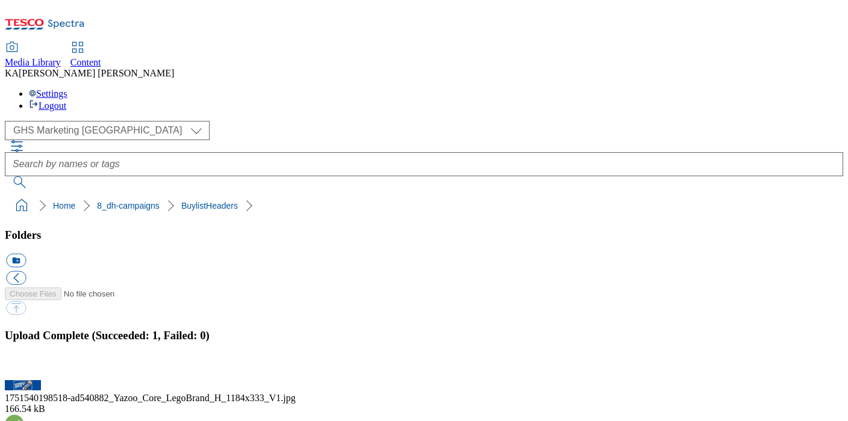
click at [24, 368] on button "button" at bounding box center [15, 373] width 18 height 11
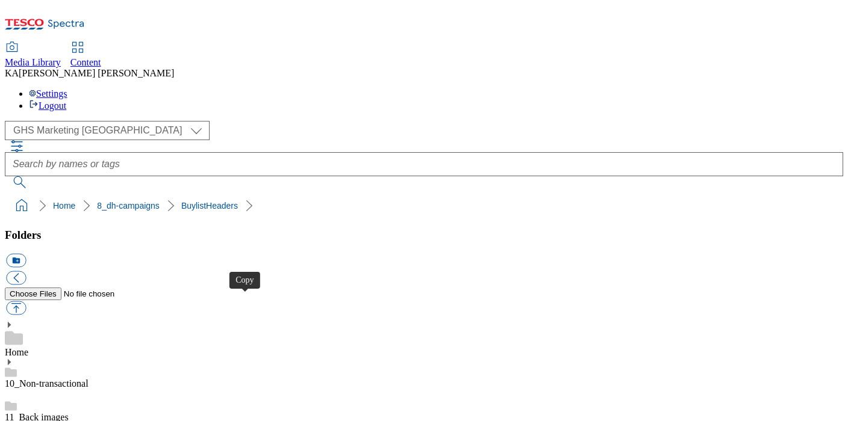
click at [26, 302] on button "button" at bounding box center [16, 309] width 20 height 14
type input "C:\fakepath\1758887979377-ad542032_Alpro_LegoBrand_2560x320_V1 (1).jpg"
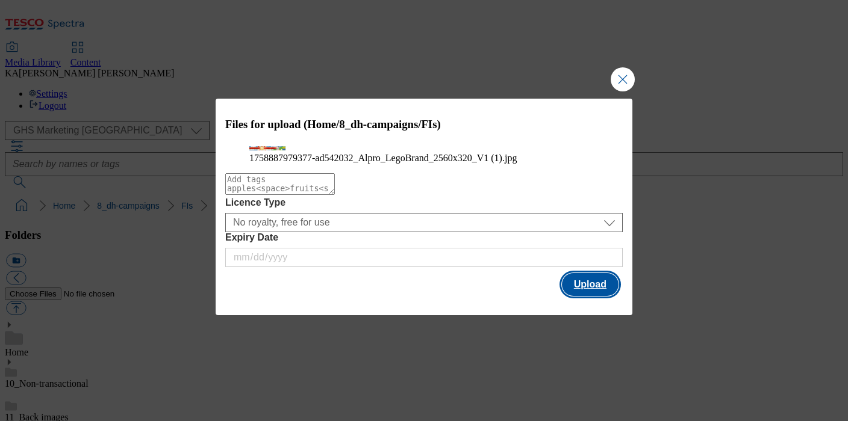
click at [587, 296] on button "Upload" at bounding box center [590, 284] width 57 height 23
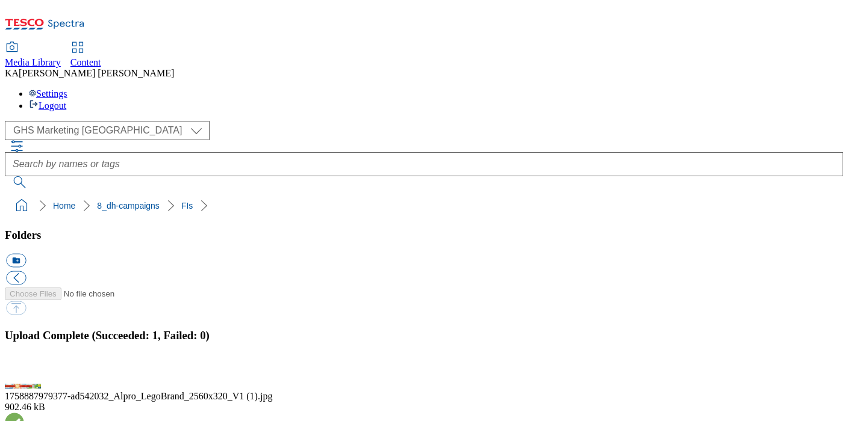
click at [24, 368] on button "button" at bounding box center [15, 373] width 18 height 11
